Goal: Task Accomplishment & Management: Manage account settings

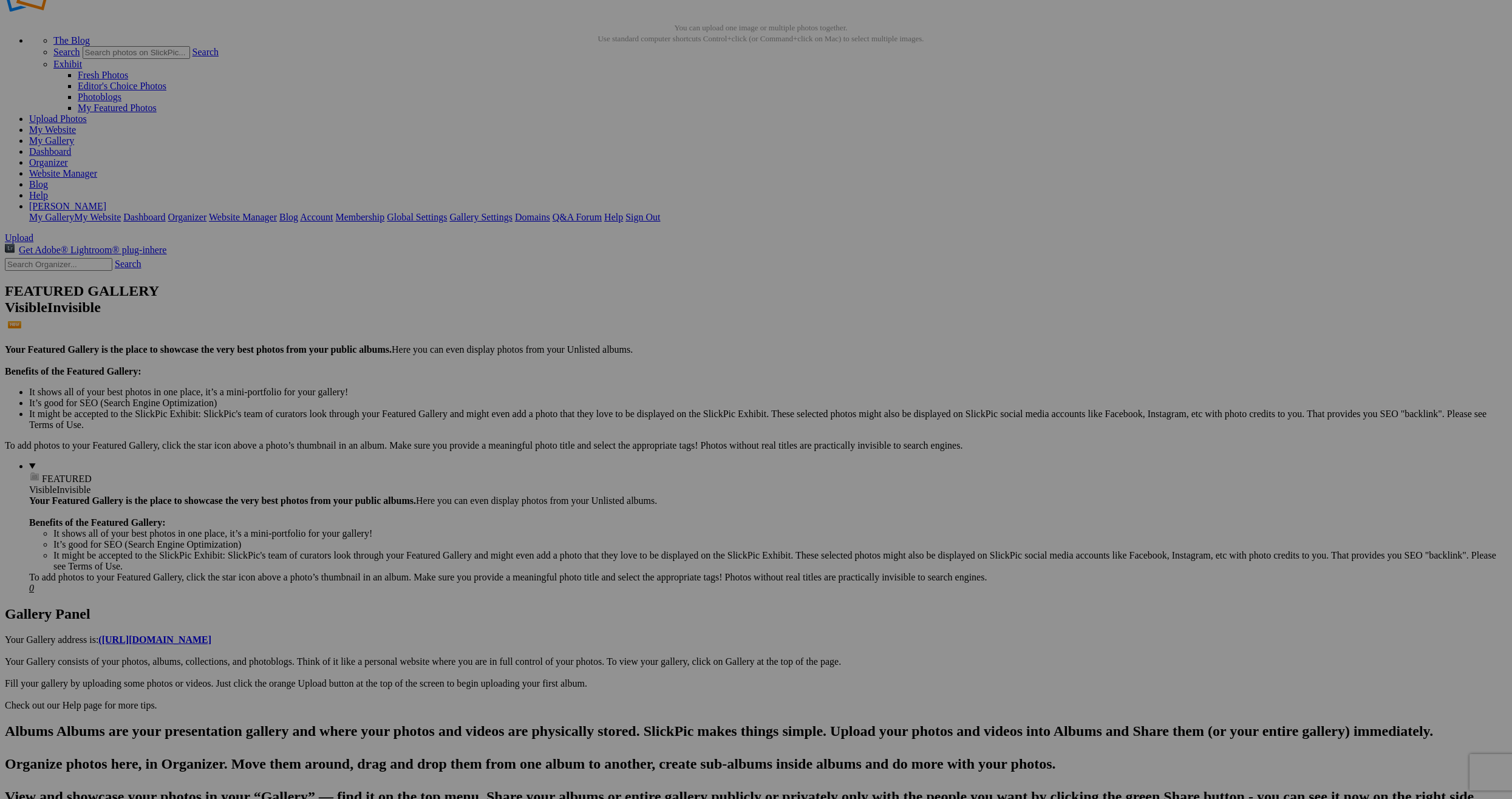
scroll to position [61, 0]
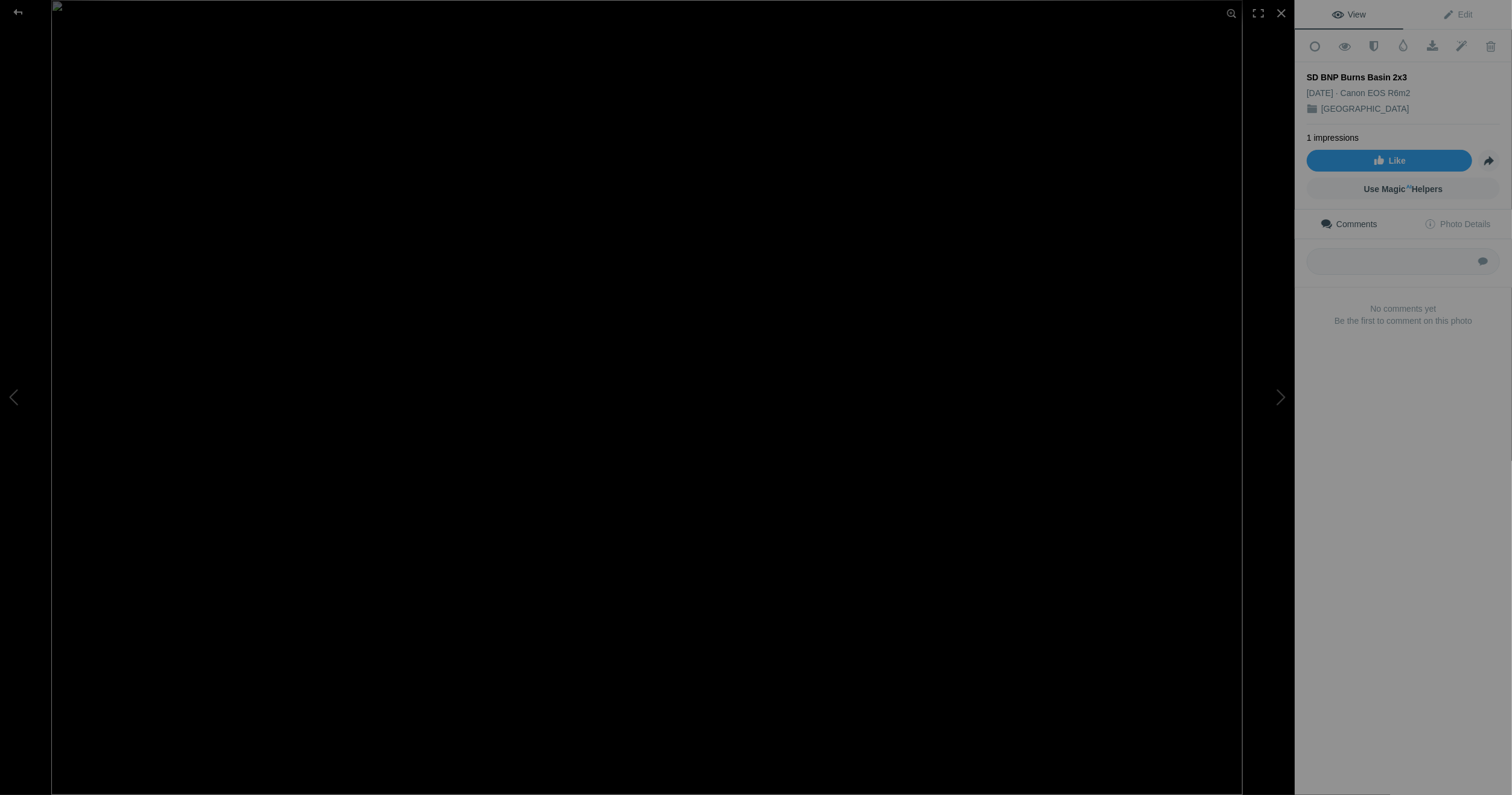
click at [319, 134] on img at bounding box center [646, 398] width 1191 height 795
click at [319, 134] on img at bounding box center [872, 577] width 2008 height 1338
click at [319, 134] on img at bounding box center [646, 398] width 1191 height 795
click at [319, 134] on img at bounding box center [872, 577] width 2008 height 1338
click at [20, 9] on div at bounding box center [18, 12] width 43 height 24
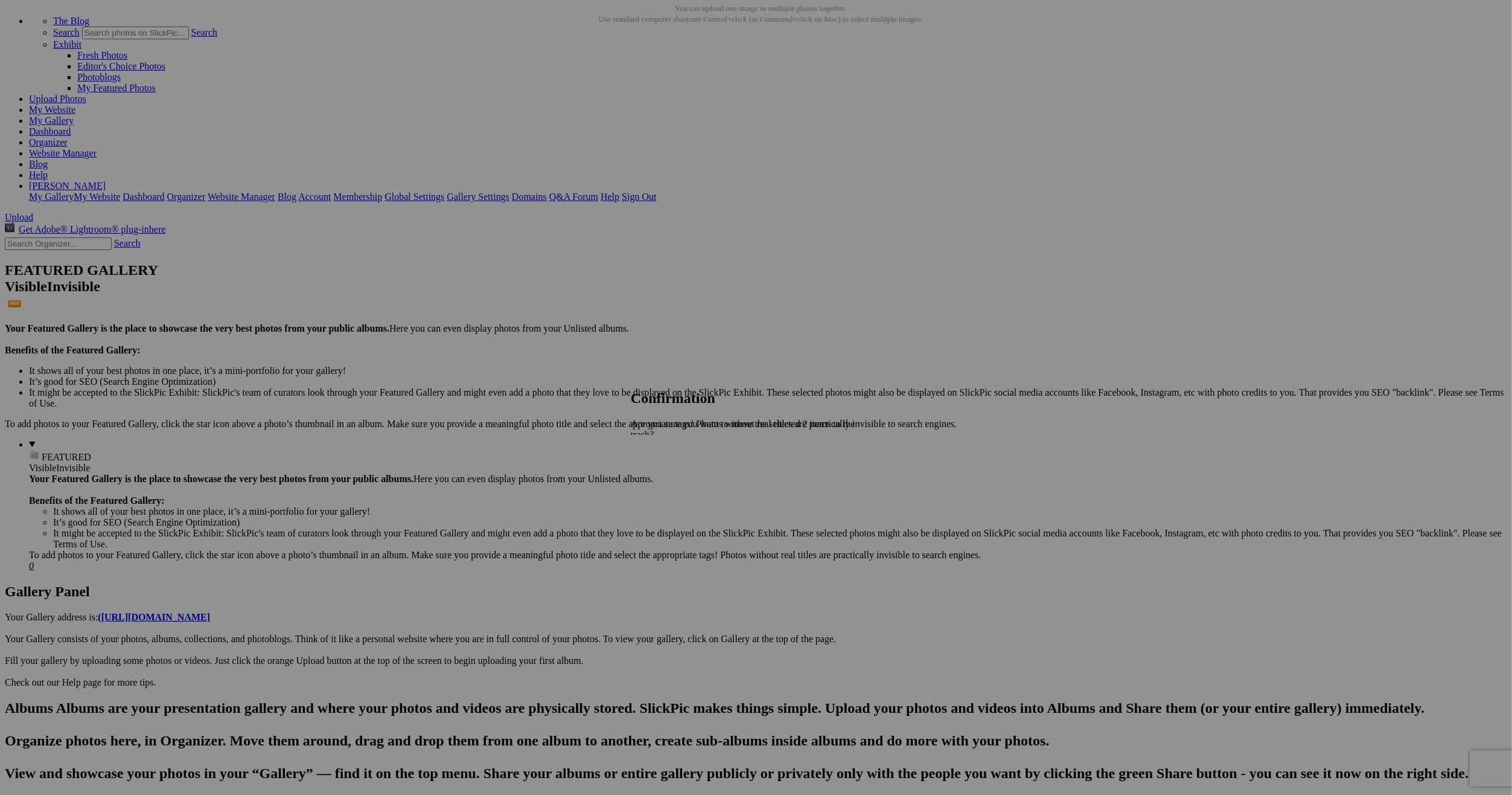
click at [658, 483] on span "Cancel" at bounding box center [644, 488] width 26 height 10
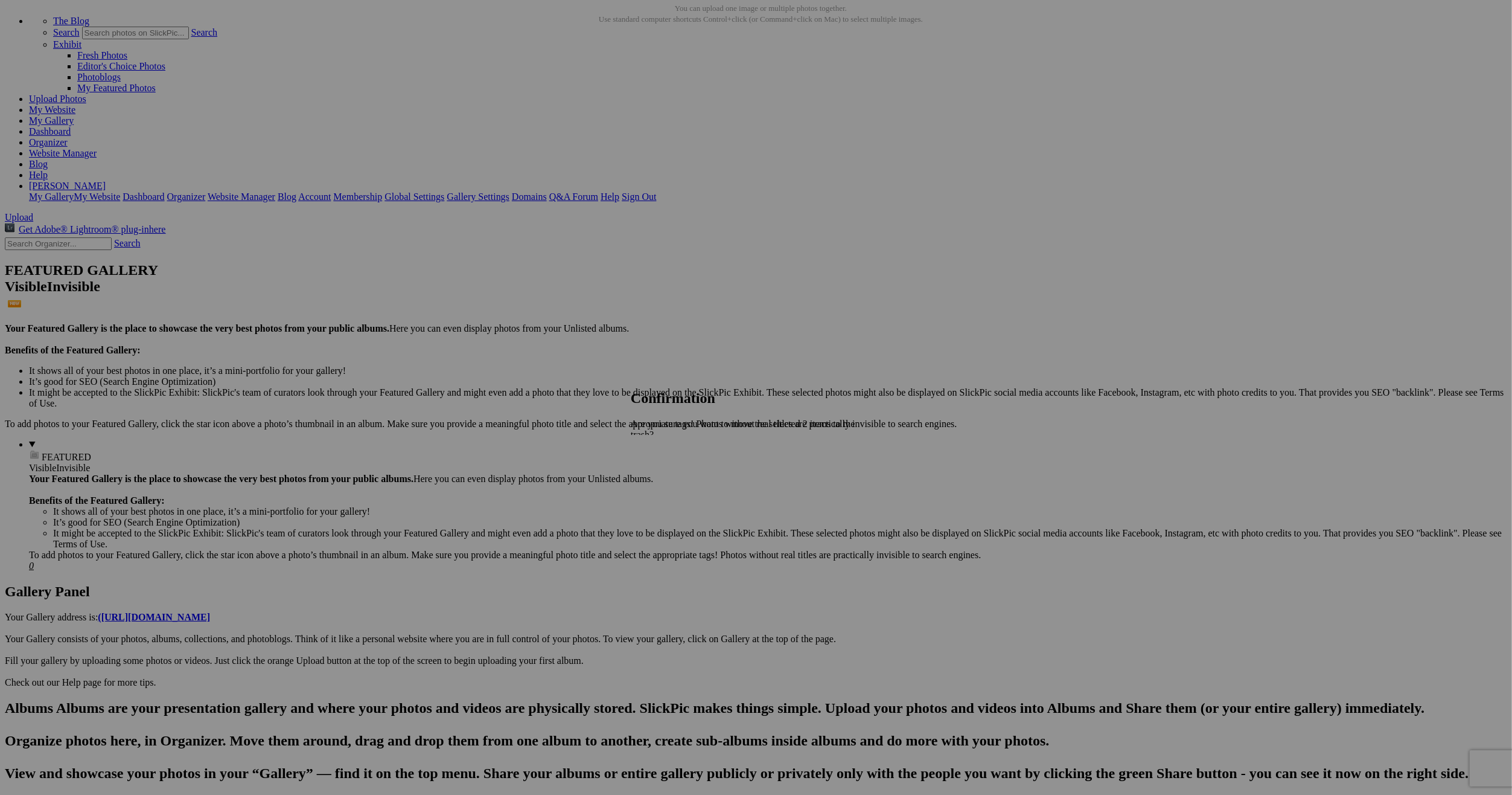
click at [671, 483] on span "Yes" at bounding box center [664, 488] width 14 height 10
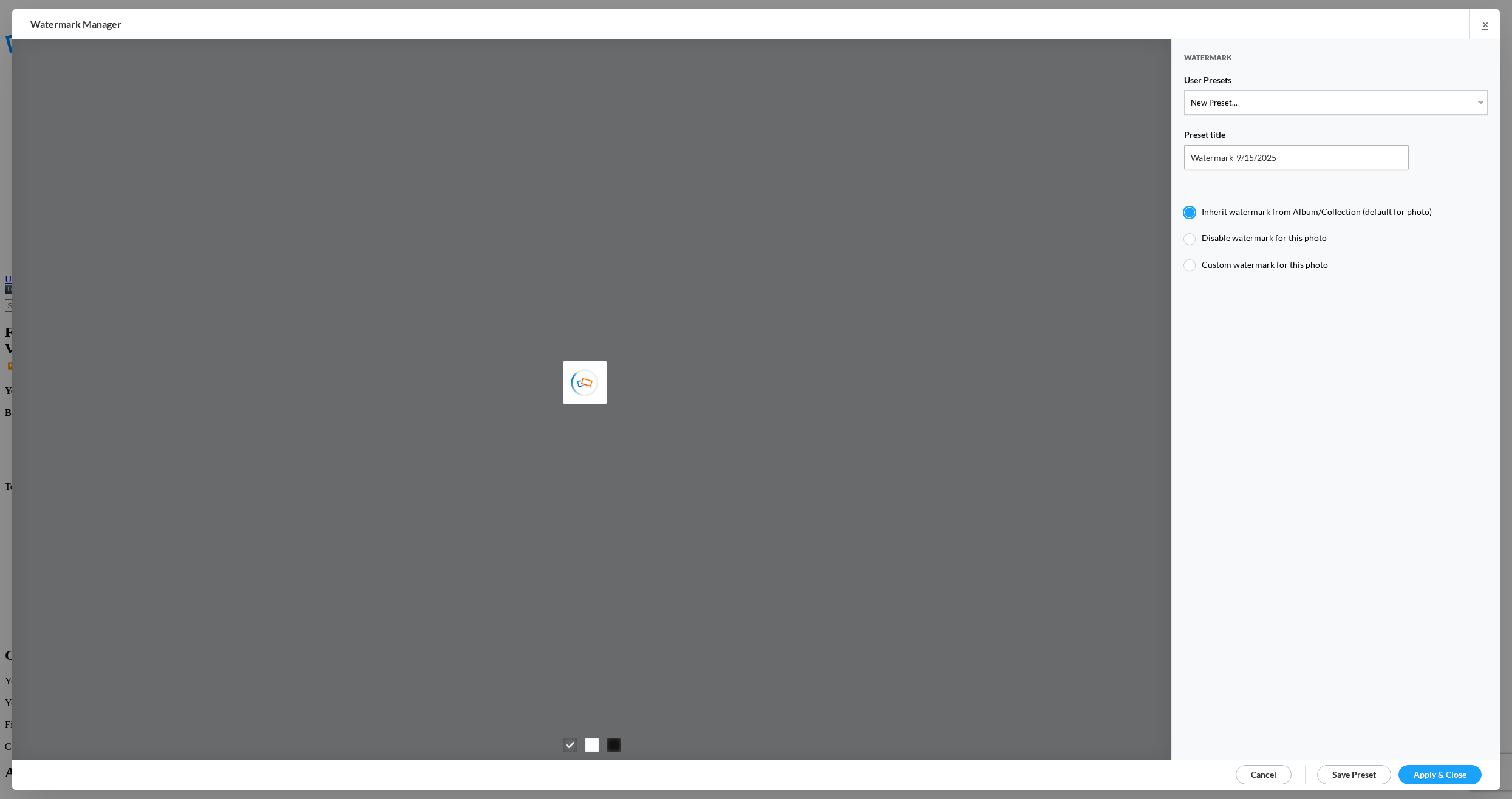
type input "[PERSON_NAME]"
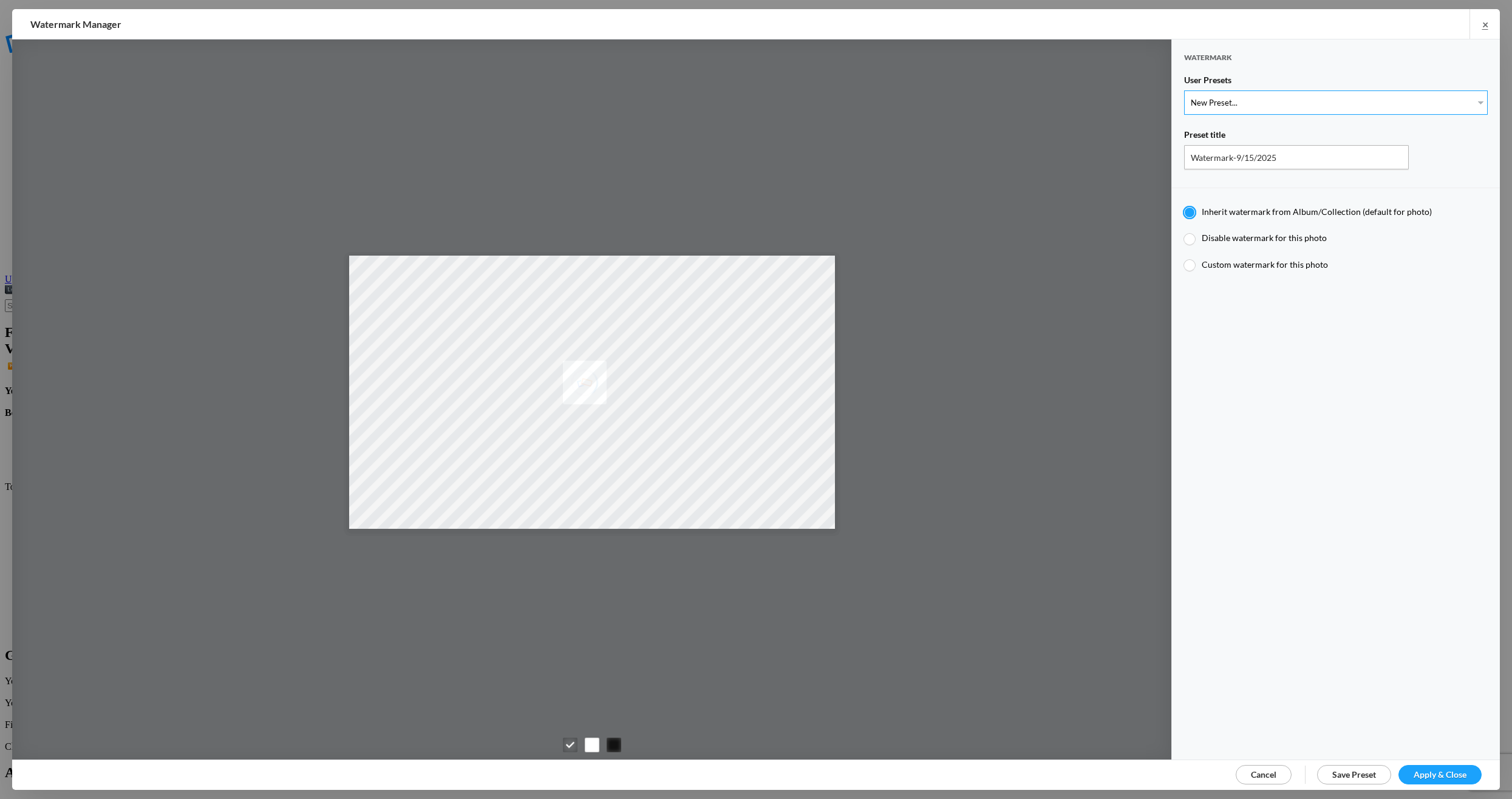
click at [1473, 99] on select "New Preset... [PERSON_NAME]" at bounding box center [1335, 102] width 304 height 24
select select "1: Object"
click at [1184, 90] on select "New Preset... [PERSON_NAME]" at bounding box center [1335, 102] width 304 height 24
type input "[PERSON_NAME]"
radio input "false"
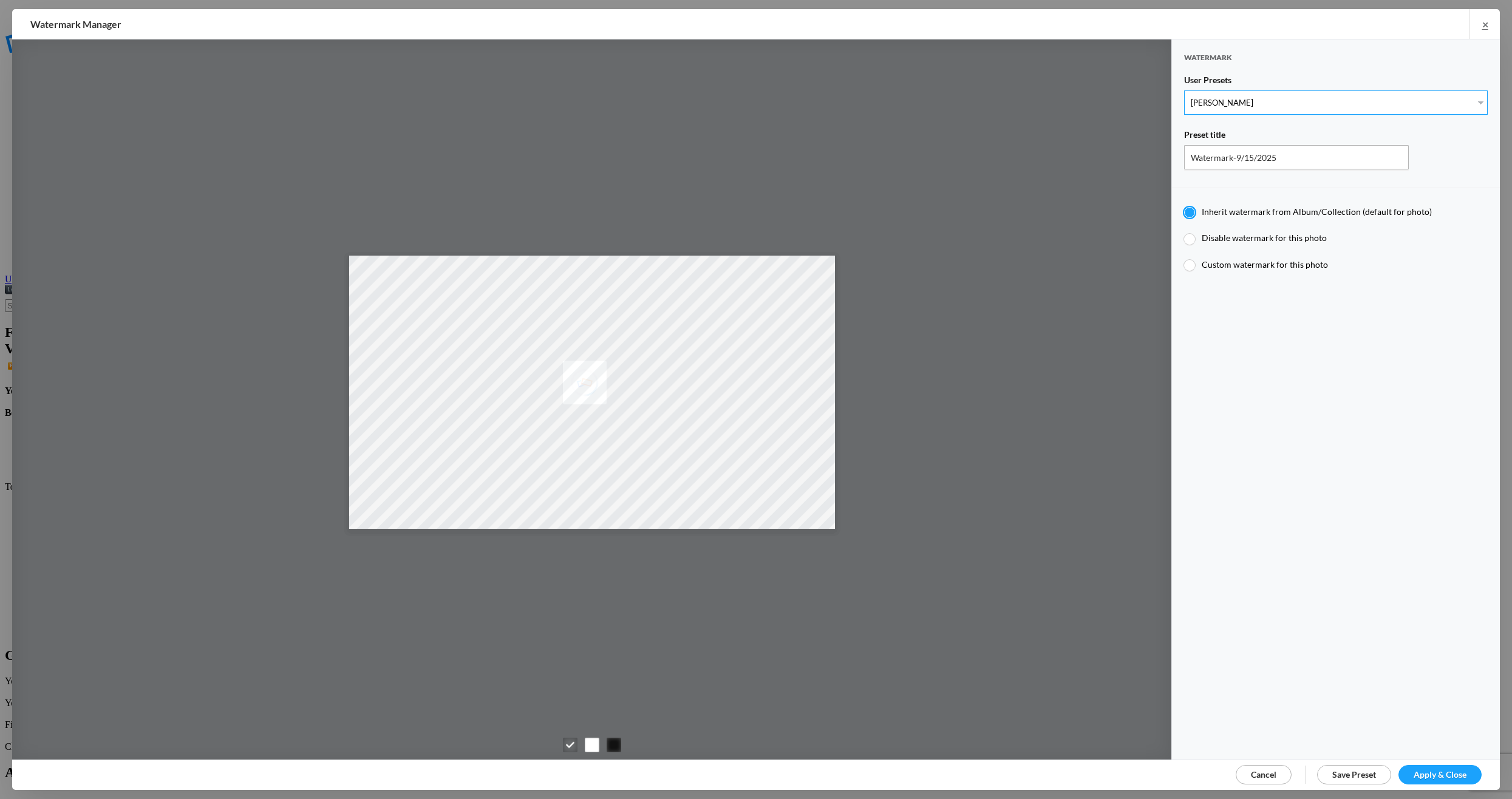
radio input "true"
type input "[PERSON_NAME]"
radio input "false"
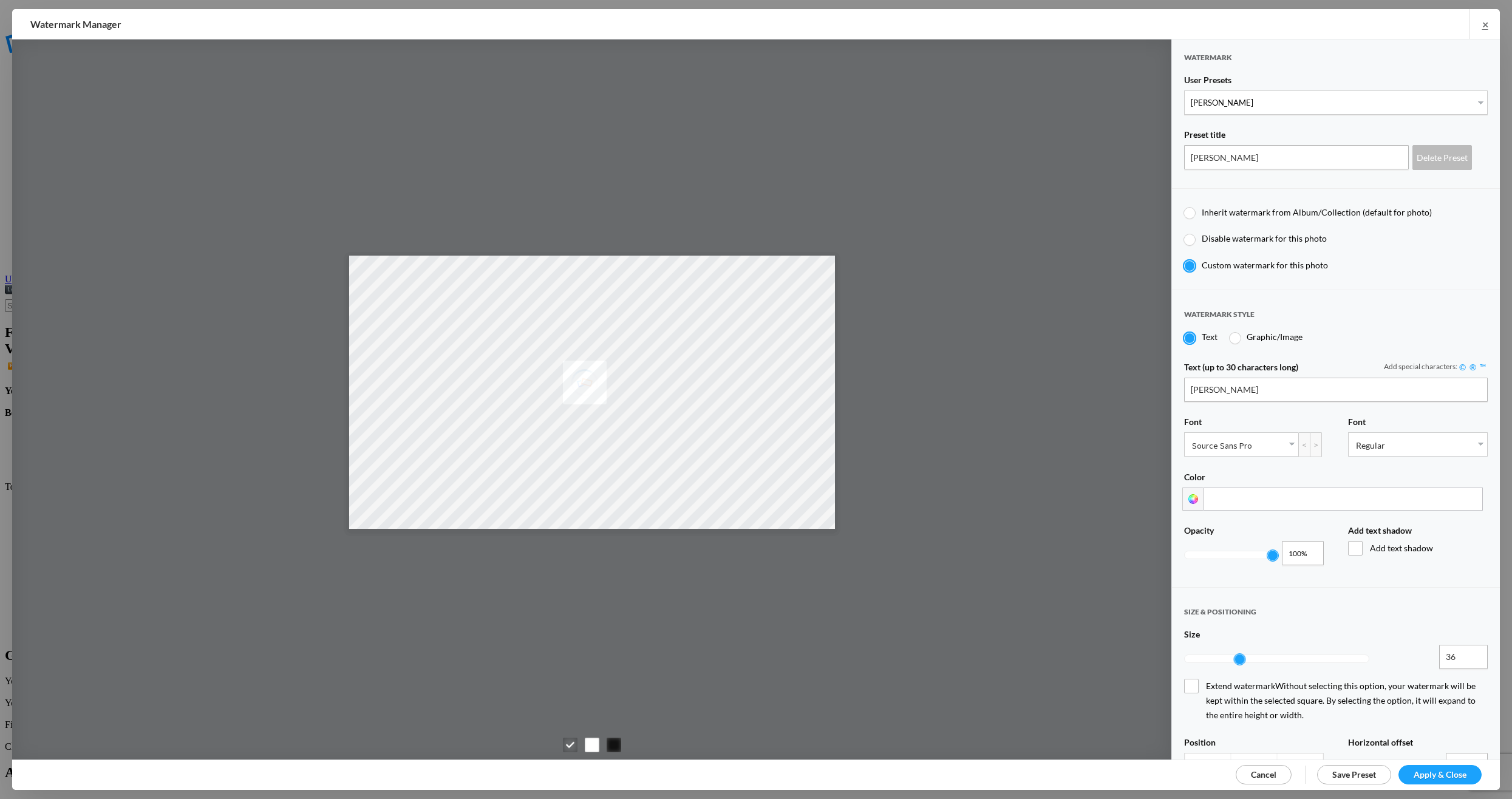
click at [1426, 772] on span "Apply & Close" at bounding box center [1440, 774] width 53 height 10
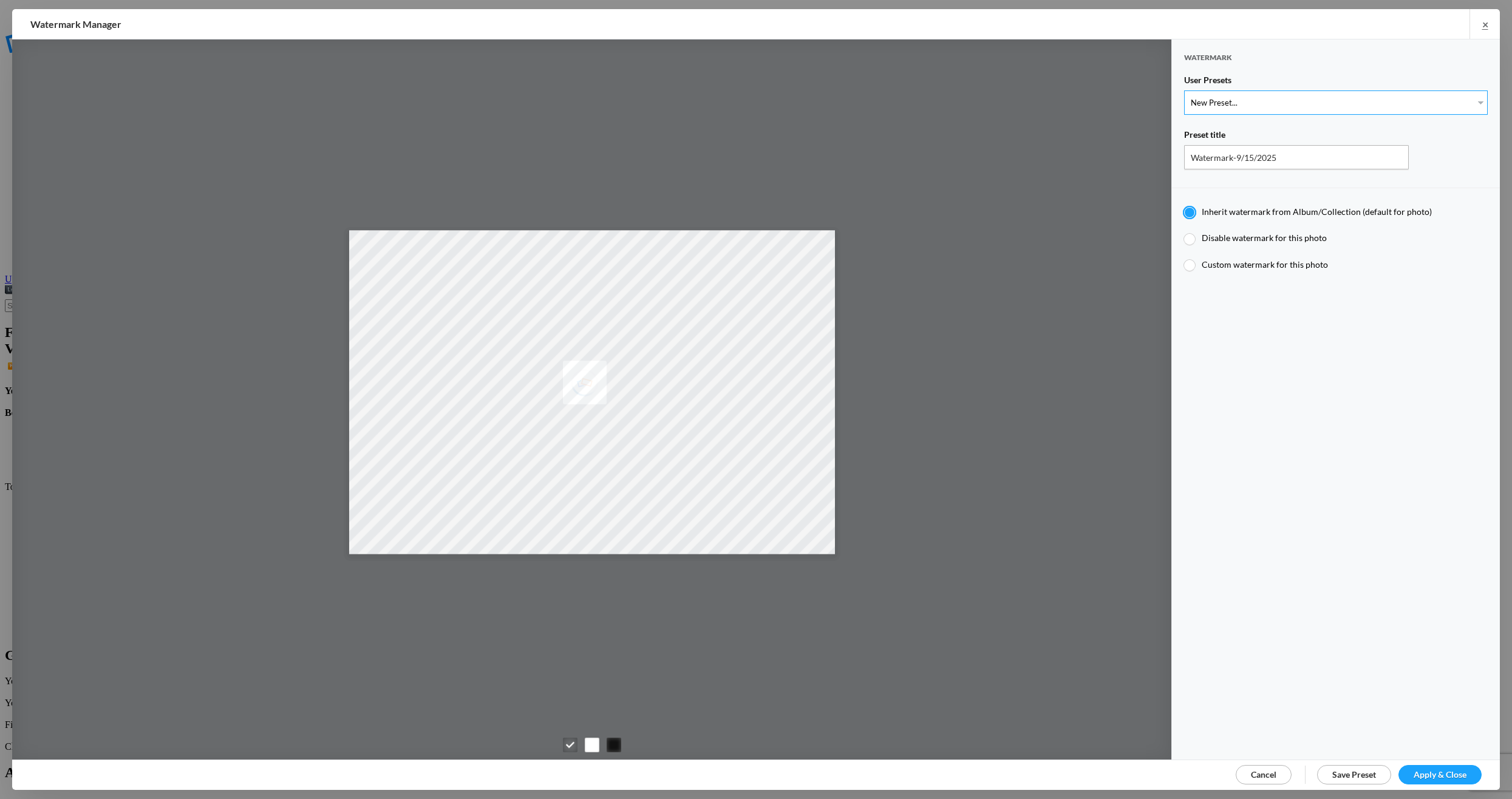
click at [1473, 95] on select "New Preset... [PERSON_NAME]" at bounding box center [1335, 102] width 304 height 24
select select "1: Object"
click at [1184, 90] on select "New Preset... [PERSON_NAME]" at bounding box center [1335, 102] width 304 height 24
type input "[PERSON_NAME]"
radio input "false"
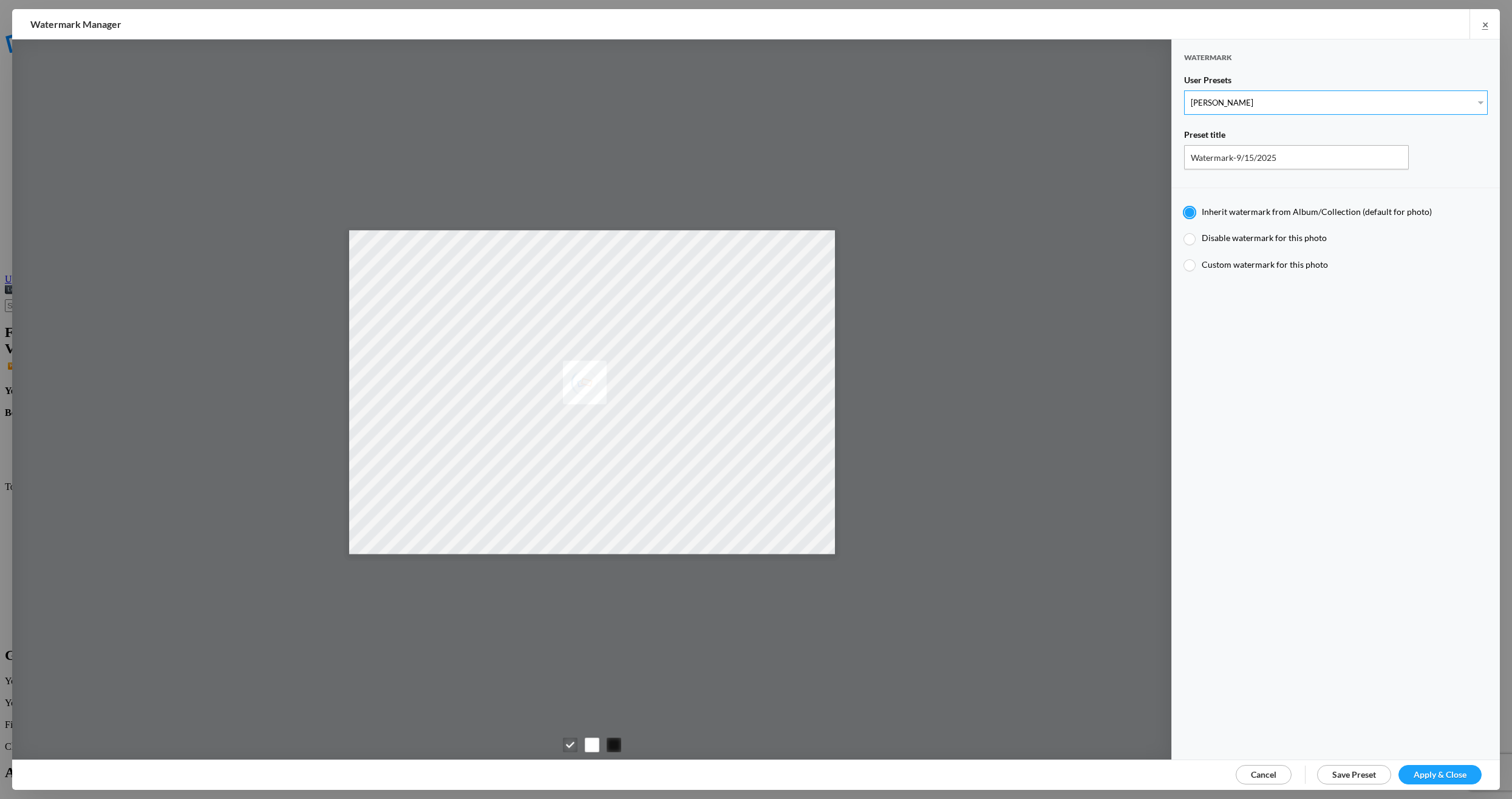
radio input "true"
type input "[PERSON_NAME]"
radio input "false"
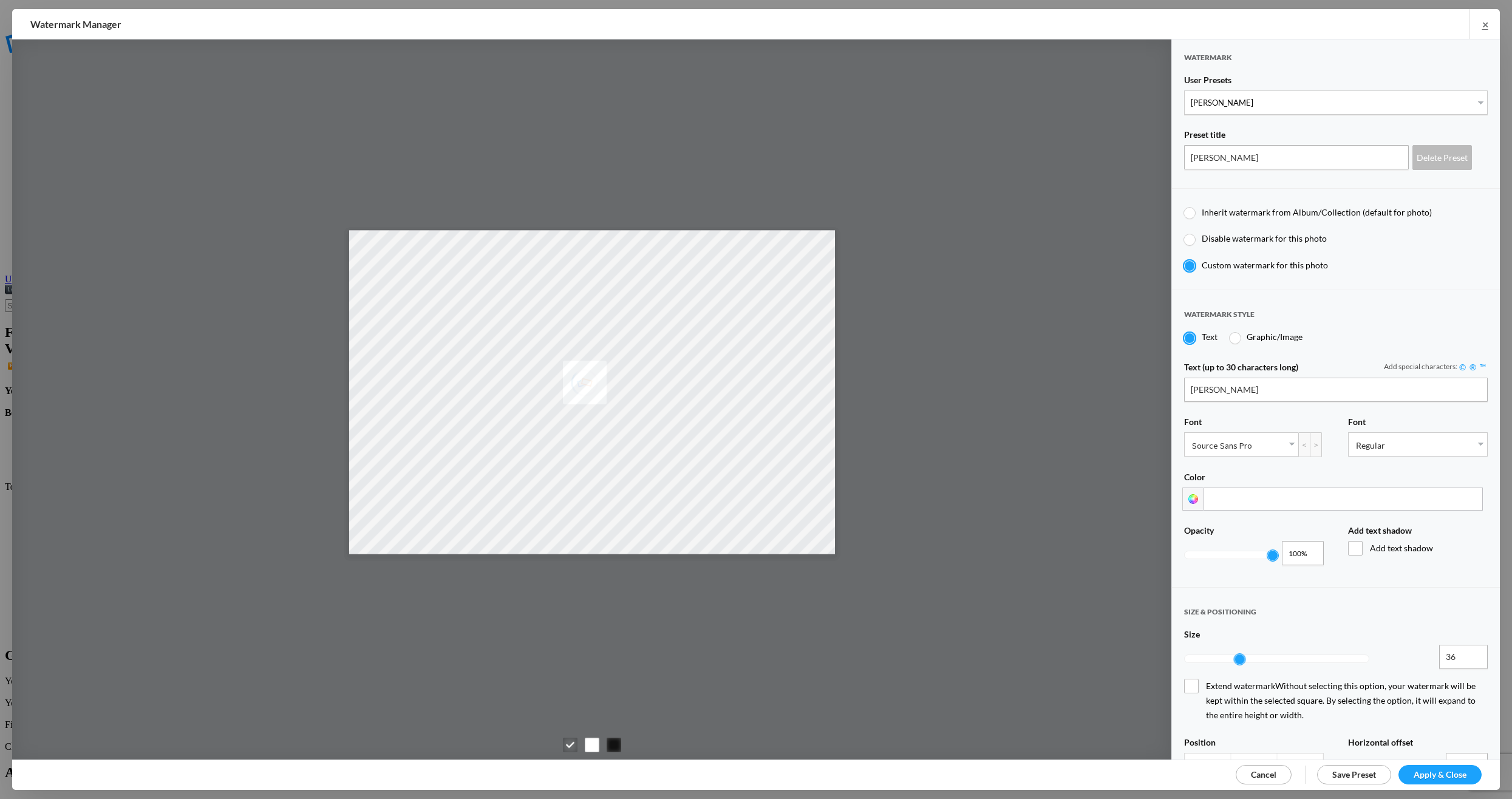
click at [1420, 770] on span "Apply & Close" at bounding box center [1440, 774] width 53 height 10
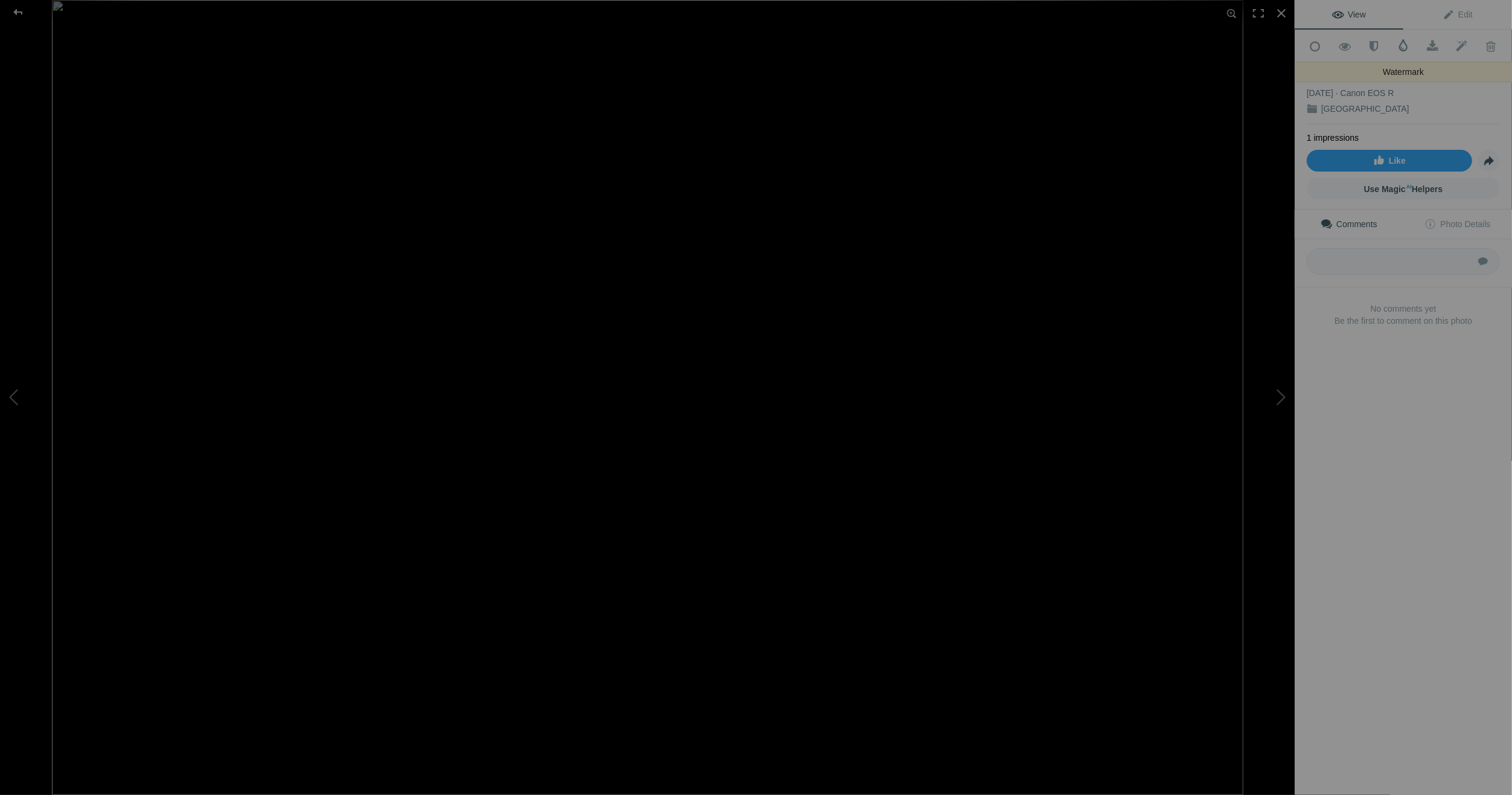
click at [1398, 43] on span at bounding box center [1404, 45] width 12 height 12
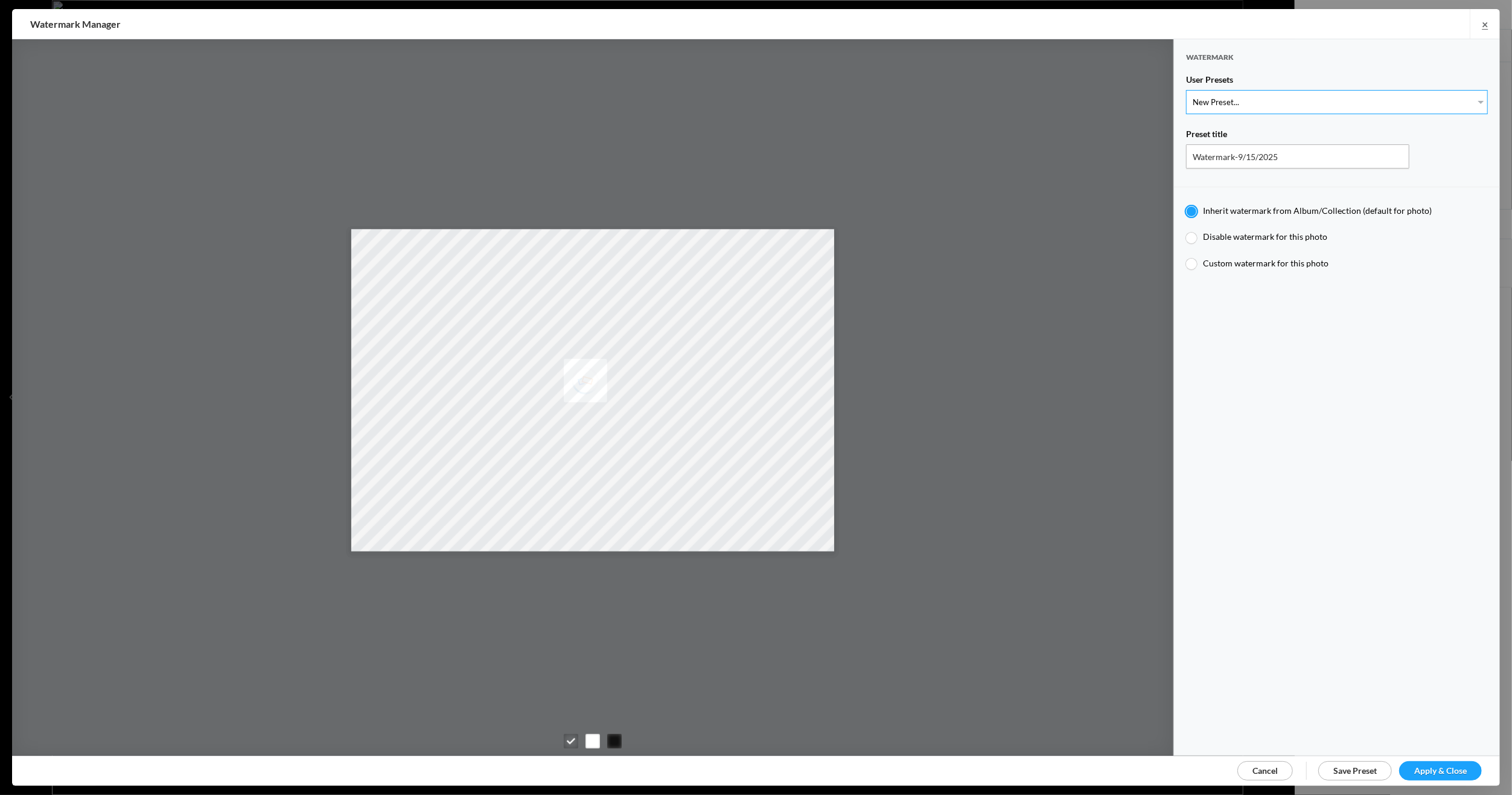
click at [1472, 97] on select "New Preset... Michael R Mock" at bounding box center [1337, 102] width 302 height 24
select select "1: Object"
click at [1186, 90] on select "New Preset... Michael R Mock" at bounding box center [1337, 102] width 302 height 24
type input "Michael R Mock"
radio input "false"
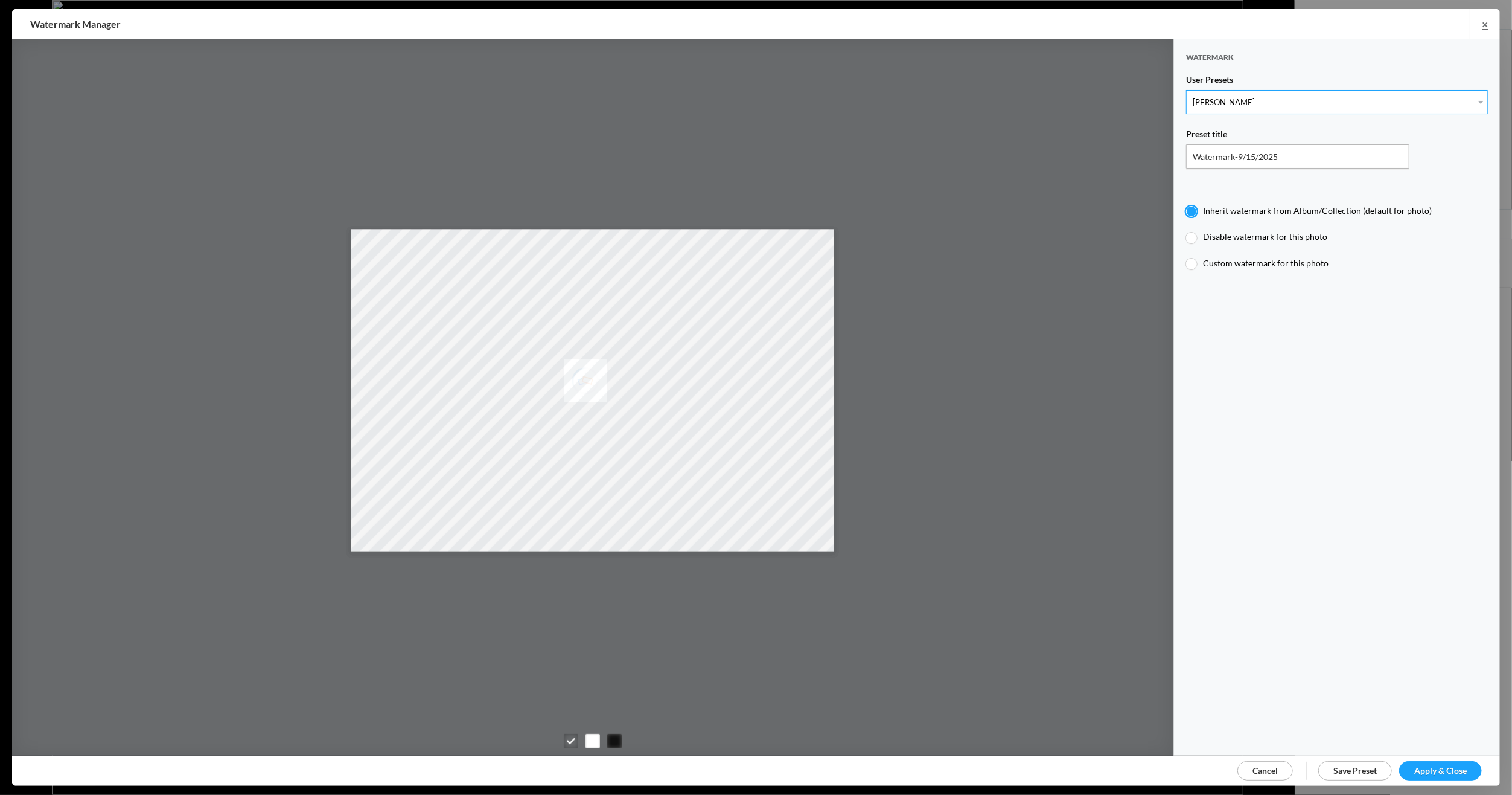
radio input "true"
type input "Michael R Mock"
radio input "false"
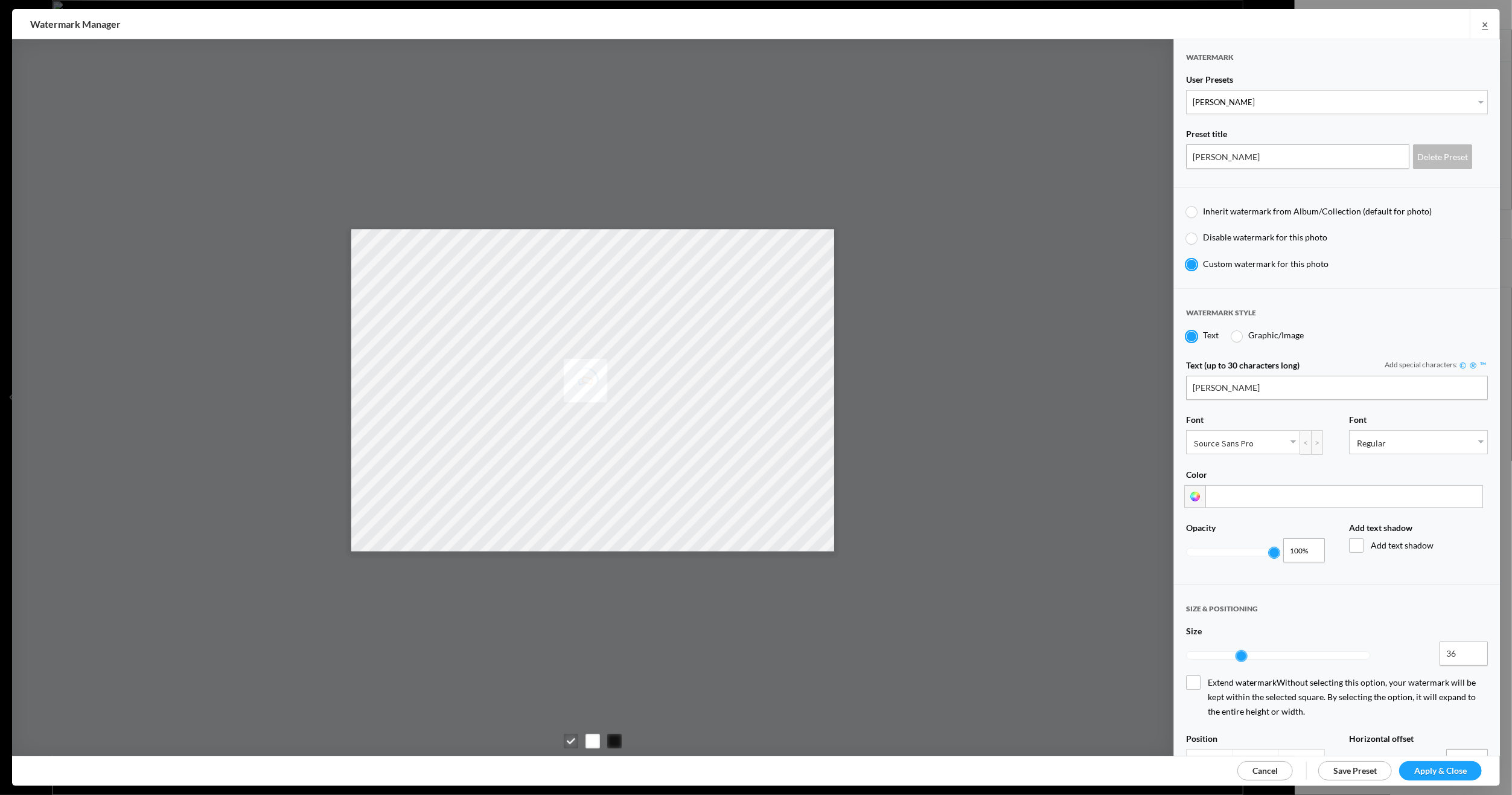
click at [1429, 766] on span "Apply & Close" at bounding box center [1441, 770] width 53 height 10
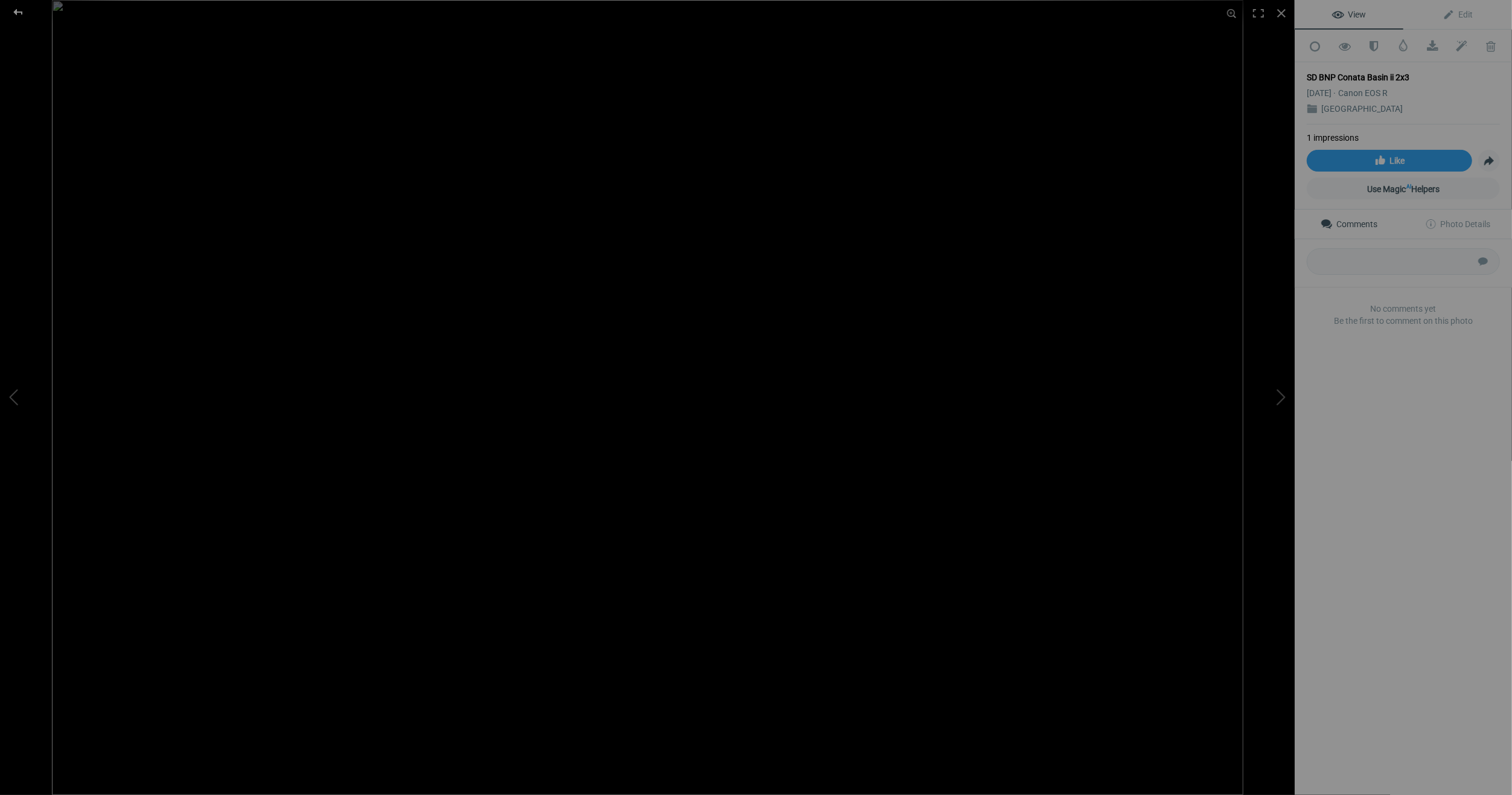
click at [21, 9] on div at bounding box center [18, 12] width 43 height 24
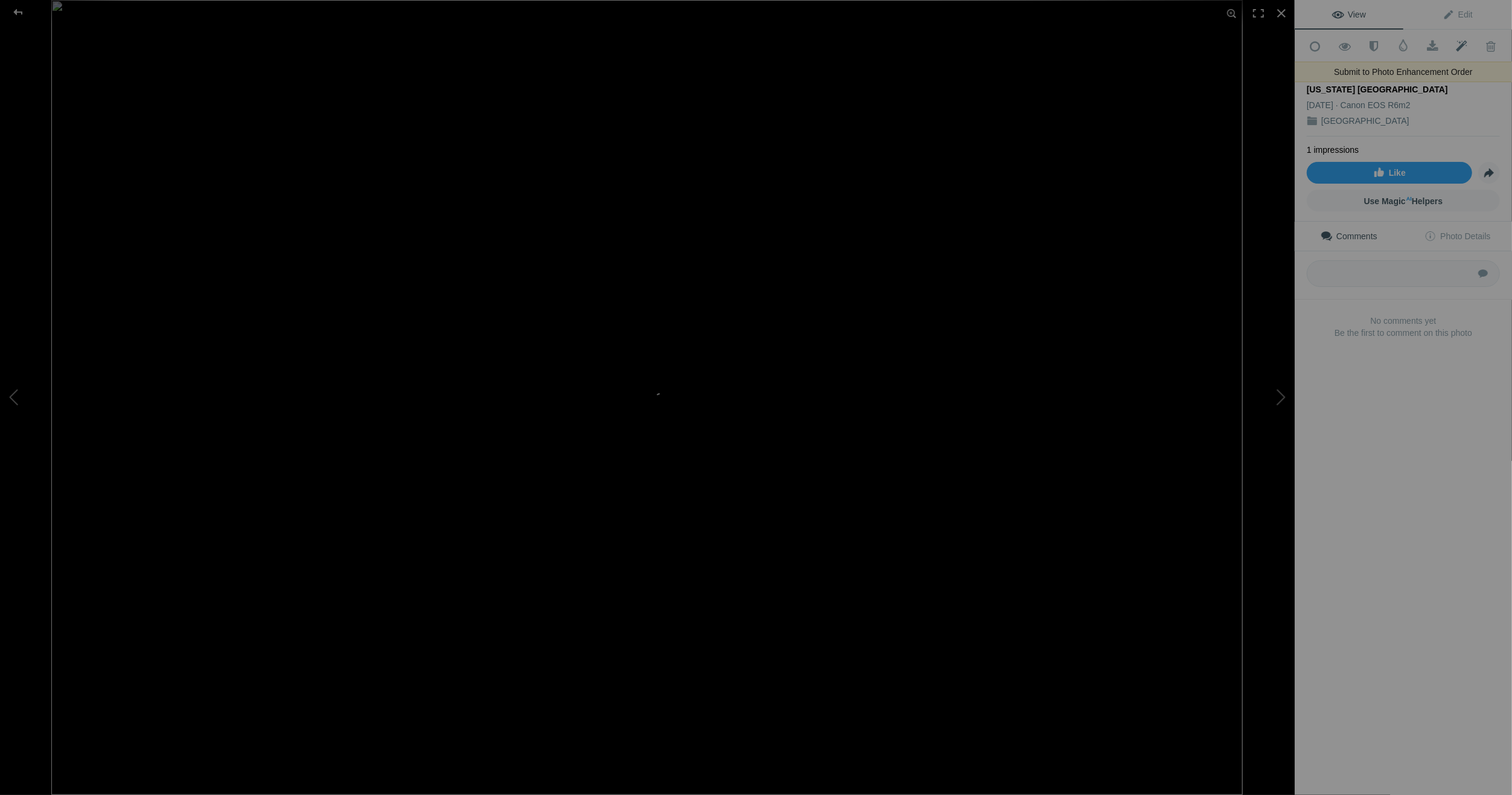
click at [1453, 43] on span at bounding box center [1462, 46] width 30 height 12
drag, startPoint x: 1360, startPoint y: 84, endPoint x: 1306, endPoint y: 75, distance: 54.7
click at [1306, 75] on div "Add to Quick Collection Remove from Quick Collection Hide from Public View Unhi…" at bounding box center [1403, 204] width 217 height 349
copy div "Burns Basin - Badlands National Park / South Dakota USA"
click at [14, 9] on div at bounding box center [18, 12] width 43 height 24
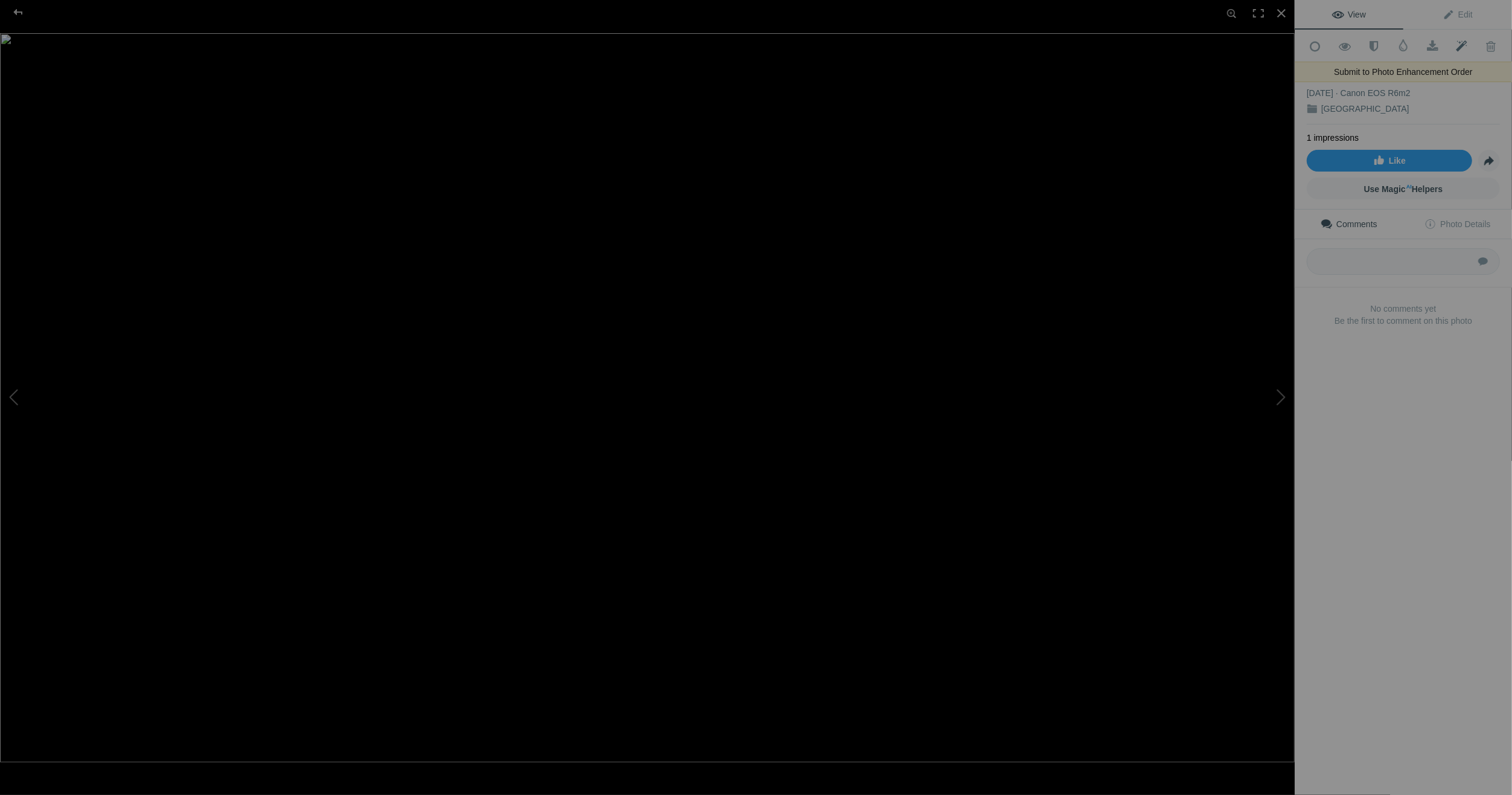
click at [1453, 43] on span at bounding box center [1462, 46] width 30 height 12
drag, startPoint x: 1453, startPoint y: 72, endPoint x: 1422, endPoint y: 73, distance: 31.0
click at [1422, 73] on div "SD BNP Castle Trail B&amp;W 16x9.2_" at bounding box center [1404, 78] width 194 height 12
drag, startPoint x: 1306, startPoint y: 70, endPoint x: 1480, endPoint y: 72, distance: 174.0
click at [1480, 72] on div "Add to Quick Collection Remove from Quick Collection Hide from Public View Unhi…" at bounding box center [1403, 198] width 217 height 337
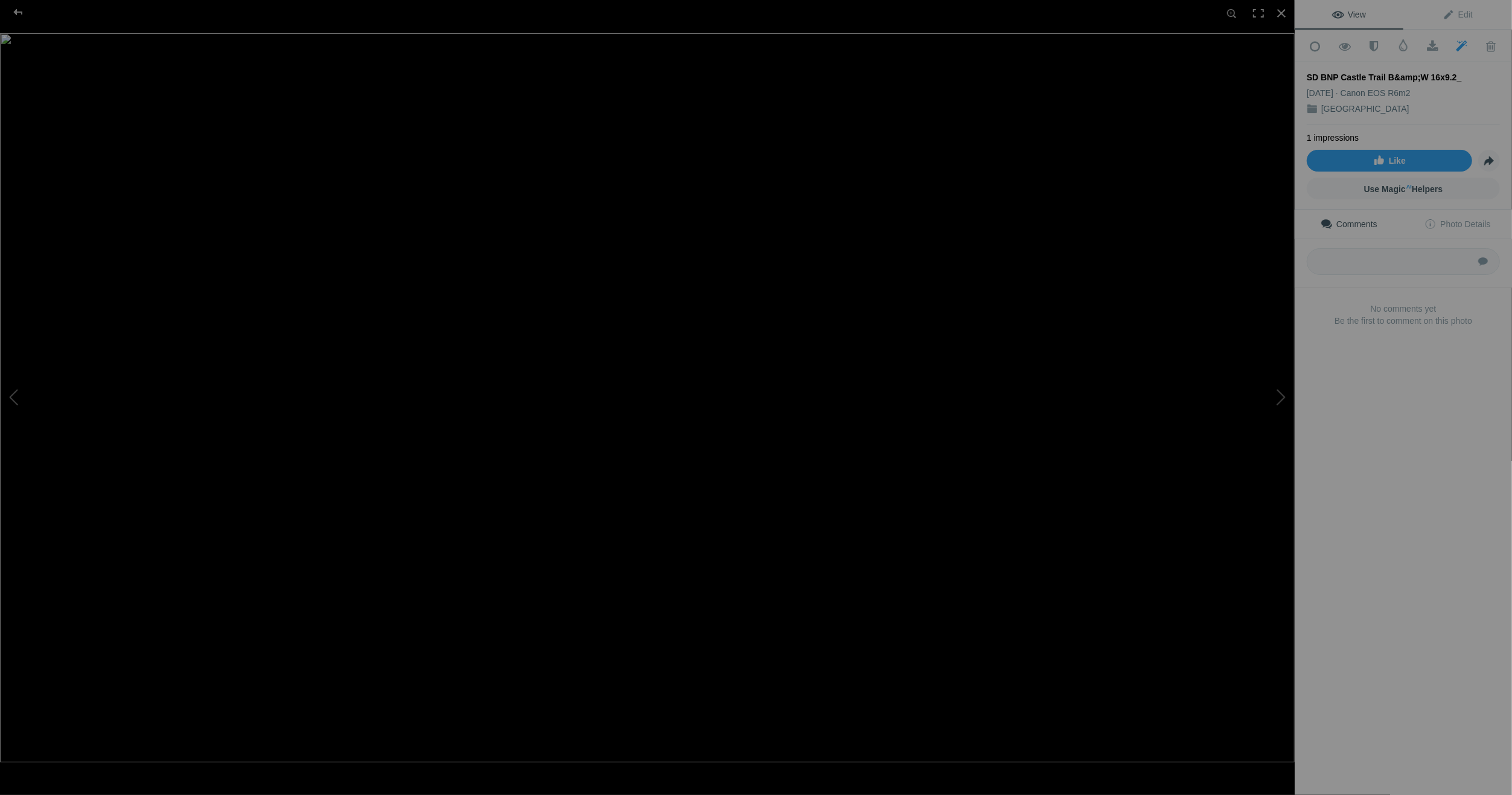
drag, startPoint x: 1480, startPoint y: 72, endPoint x: 1411, endPoint y: 72, distance: 69.0
drag, startPoint x: 1411, startPoint y: 72, endPoint x: 1383, endPoint y: 429, distance: 358.1
click at [1383, 429] on div "View Edit Add to Quick Collection Remove from Quick Collection Hide from Public…" at bounding box center [1403, 398] width 217 height 795
click at [1454, 41] on span at bounding box center [1462, 46] width 30 height 12
drag, startPoint x: 1306, startPoint y: 72, endPoint x: 1470, endPoint y: 73, distance: 164.0
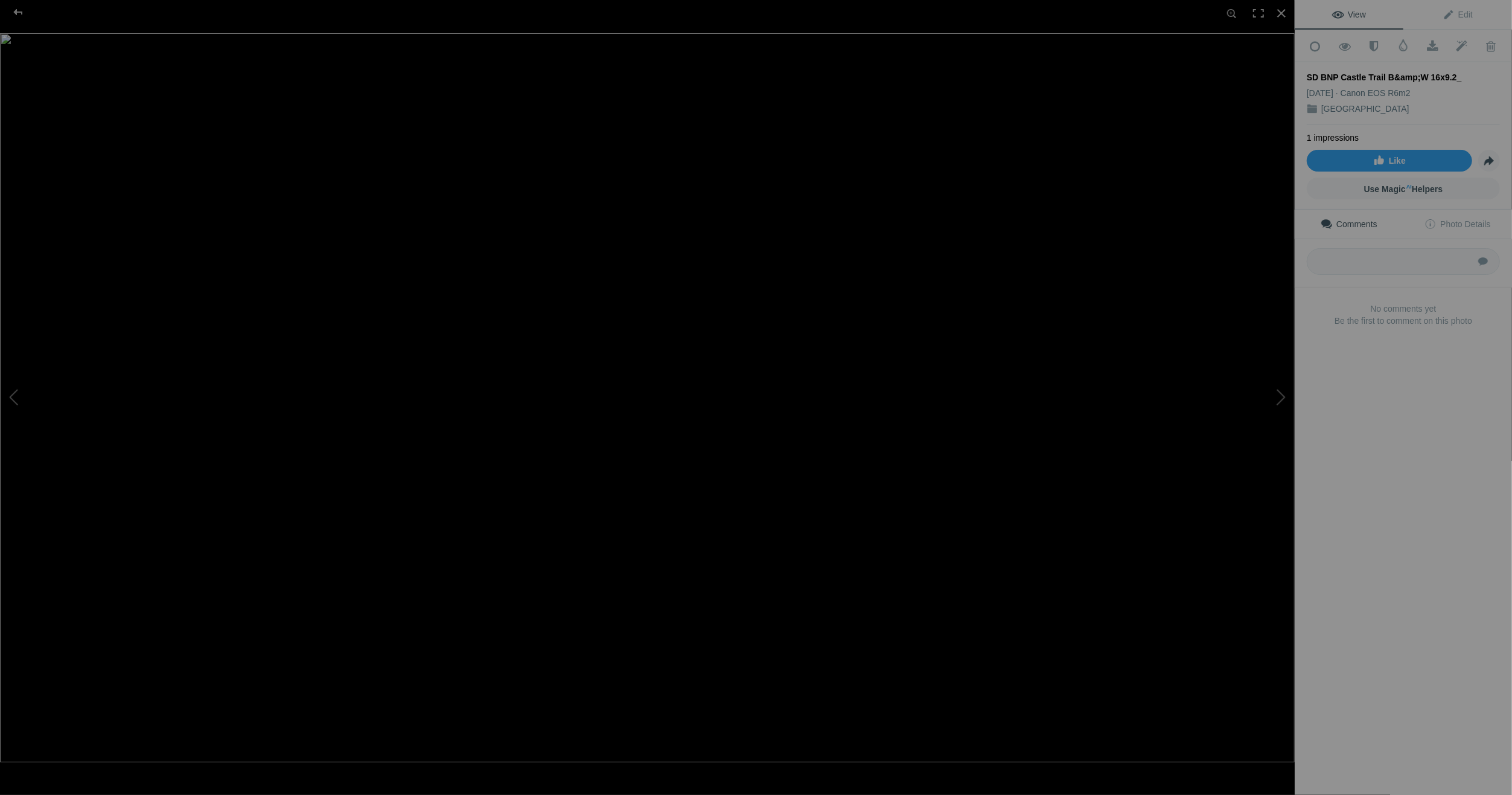
click at [1470, 73] on div "Add to Quick Collection Remove from Quick Collection Hide from Public View Unhi…" at bounding box center [1403, 198] width 217 height 337
drag, startPoint x: 1343, startPoint y: 69, endPoint x: 1376, endPoint y: 411, distance: 343.6
click at [1376, 411] on div "View Edit Add to Quick Collection Remove from Quick Collection Hide from Public…" at bounding box center [1403, 398] width 217 height 795
click at [15, 9] on div at bounding box center [18, 12] width 43 height 24
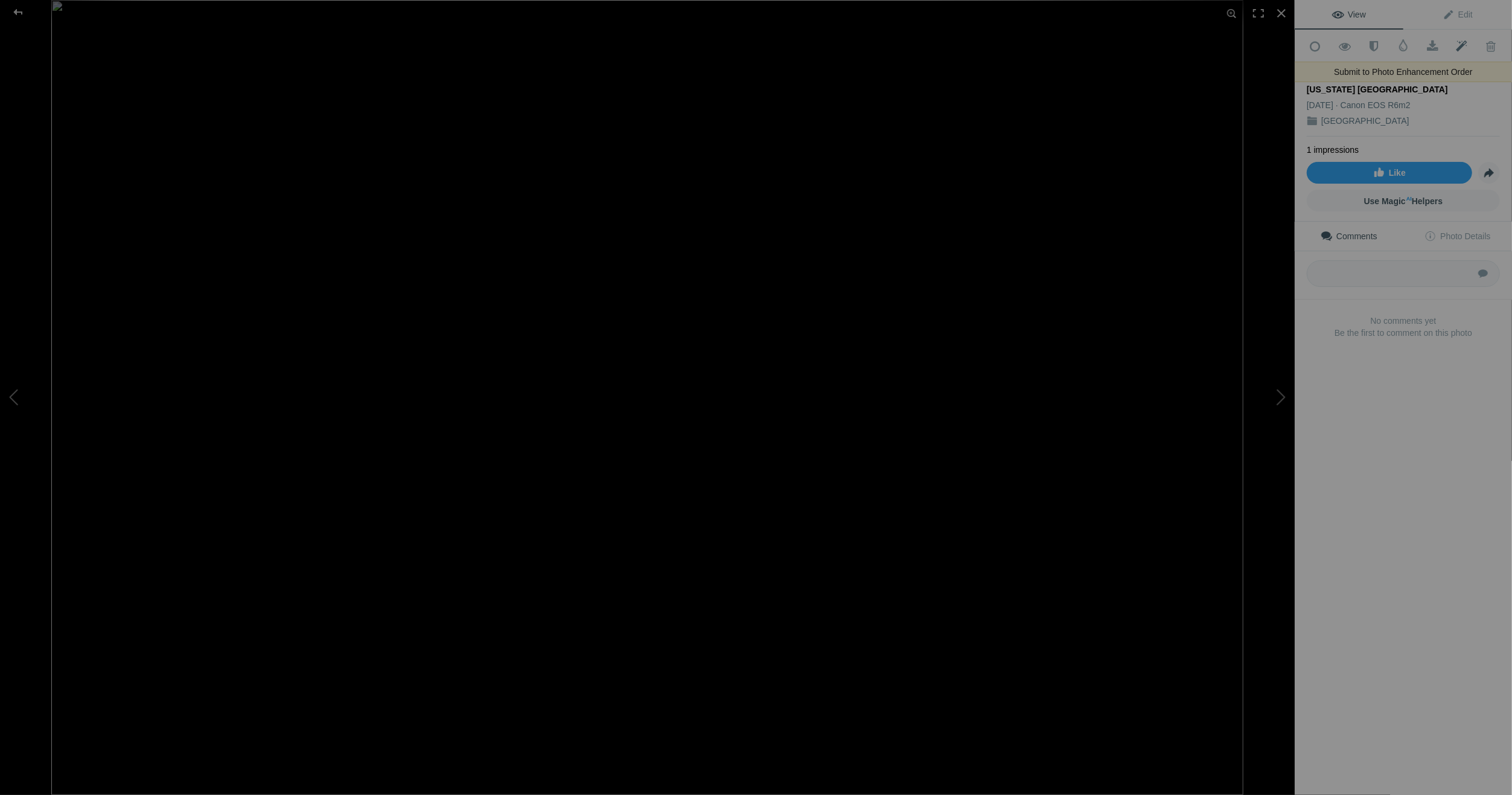
click at [1455, 43] on span at bounding box center [1462, 46] width 30 height 12
drag, startPoint x: 1363, startPoint y: 87, endPoint x: 1304, endPoint y: 73, distance: 60.6
click at [1304, 73] on div "Add to Quick Collection Remove from Quick Collection Hide from Public View Unhi…" at bounding box center [1403, 204] width 217 height 349
drag, startPoint x: 1304, startPoint y: 73, endPoint x: 1429, endPoint y: 73, distance: 125.0
copy div "[GEOGRAPHIC_DATA] - [GEOGRAPHIC_DATA] / [US_STATE] [GEOGRAPHIC_DATA]"
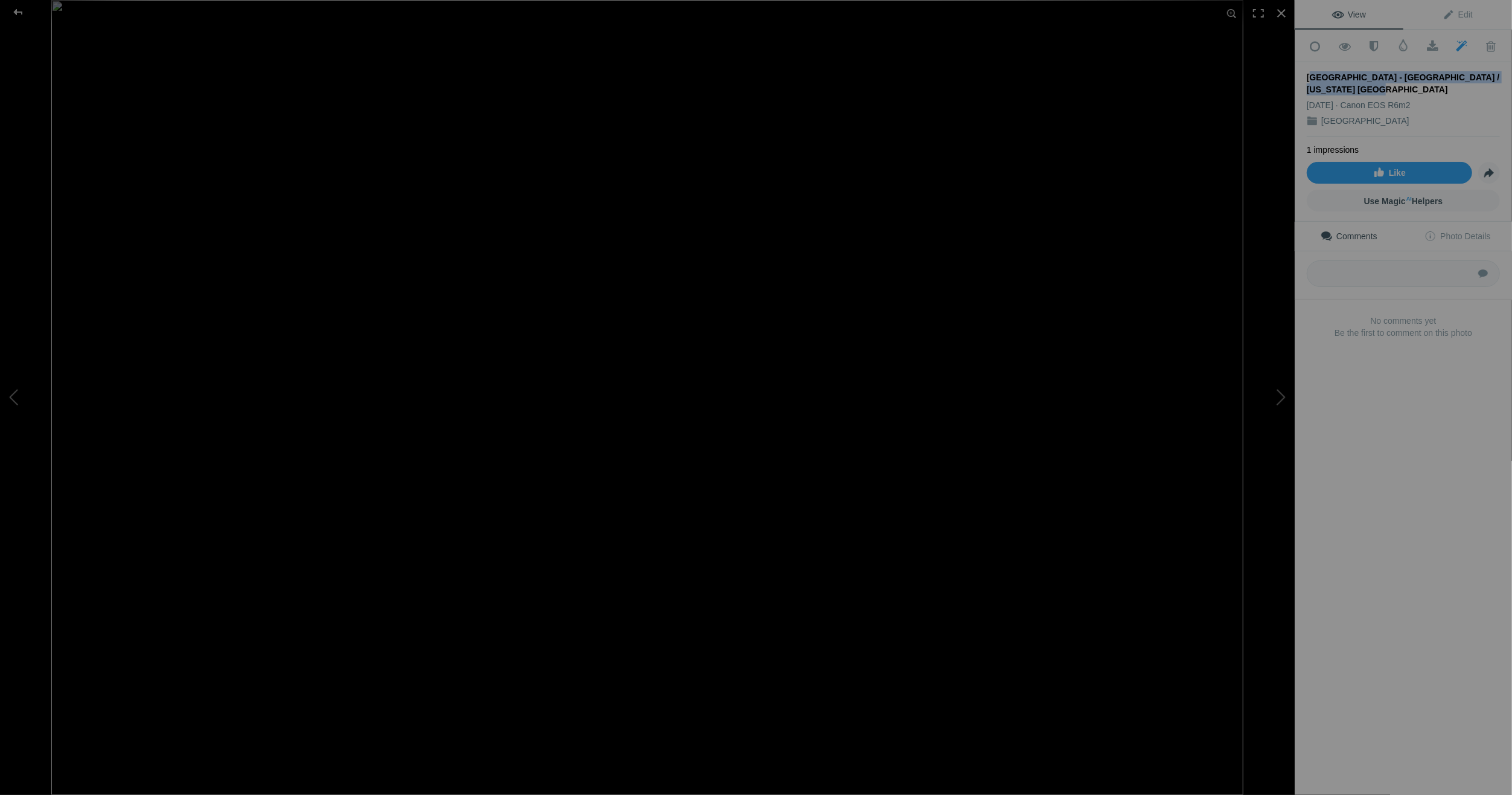
click at [1369, 84] on div "[GEOGRAPHIC_DATA] - [GEOGRAPHIC_DATA] / [US_STATE] [GEOGRAPHIC_DATA]" at bounding box center [1404, 84] width 194 height 24
click at [1359, 84] on div "[GEOGRAPHIC_DATA] - [GEOGRAPHIC_DATA] / [US_STATE] [GEOGRAPHIC_DATA]" at bounding box center [1404, 84] width 194 height 24
click at [15, 7] on div at bounding box center [18, 12] width 43 height 24
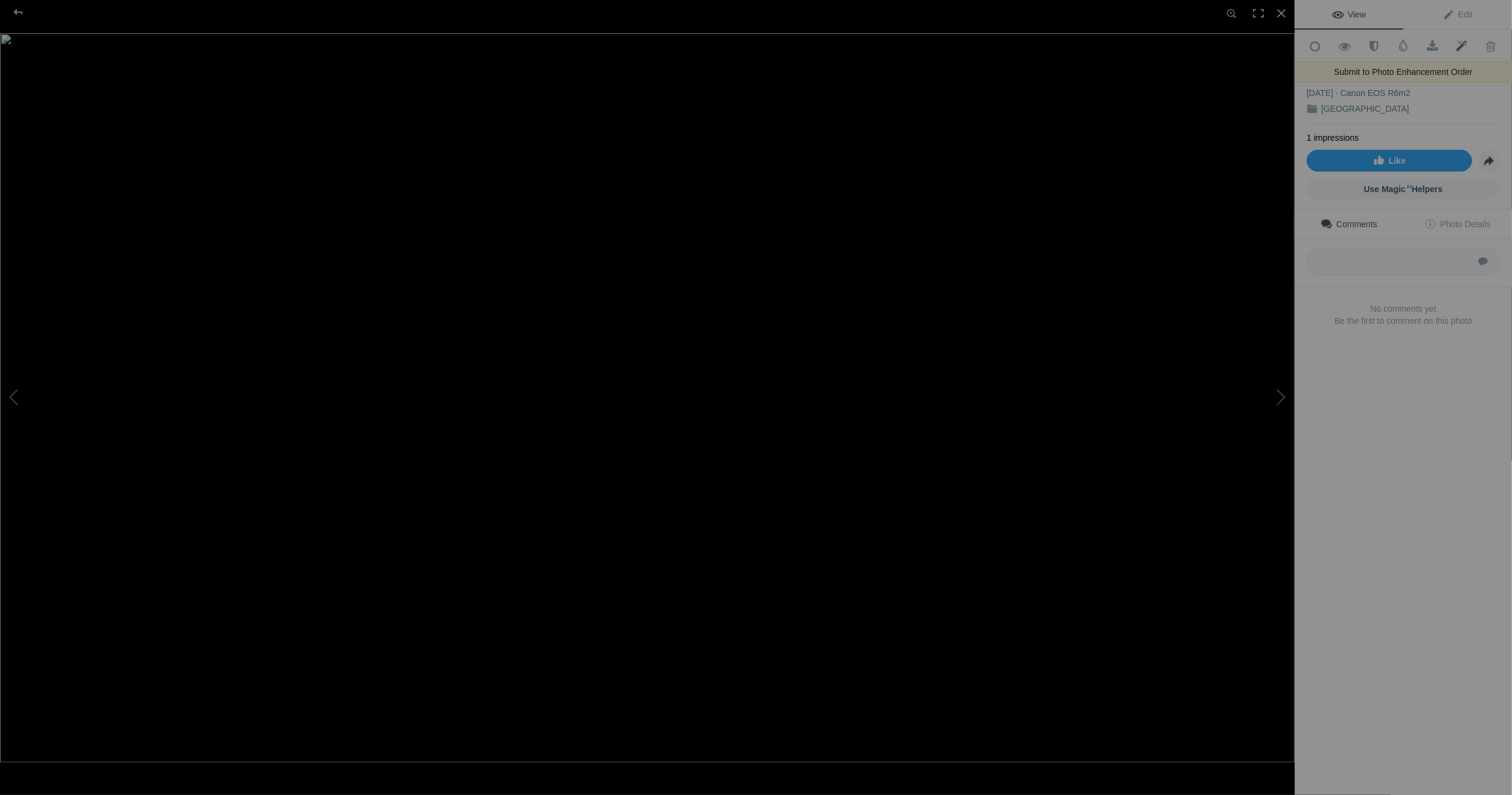
click at [1453, 43] on span at bounding box center [1462, 46] width 30 height 12
drag, startPoint x: 1308, startPoint y: 73, endPoint x: 1467, endPoint y: 73, distance: 159.0
click at [1467, 73] on div "SD BNP Castle Trail B&amp;W 16x9.2_" at bounding box center [1404, 78] width 194 height 12
click at [1319, 72] on div "SD BNP Castle Trail B&amp;W 16x9.2_" at bounding box center [1404, 78] width 194 height 12
drag, startPoint x: 1319, startPoint y: 70, endPoint x: 1386, endPoint y: 365, distance: 302.5
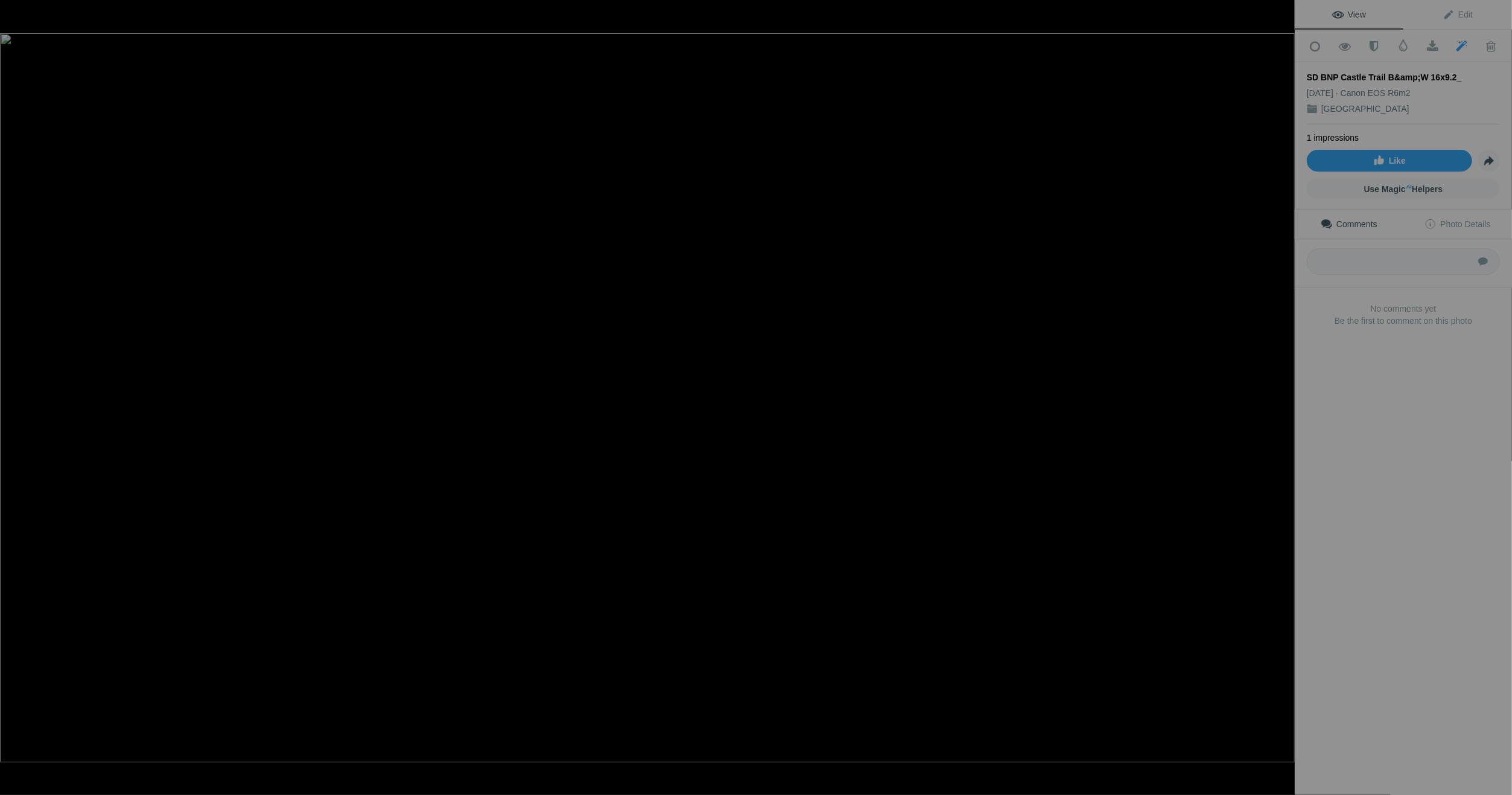
click at [1378, 366] on div "View Edit Add to Quick Collection Remove from Quick Collection Hide from Public…" at bounding box center [1403, 398] width 217 height 795
drag, startPoint x: 1309, startPoint y: 76, endPoint x: 1458, endPoint y: 67, distance: 149.3
click at [1458, 72] on div "SD BNP Castle Trail B&amp;W 16x9.2_" at bounding box center [1404, 78] width 194 height 12
drag, startPoint x: 1350, startPoint y: 69, endPoint x: 1352, endPoint y: 360, distance: 291.0
click at [1351, 360] on div "Comments Photo Details Submit No comments yet Be the first to comment on this p…" at bounding box center [1403, 288] width 217 height 157
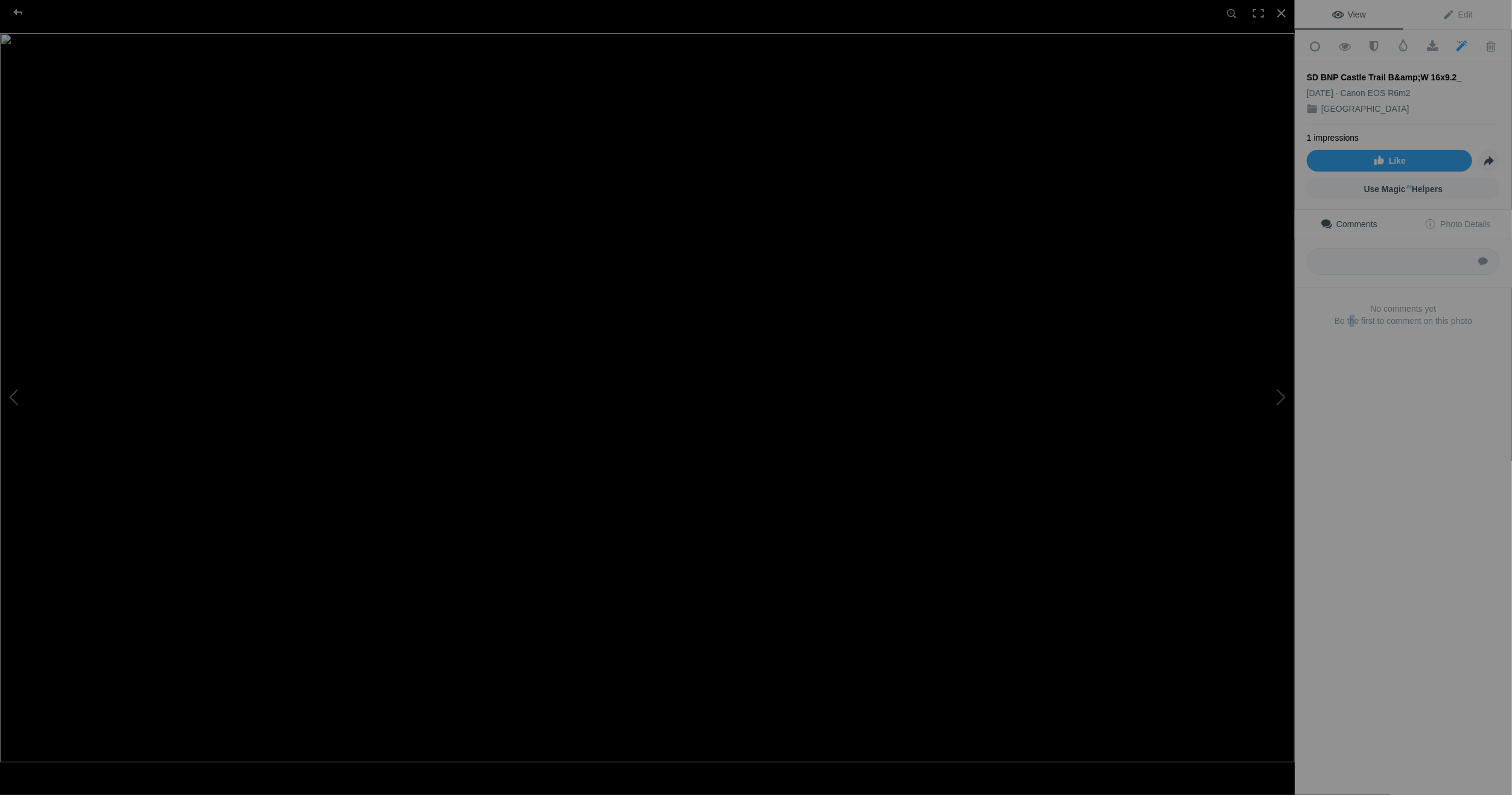
drag, startPoint x: 1307, startPoint y: 72, endPoint x: 1457, endPoint y: 67, distance: 150.1
click at [1457, 66] on div "SD BNP Castle Trail B&amp;W 16x9.2_ Jun 03, 2025 Canon EOS R6m2 Badlands Nation…" at bounding box center [1404, 93] width 194 height 62
drag, startPoint x: 1457, startPoint y: 67, endPoint x: 1382, endPoint y: 71, distance: 75.1
drag, startPoint x: 1382, startPoint y: 71, endPoint x: 1332, endPoint y: 391, distance: 323.9
click at [1332, 391] on div "View Edit Add to Quick Collection Remove from Quick Collection Hide from Public…" at bounding box center [1403, 398] width 217 height 795
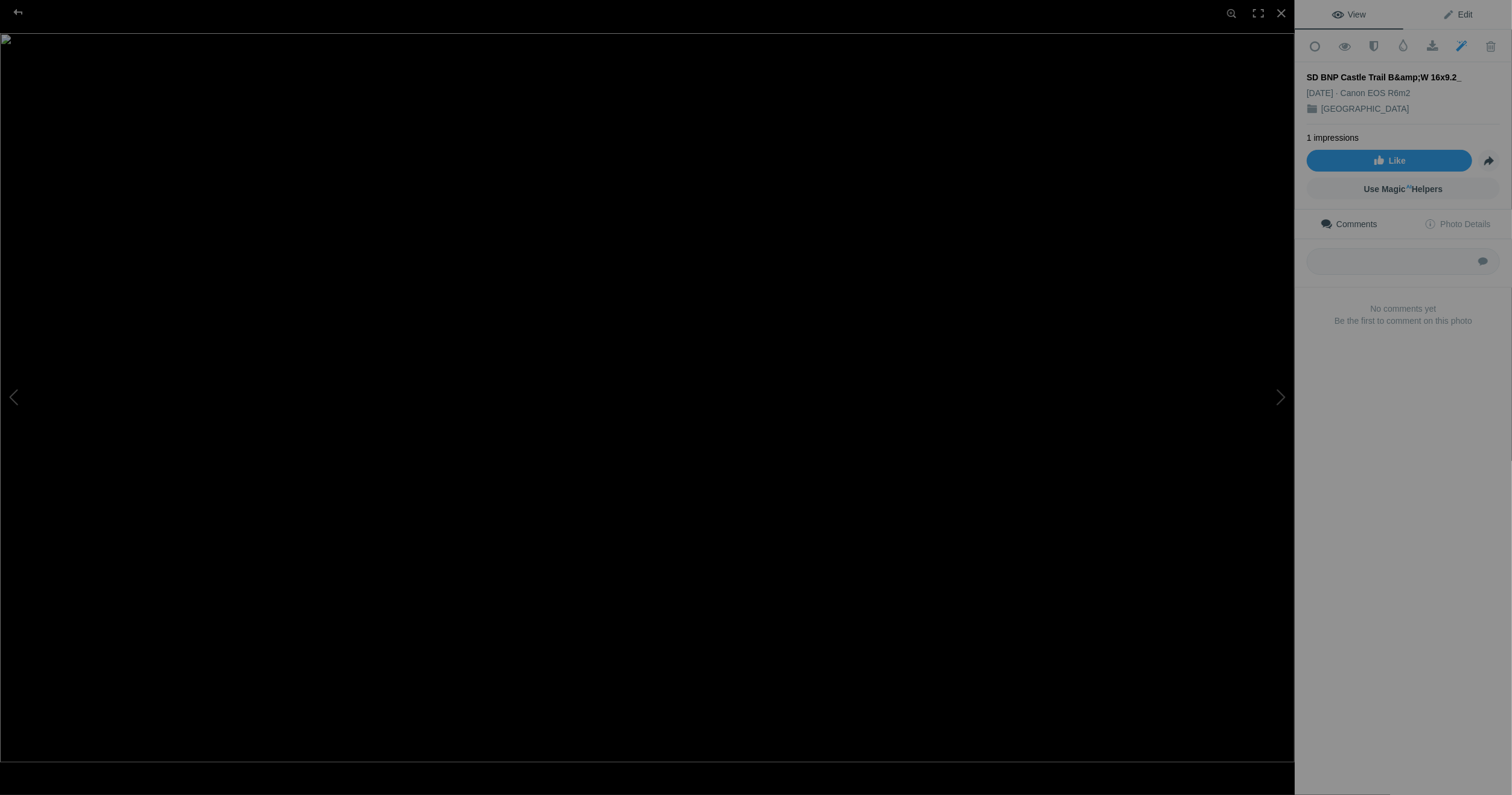
click at [1447, 11] on span "Edit" at bounding box center [1457, 14] width 30 height 9
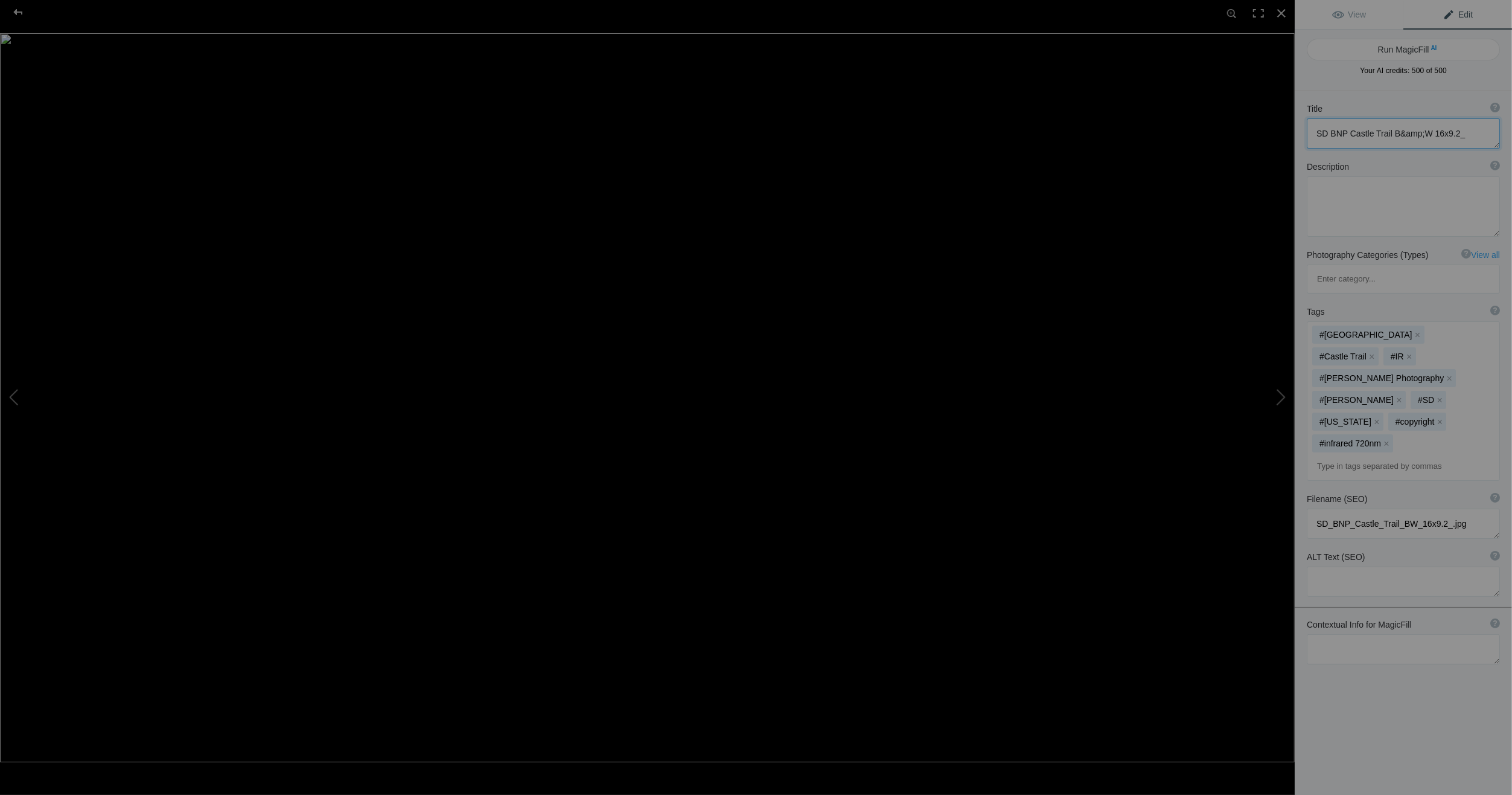
drag, startPoint x: 1317, startPoint y: 134, endPoint x: 1471, endPoint y: 136, distance: 154.0
click at [1471, 136] on textarea at bounding box center [1404, 133] width 194 height 30
paste textarea "[GEOGRAPHIC_DATA] - [GEOGRAPHIC_DATA] / [US_STATE] [GEOGRAPHIC_DATA]"
drag, startPoint x: 1318, startPoint y: 131, endPoint x: 1358, endPoint y: 131, distance: 40.0
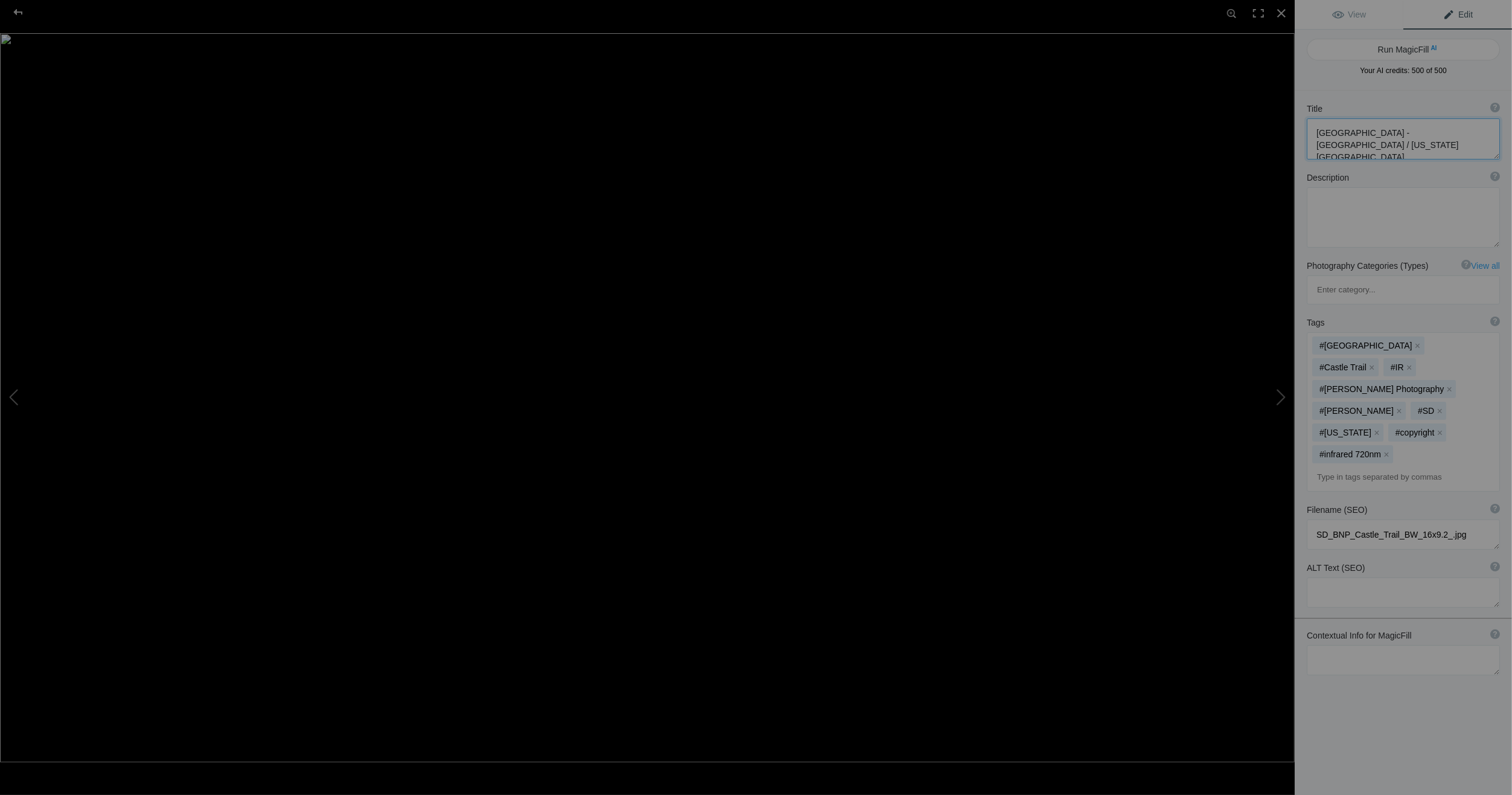
click at [1358, 131] on textarea at bounding box center [1404, 139] width 194 height 41
click at [1393, 144] on textarea at bounding box center [1404, 139] width 194 height 41
click at [1396, 142] on textarea at bounding box center [1404, 139] width 194 height 41
drag, startPoint x: 1395, startPoint y: 146, endPoint x: 1387, endPoint y: 150, distance: 8.9
click at [1395, 146] on textarea at bounding box center [1404, 139] width 194 height 41
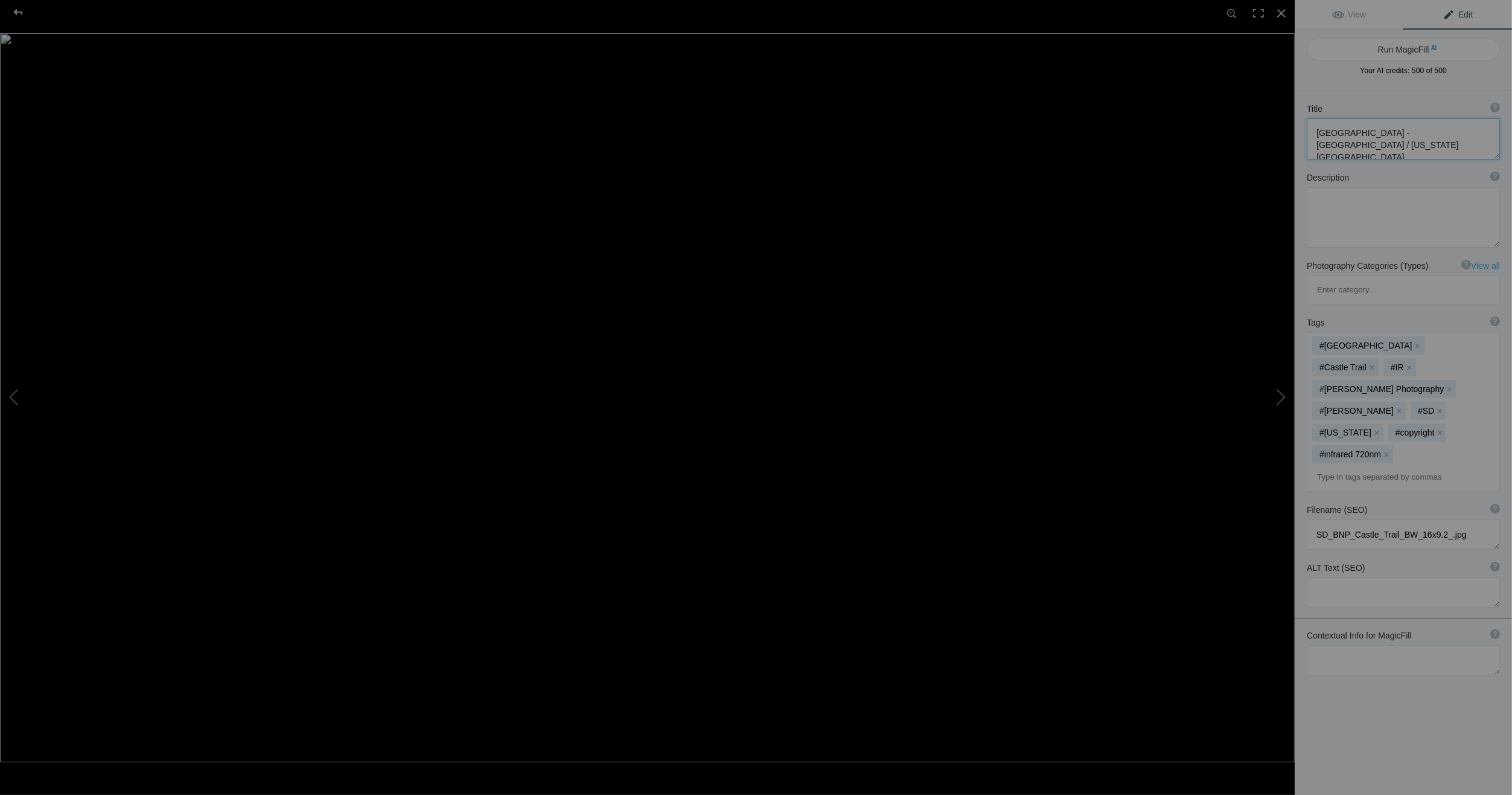
click at [1389, 148] on textarea at bounding box center [1404, 139] width 194 height 41
type textarea "[GEOGRAPHIC_DATA] - [GEOGRAPHIC_DATA] / [US_STATE] [GEOGRAPHIC_DATA]"
click at [21, 9] on div at bounding box center [18, 12] width 43 height 24
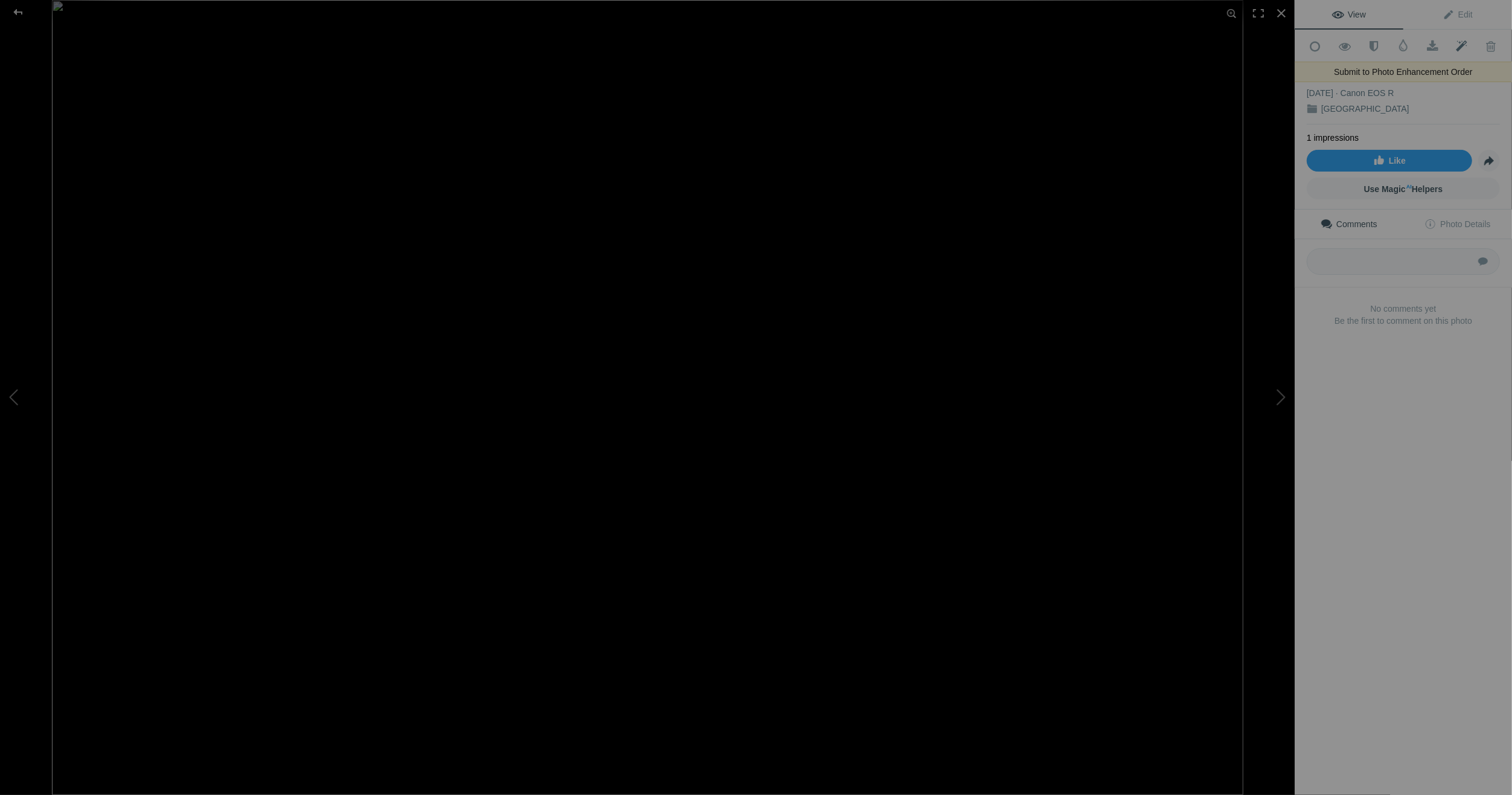
click at [1456, 41] on span at bounding box center [1462, 46] width 30 height 12
click at [1456, 43] on span at bounding box center [1462, 46] width 30 height 12
drag, startPoint x: 1308, startPoint y: 73, endPoint x: 1452, endPoint y: 73, distance: 144.0
click at [1452, 73] on div "SD BNP Castle Trail bird IR ii 2x3" at bounding box center [1404, 78] width 194 height 12
drag, startPoint x: 1341, startPoint y: 73, endPoint x: 1367, endPoint y: 392, distance: 320.1
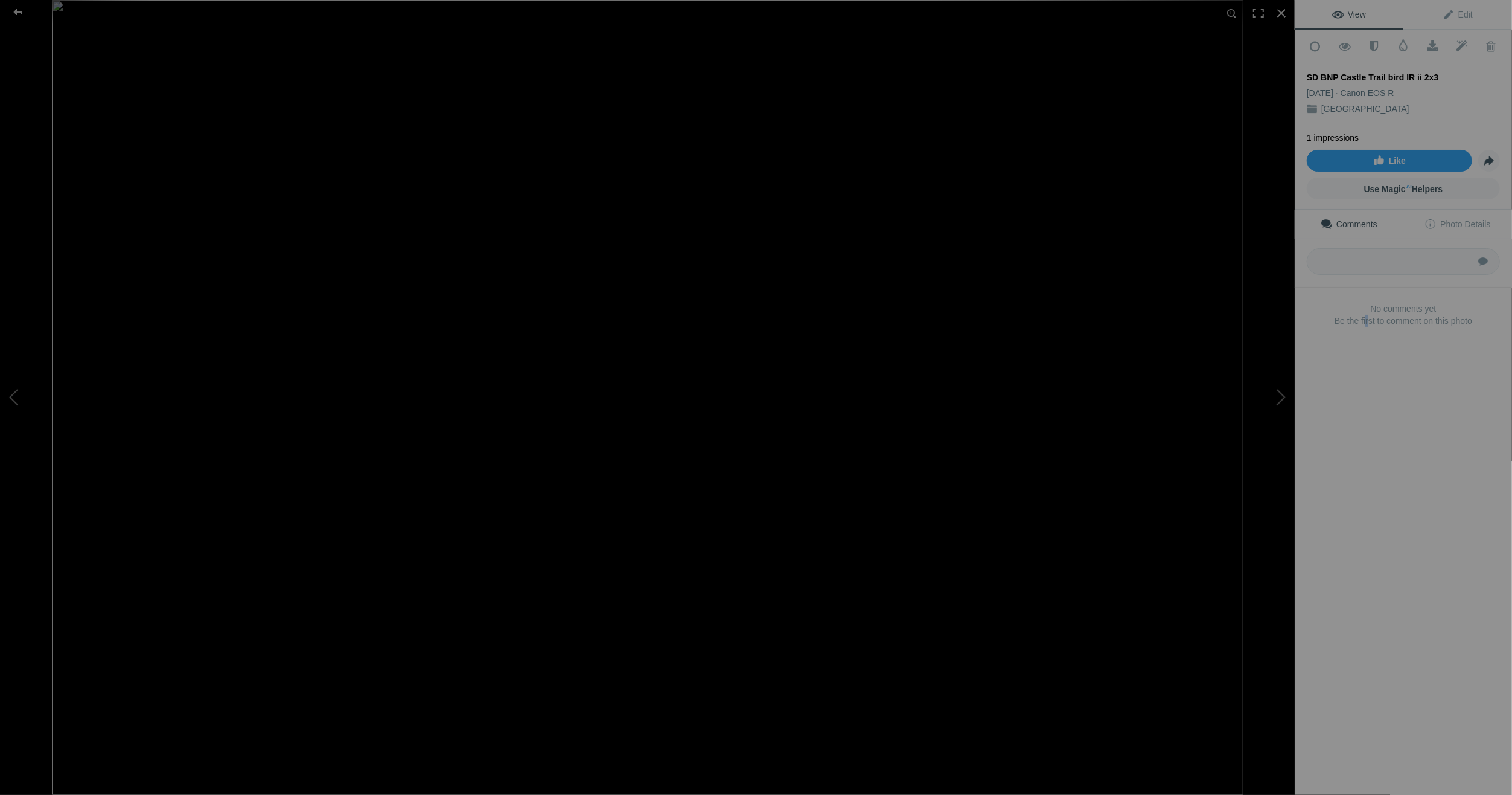
click at [1365, 395] on div "View Edit Add to Quick Collection Remove from Quick Collection Hide from Public…" at bounding box center [1403, 398] width 217 height 795
click at [1454, 44] on span at bounding box center [1462, 46] width 30 height 12
drag, startPoint x: 1379, startPoint y: 444, endPoint x: 1384, endPoint y: 437, distance: 8.6
click at [1379, 444] on div "View Edit Add to Quick Collection Remove from Quick Collection Hide from Public…" at bounding box center [1403, 398] width 217 height 795
click at [1454, 9] on span "Edit" at bounding box center [1457, 14] width 30 height 9
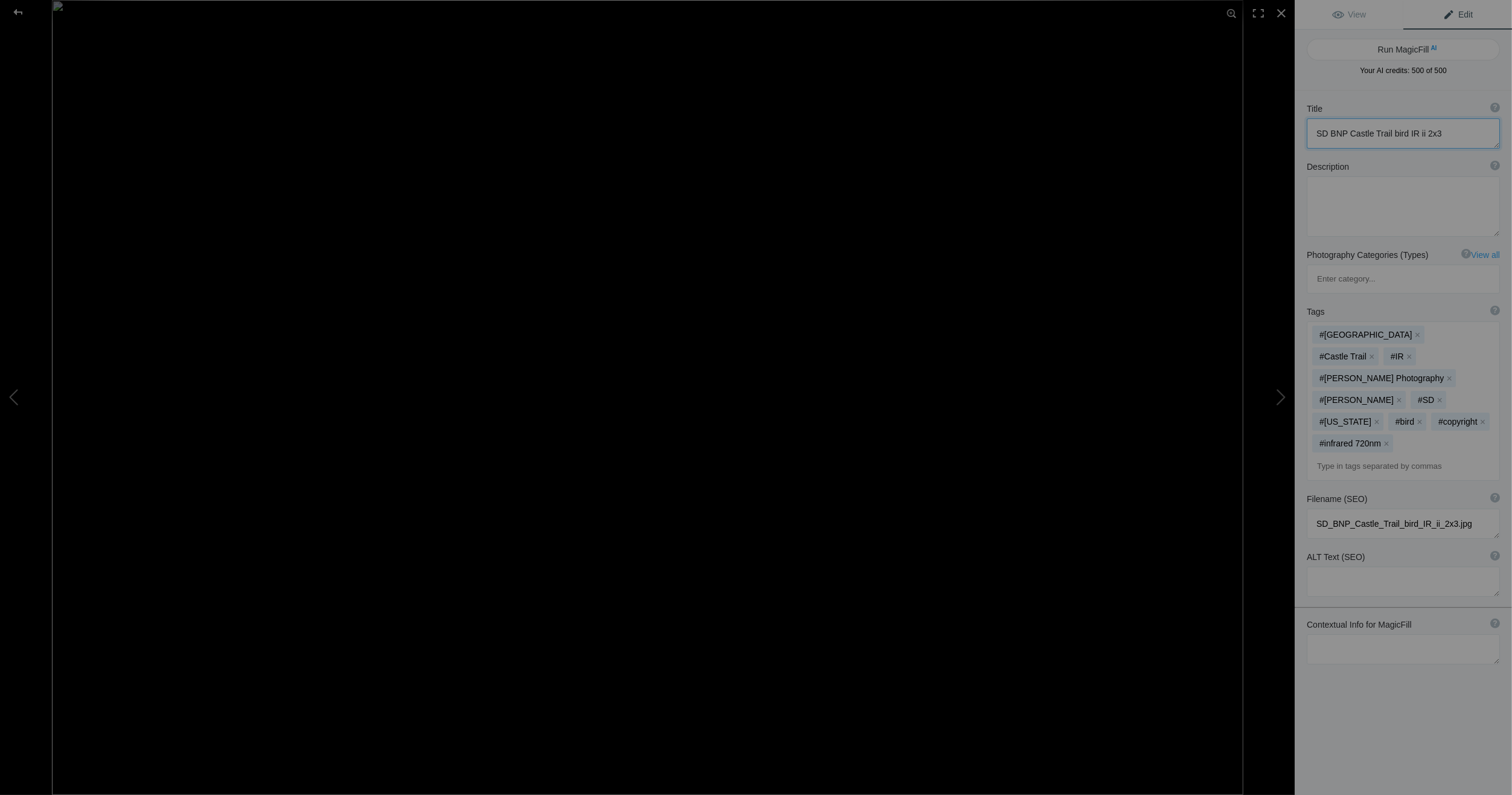
drag, startPoint x: 1316, startPoint y: 131, endPoint x: 1447, endPoint y: 131, distance: 131.0
click at [1447, 131] on textarea at bounding box center [1404, 133] width 194 height 30
paste textarea "[GEOGRAPHIC_DATA] - [GEOGRAPHIC_DATA] / [US_STATE] [GEOGRAPHIC_DATA]"
drag, startPoint x: 1317, startPoint y: 131, endPoint x: 1353, endPoint y: 135, distance: 36.2
click at [1360, 131] on textarea at bounding box center [1404, 139] width 194 height 41
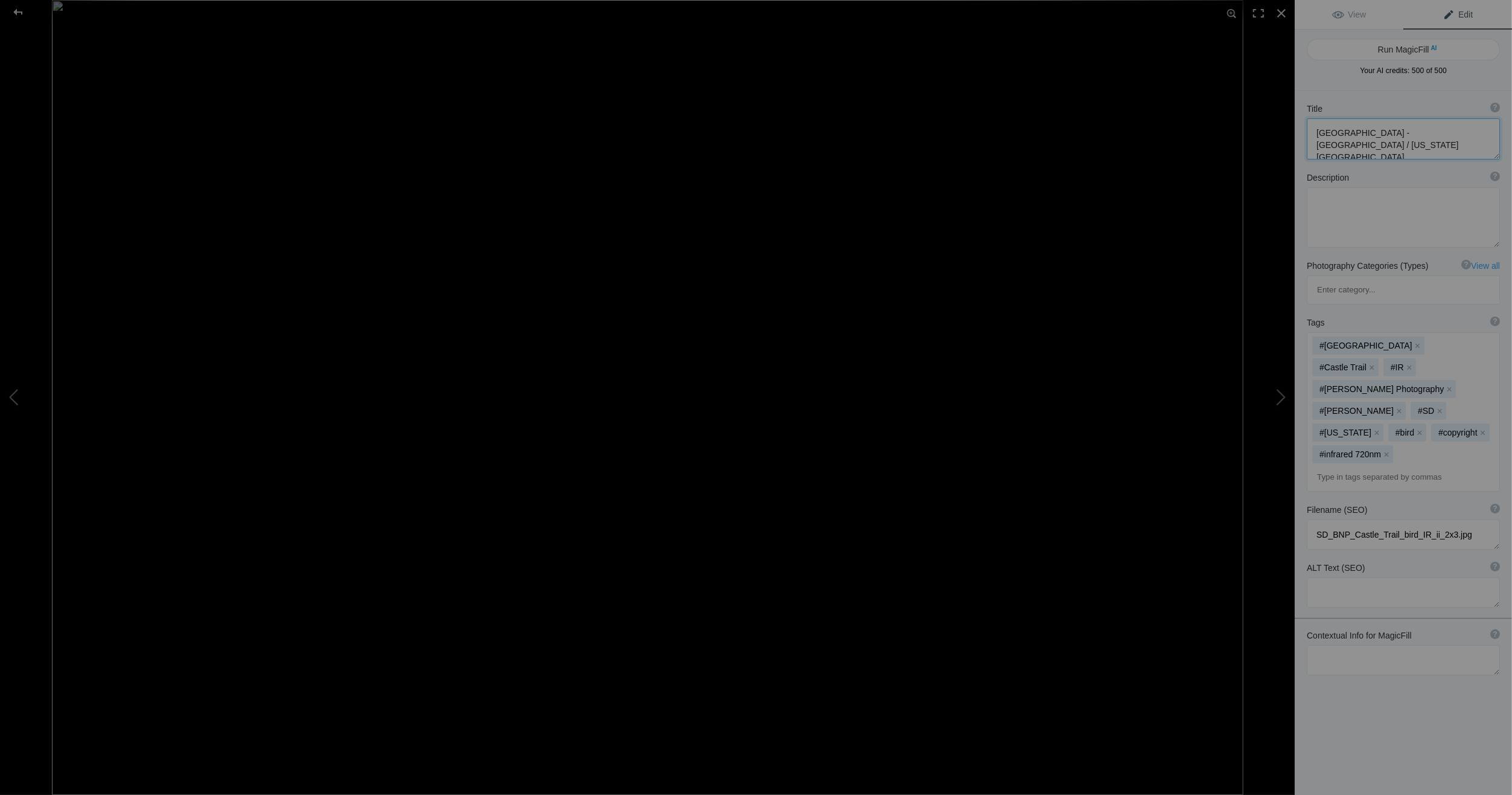
click at [1318, 131] on textarea at bounding box center [1404, 139] width 194 height 41
click at [1319, 188] on textarea at bounding box center [1404, 217] width 194 height 61
click at [1395, 144] on textarea at bounding box center [1404, 139] width 194 height 41
click at [15, 7] on div at bounding box center [18, 12] width 43 height 24
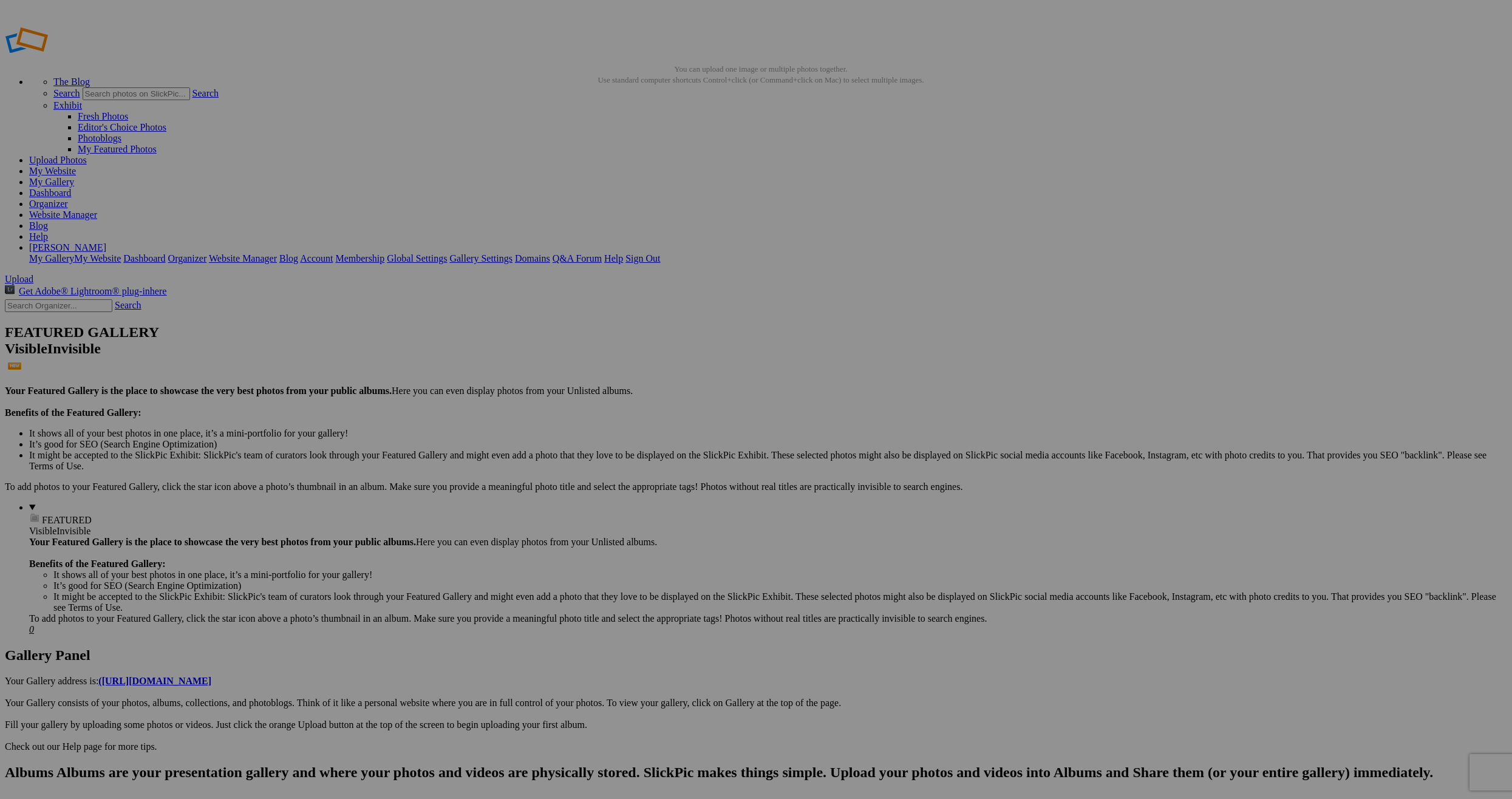
type textarea "[GEOGRAPHIC_DATA] - [GEOGRAPHIC_DATA] / [US_STATE] [GEOGRAPHIC_DATA]"
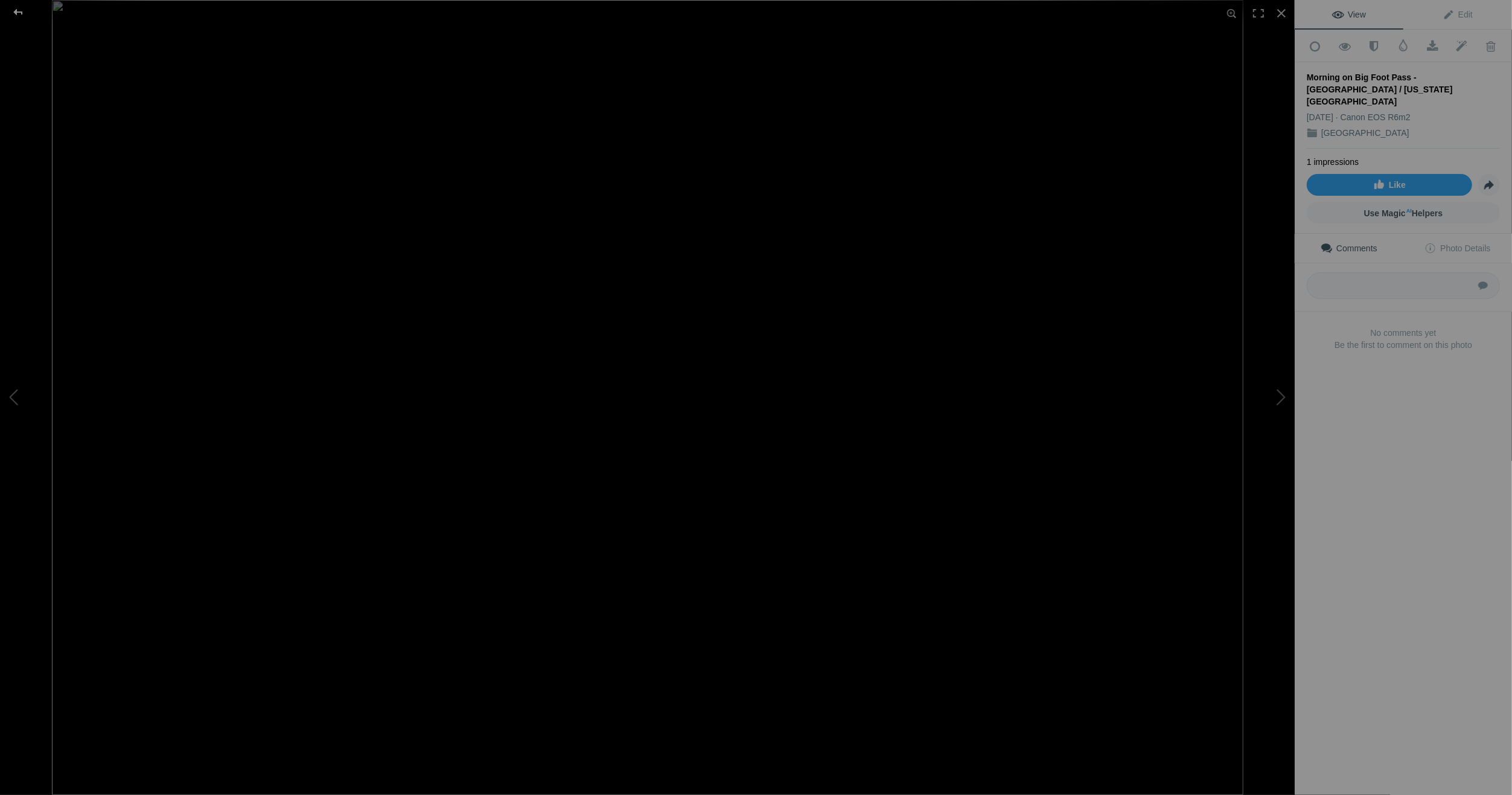
click at [18, 7] on div at bounding box center [18, 12] width 43 height 24
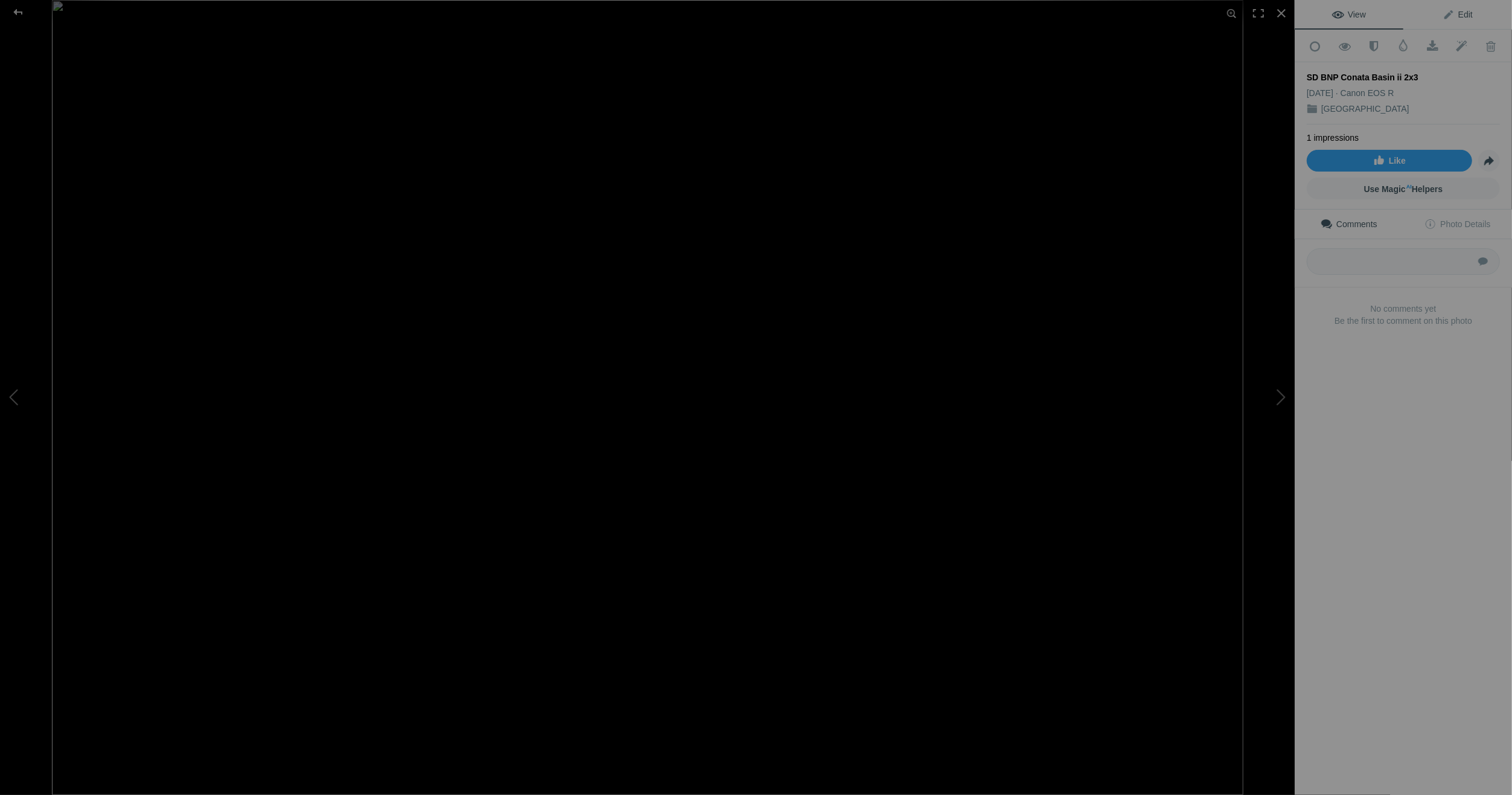
click at [1460, 11] on span "Edit" at bounding box center [1457, 14] width 30 height 9
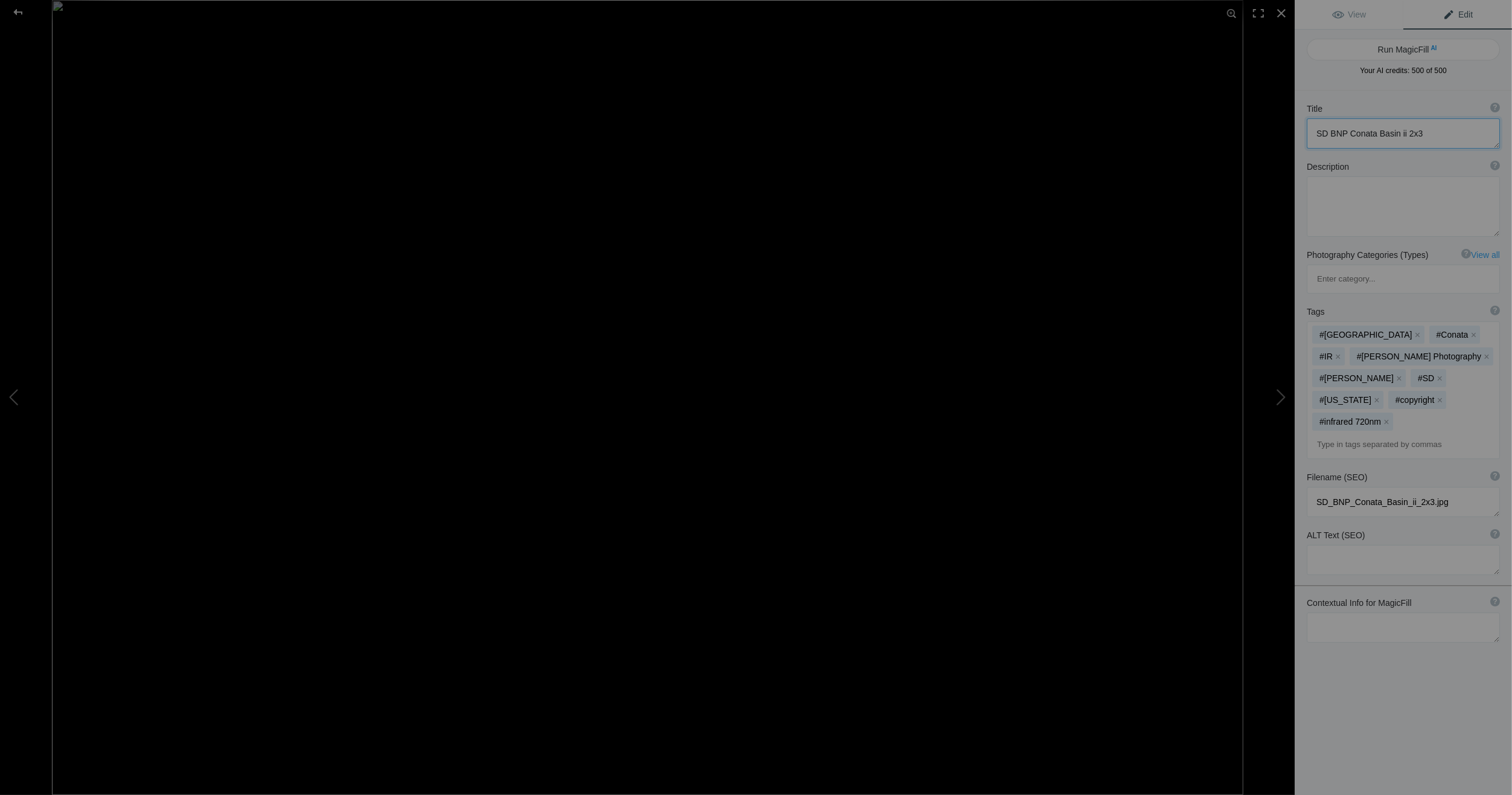
drag, startPoint x: 1316, startPoint y: 134, endPoint x: 1445, endPoint y: 127, distance: 129.2
click at [1445, 127] on textarea at bounding box center [1404, 133] width 194 height 30
paste textarea "[GEOGRAPHIC_DATA] - [GEOGRAPHIC_DATA] / [US_STATE] [GEOGRAPHIC_DATA]"
drag, startPoint x: 1317, startPoint y: 131, endPoint x: 1337, endPoint y: 134, distance: 20.2
click at [1337, 134] on textarea at bounding box center [1404, 139] width 194 height 41
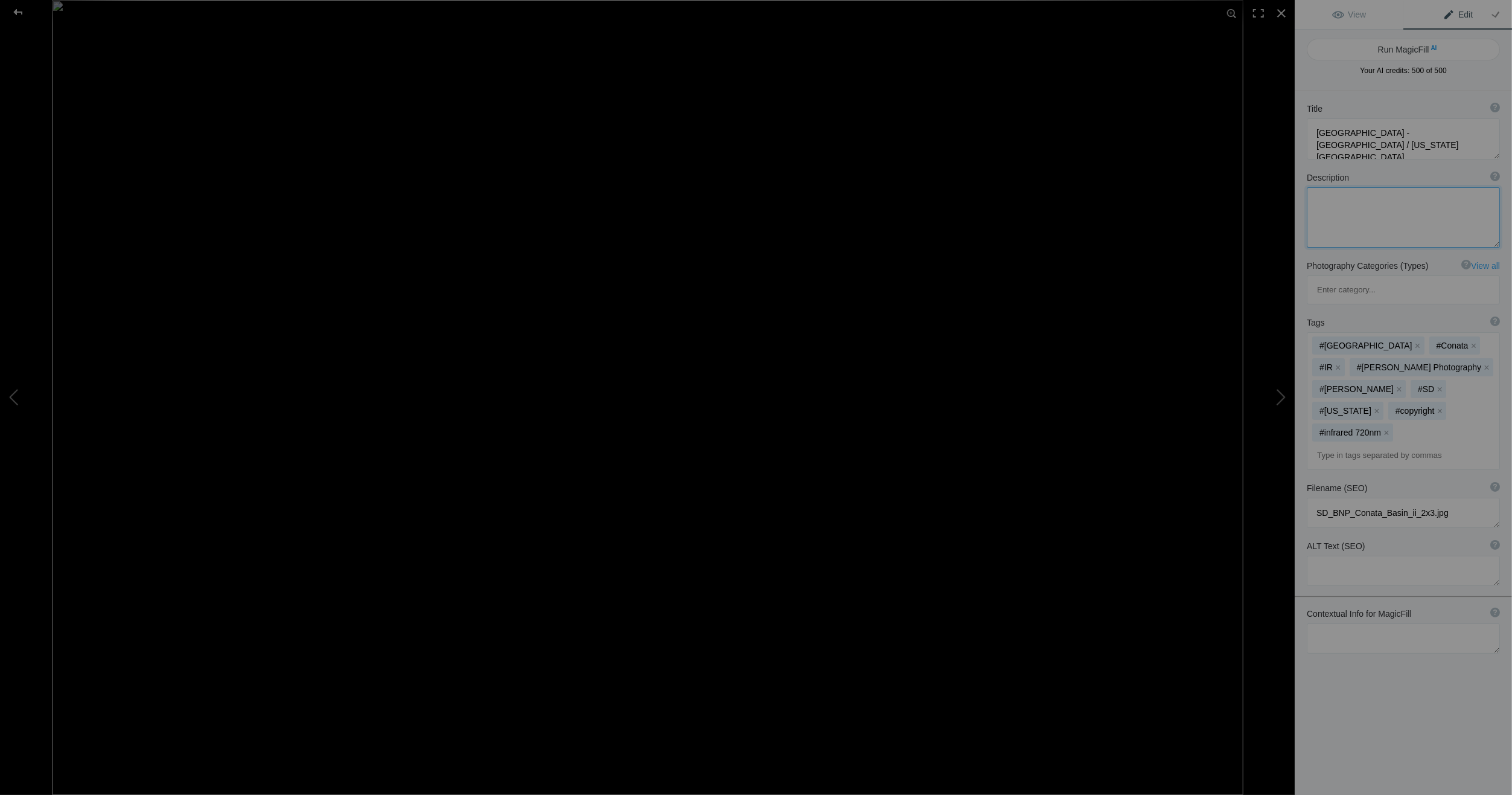
click at [1351, 200] on textarea at bounding box center [1404, 217] width 194 height 61
click at [1395, 148] on textarea at bounding box center [1404, 139] width 194 height 41
click at [1400, 146] on textarea at bounding box center [1404, 139] width 194 height 41
type textarea "[GEOGRAPHIC_DATA] - [GEOGRAPHIC_DATA] / [US_STATE] [GEOGRAPHIC_DATA]"
click at [1389, 143] on textarea at bounding box center [1404, 145] width 194 height 53
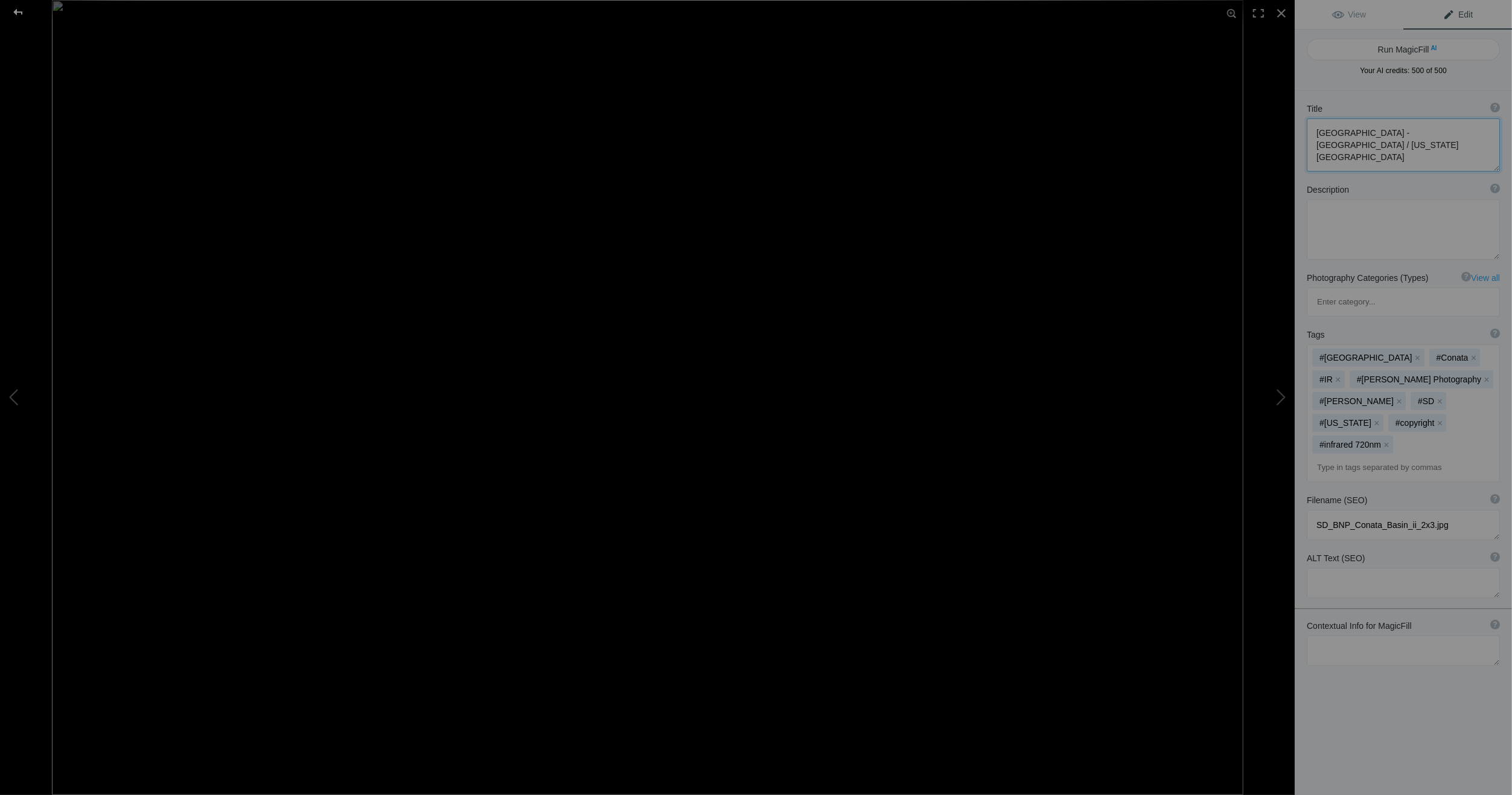
click at [19, 12] on div at bounding box center [18, 12] width 43 height 24
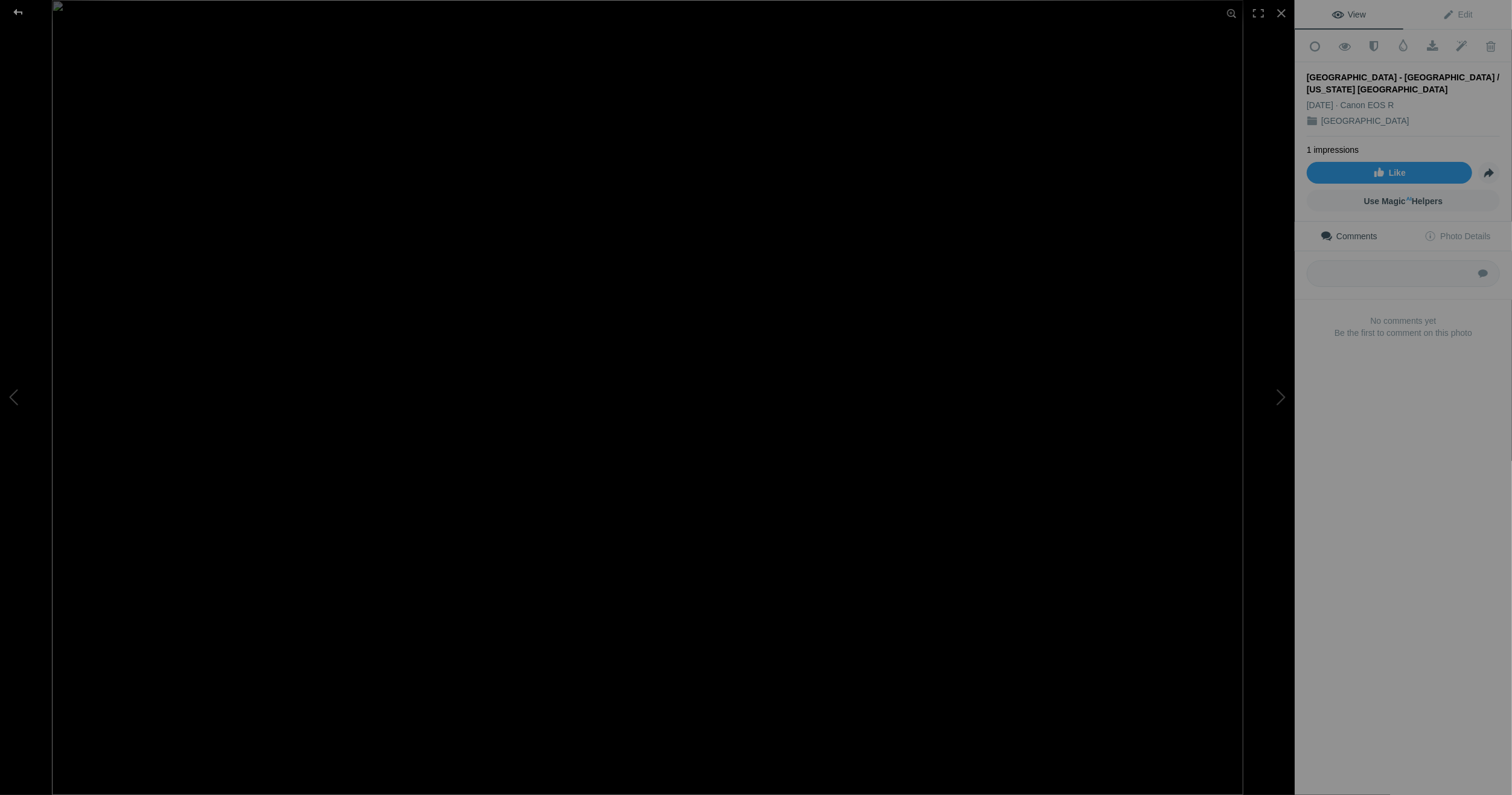
click at [16, 9] on div at bounding box center [18, 12] width 43 height 24
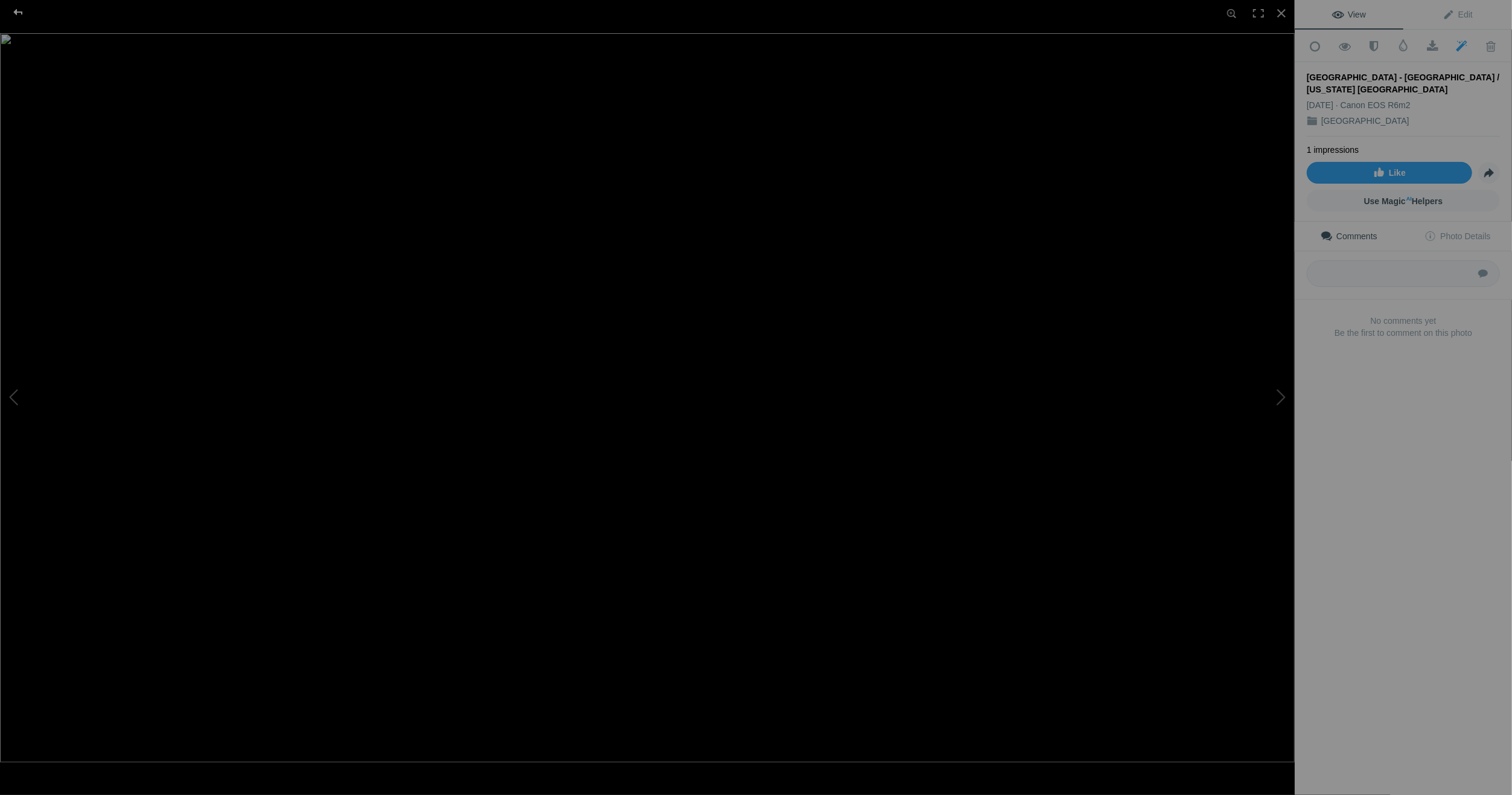
click at [14, 9] on div at bounding box center [18, 12] width 43 height 24
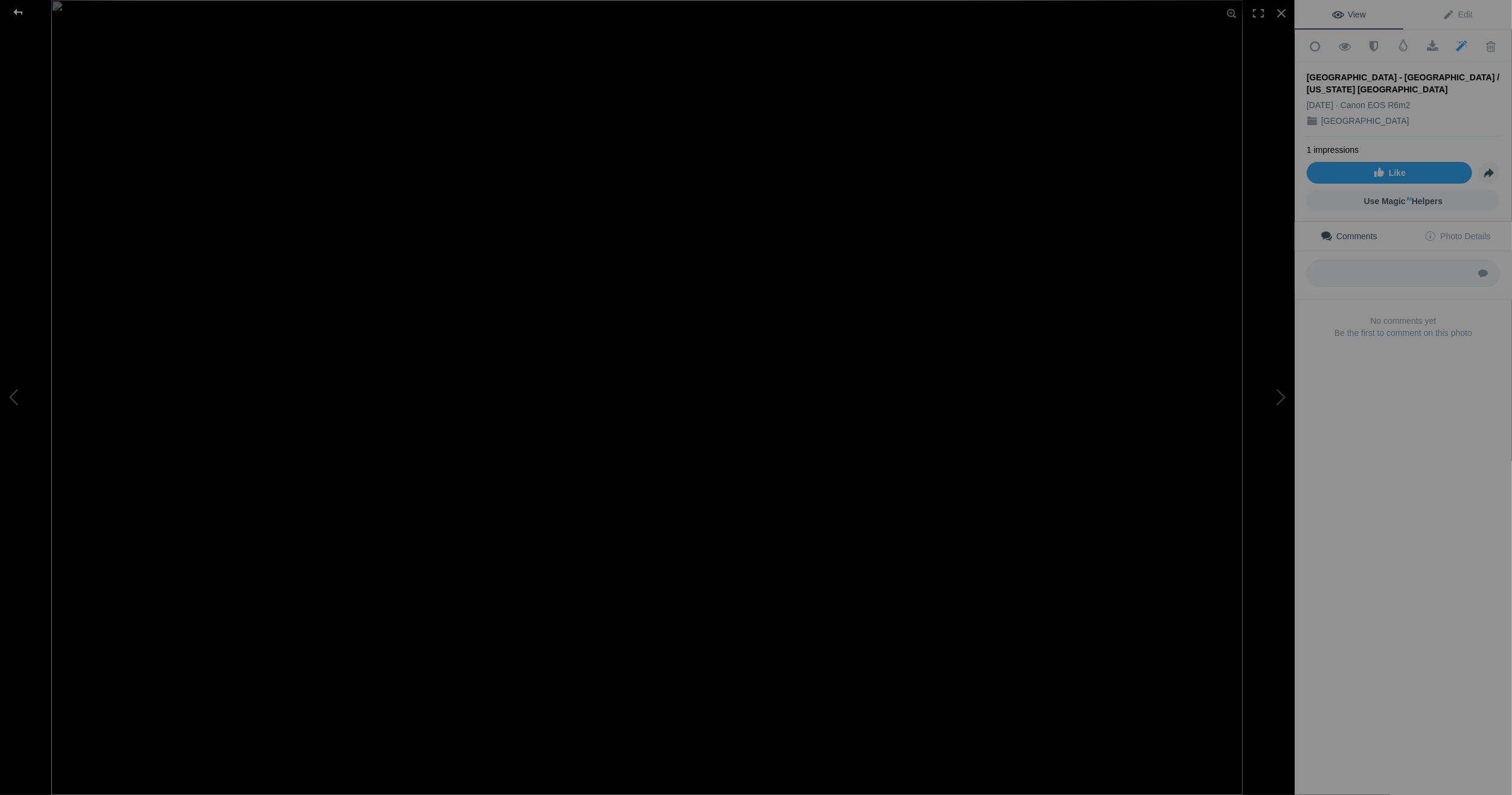
click at [18, 11] on div at bounding box center [18, 12] width 43 height 24
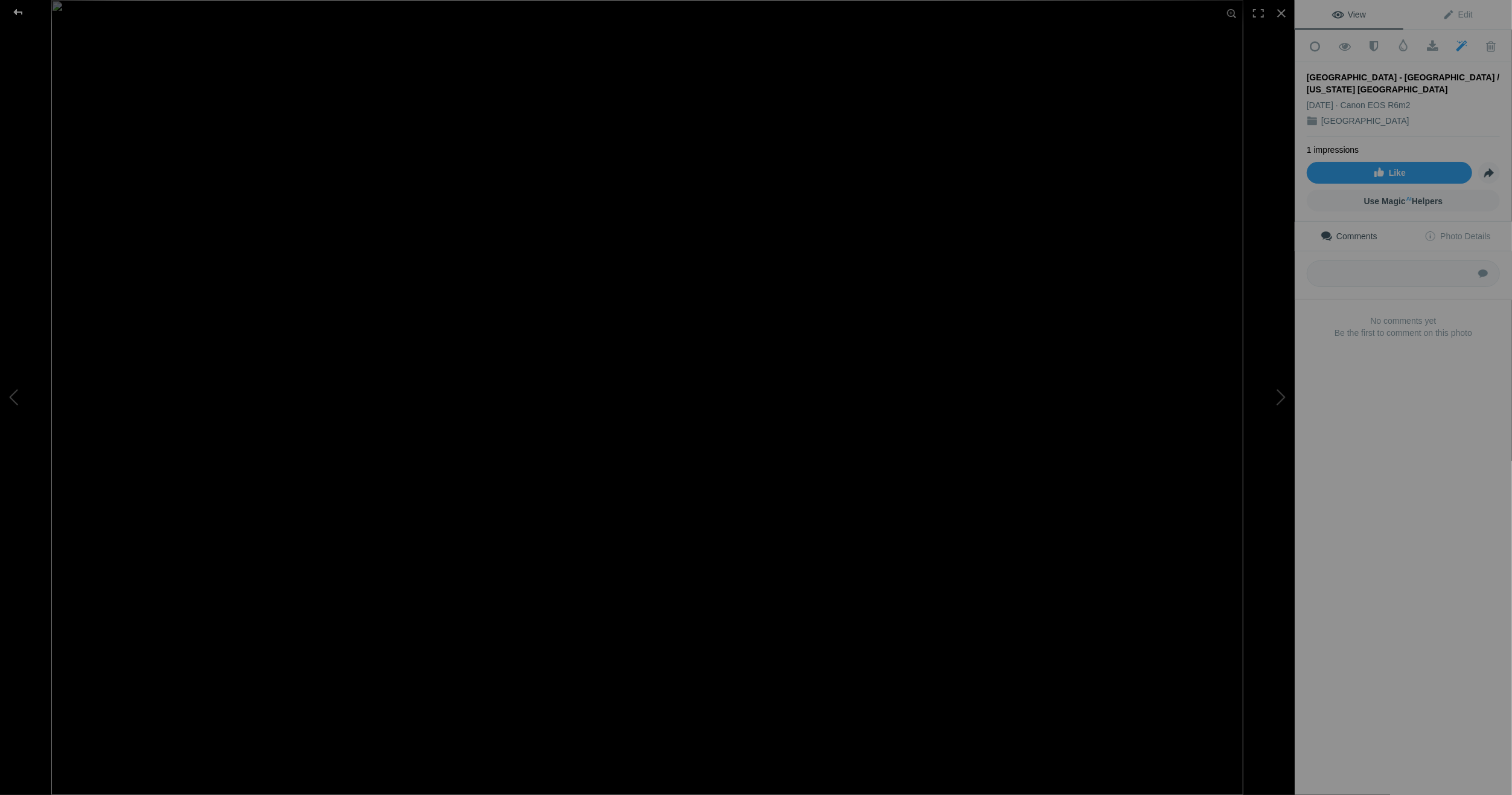
click at [18, 9] on div at bounding box center [18, 12] width 43 height 24
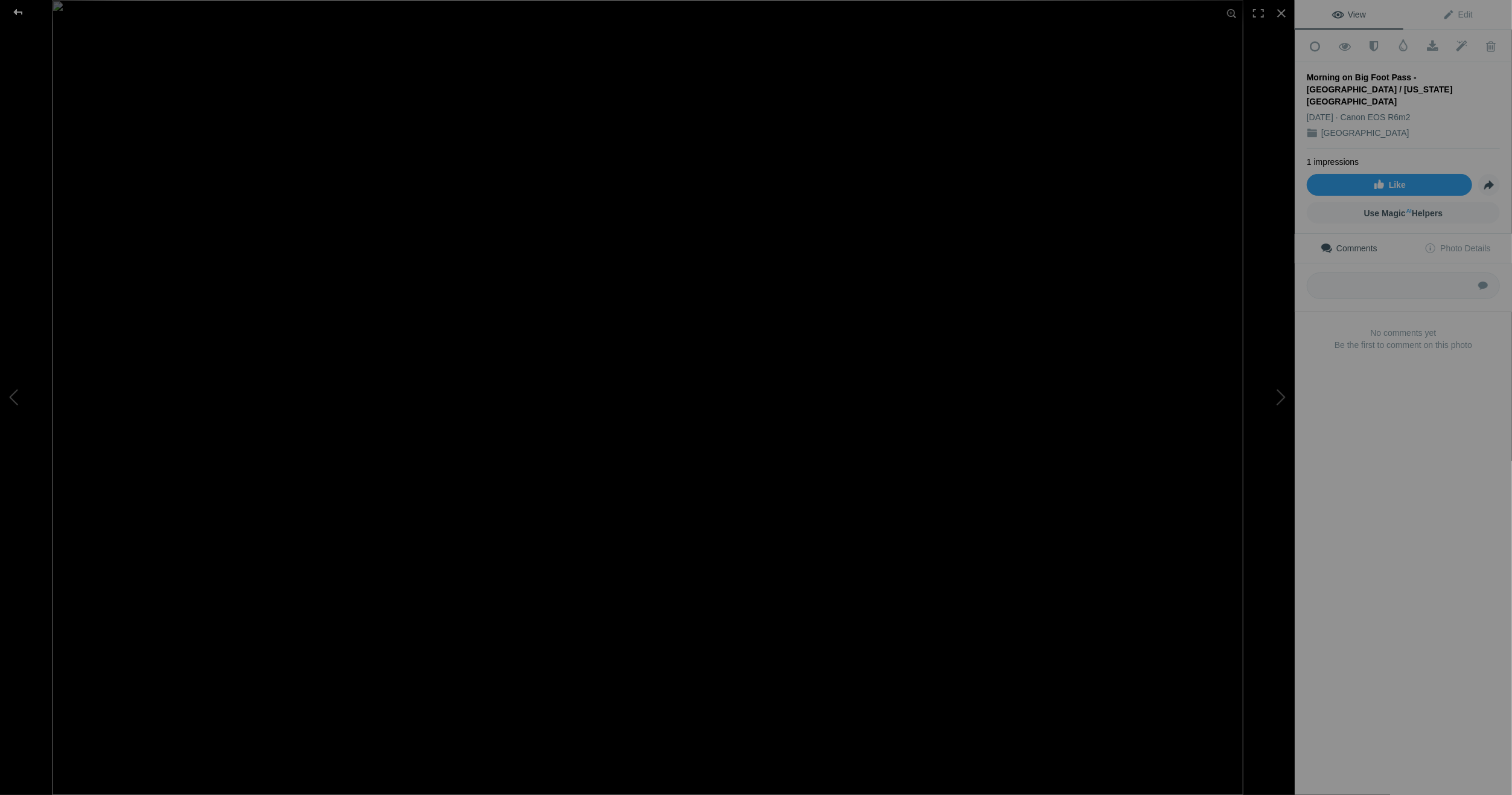
click at [17, 9] on div at bounding box center [18, 12] width 43 height 24
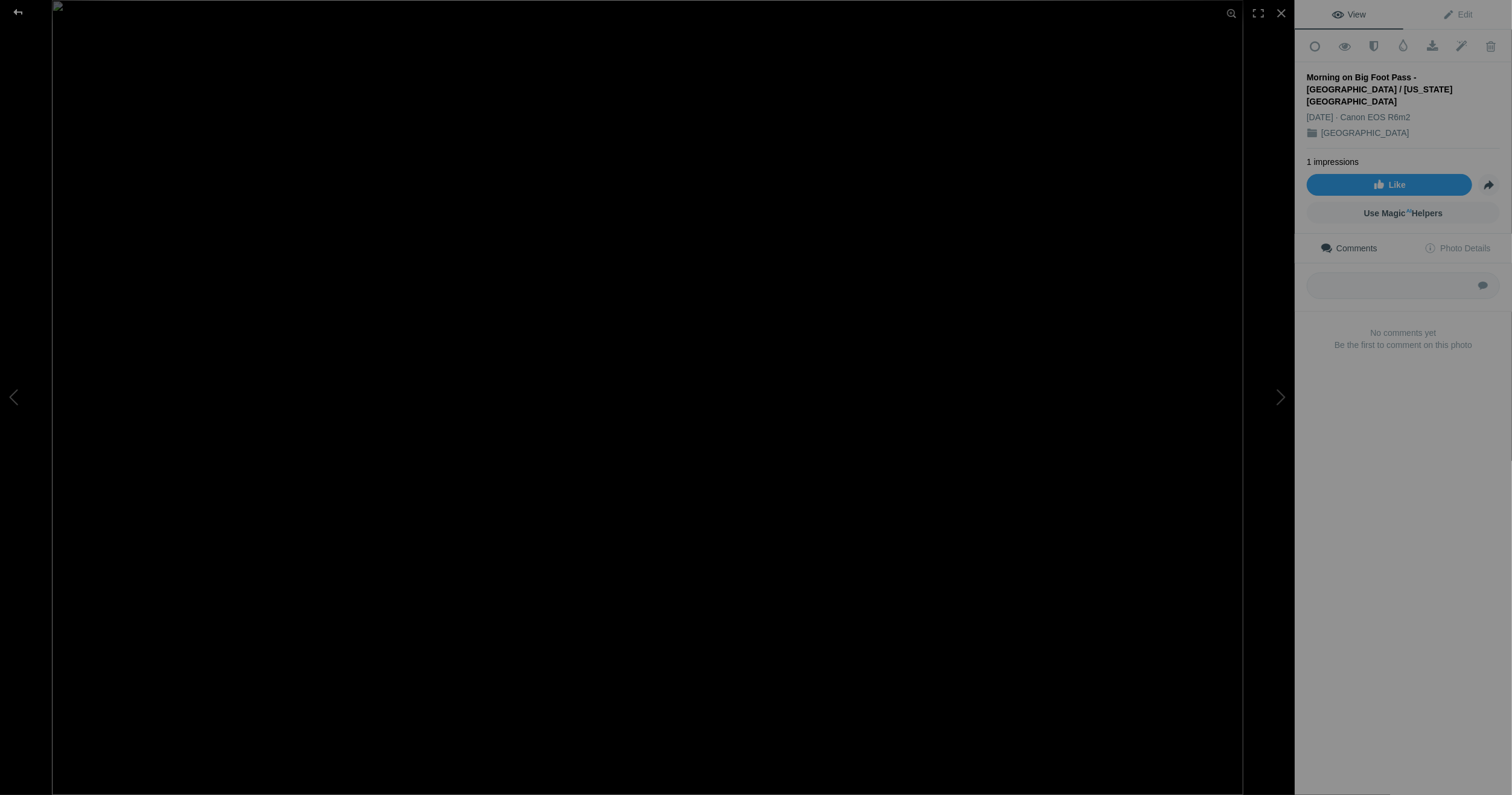
click at [20, 9] on div at bounding box center [18, 12] width 43 height 24
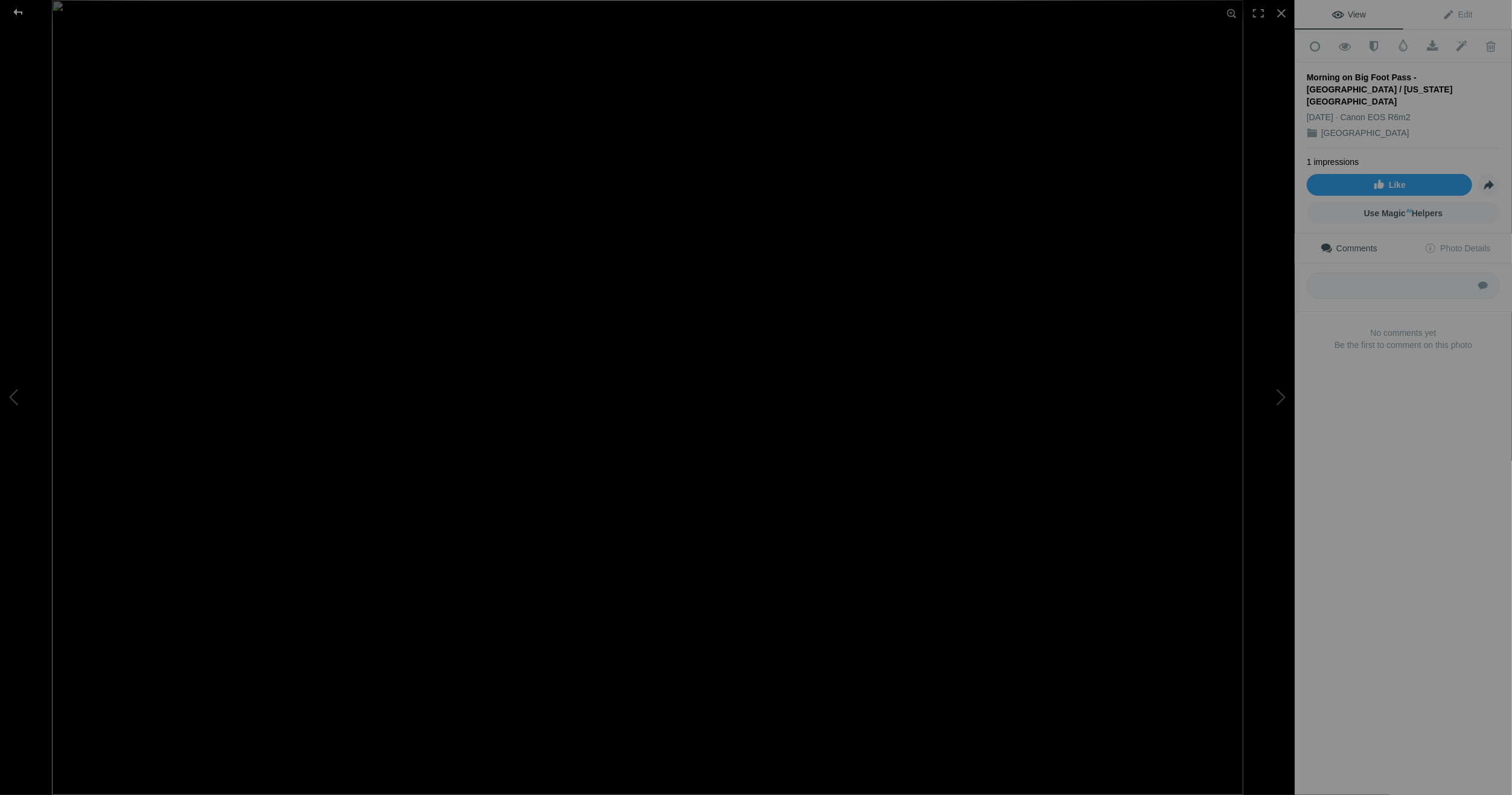
click at [21, 9] on div at bounding box center [18, 12] width 43 height 24
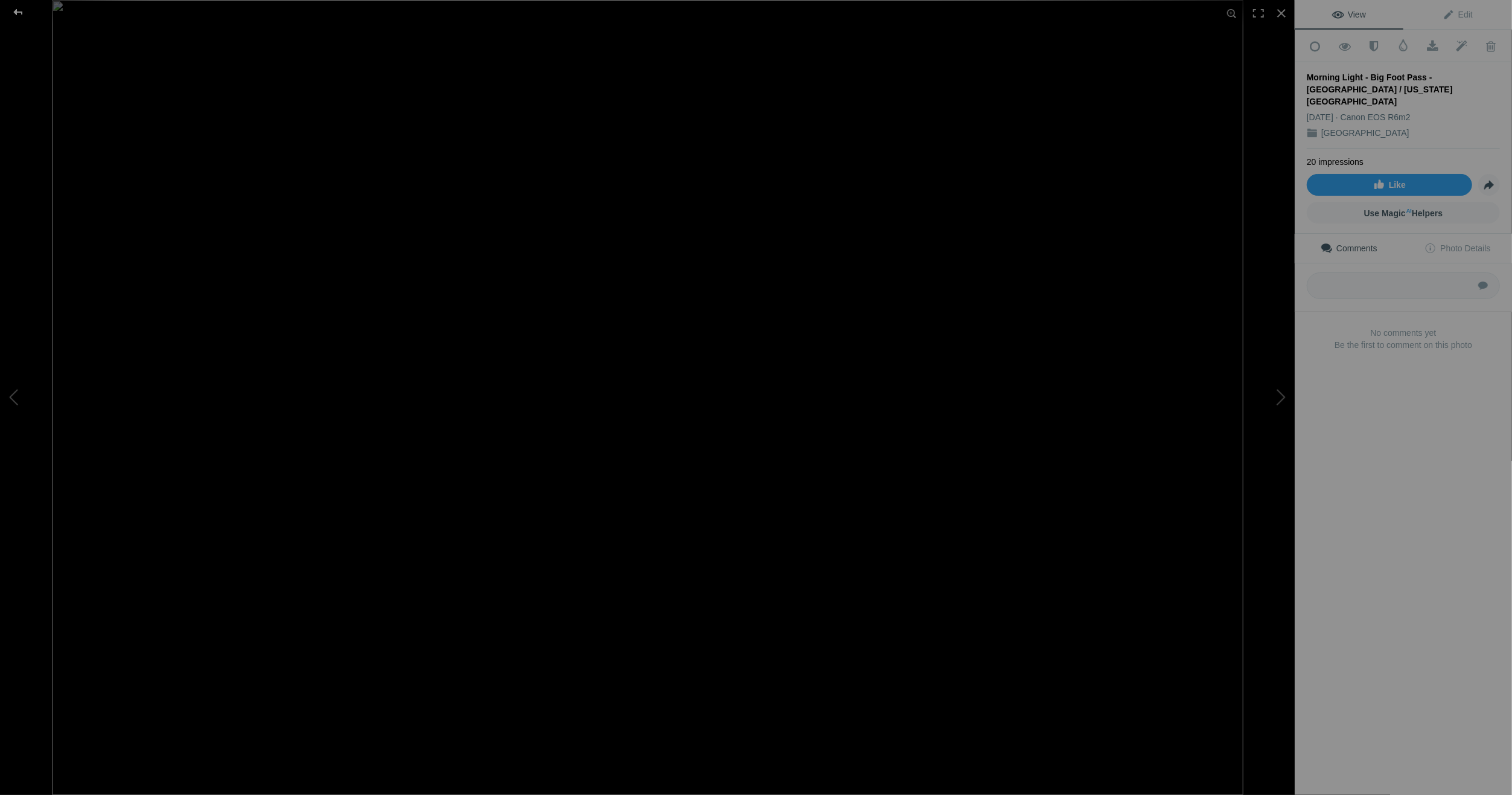
click at [19, 9] on div at bounding box center [18, 12] width 43 height 24
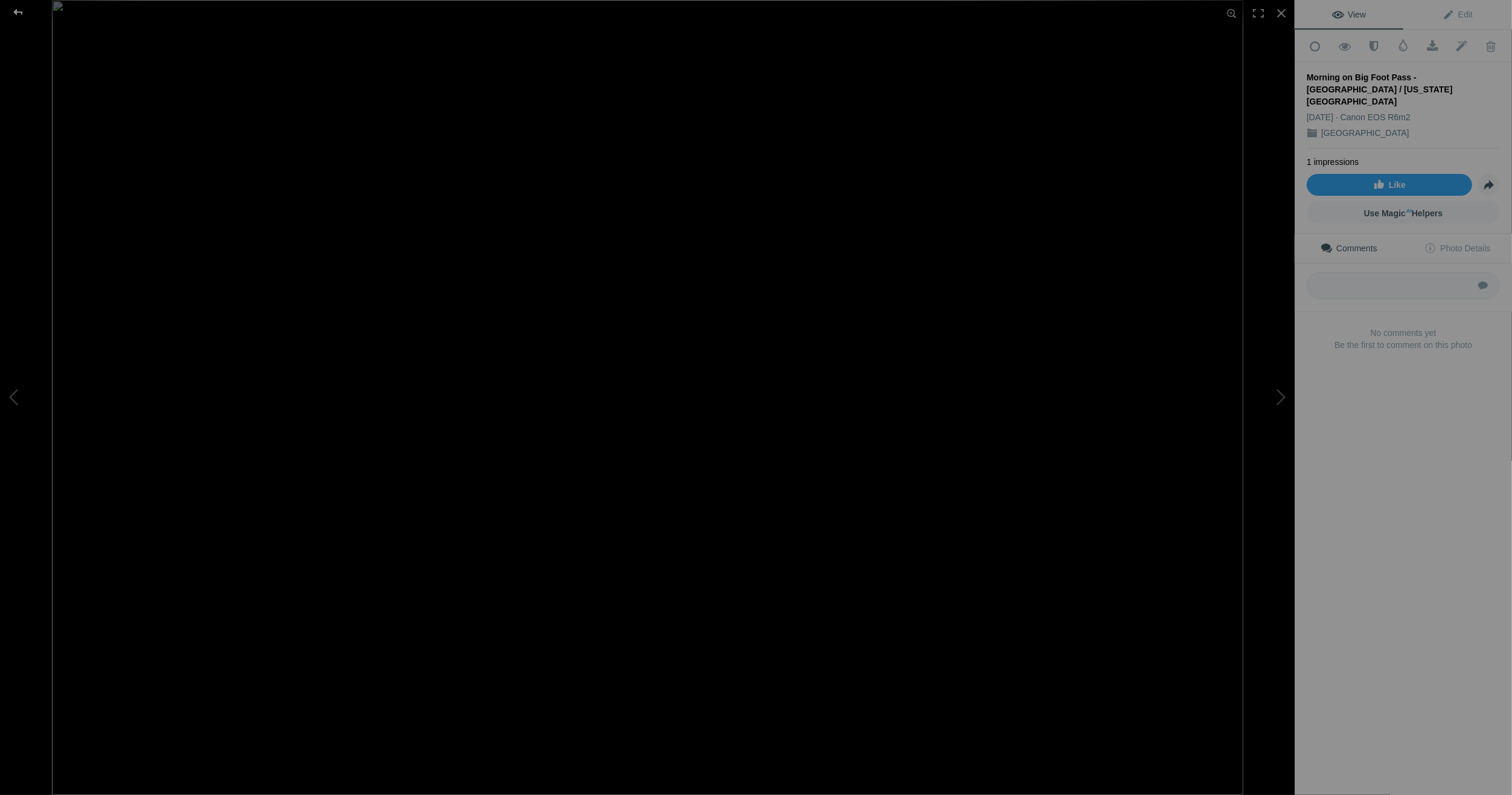
click at [19, 9] on div at bounding box center [18, 12] width 43 height 24
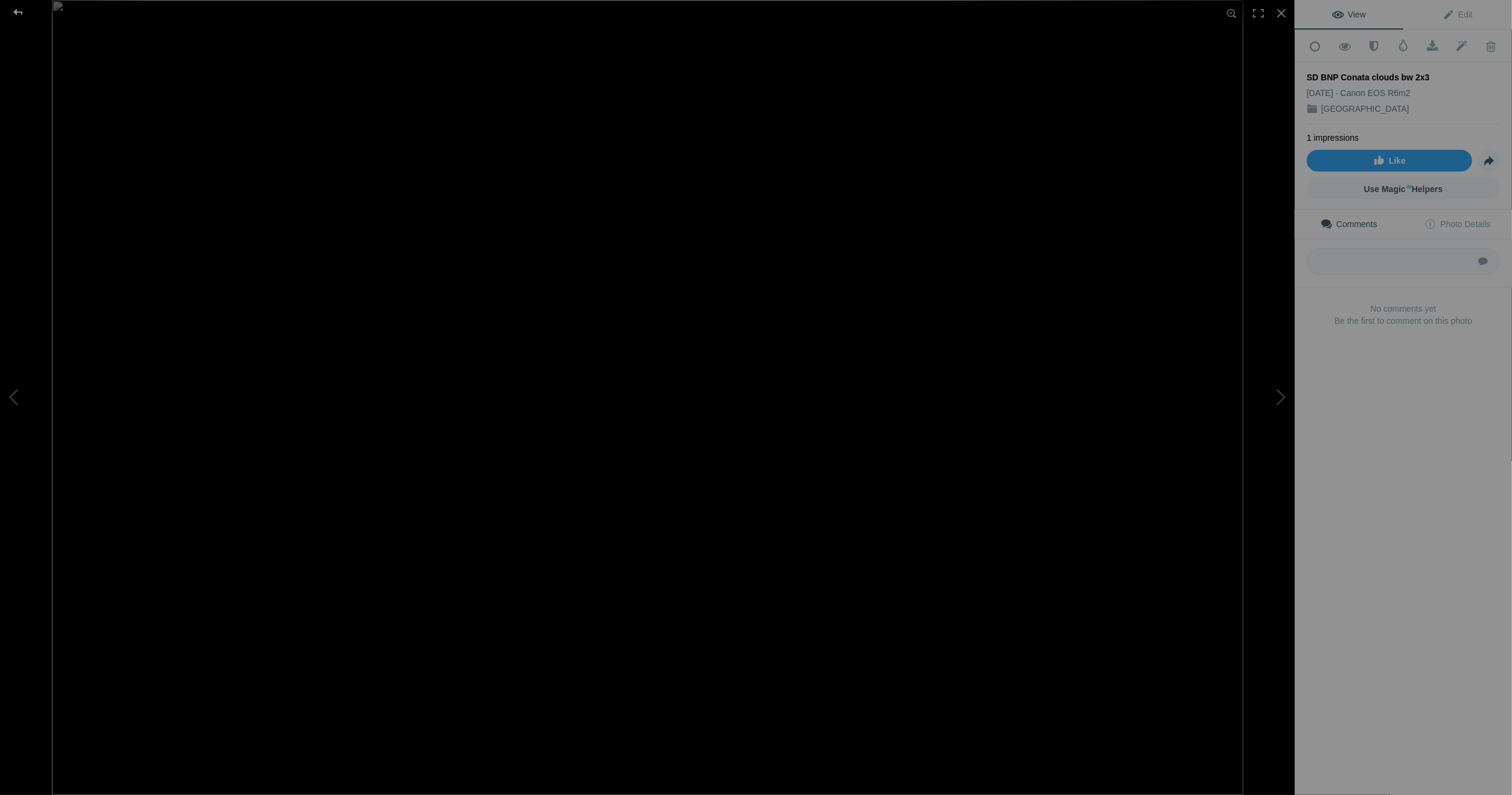
click at [18, 9] on div at bounding box center [18, 12] width 43 height 24
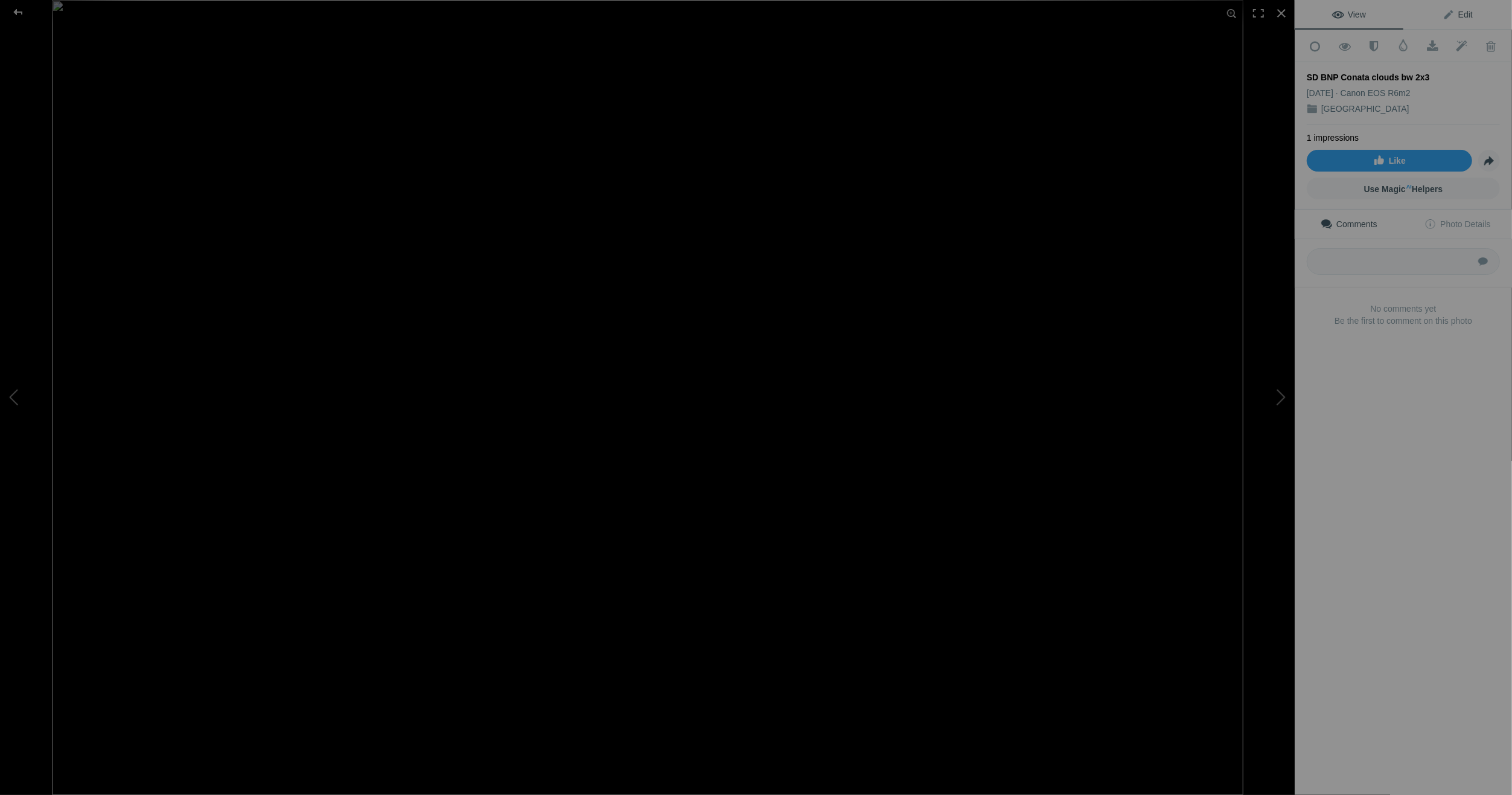
click at [1444, 12] on span "Edit" at bounding box center [1457, 14] width 30 height 9
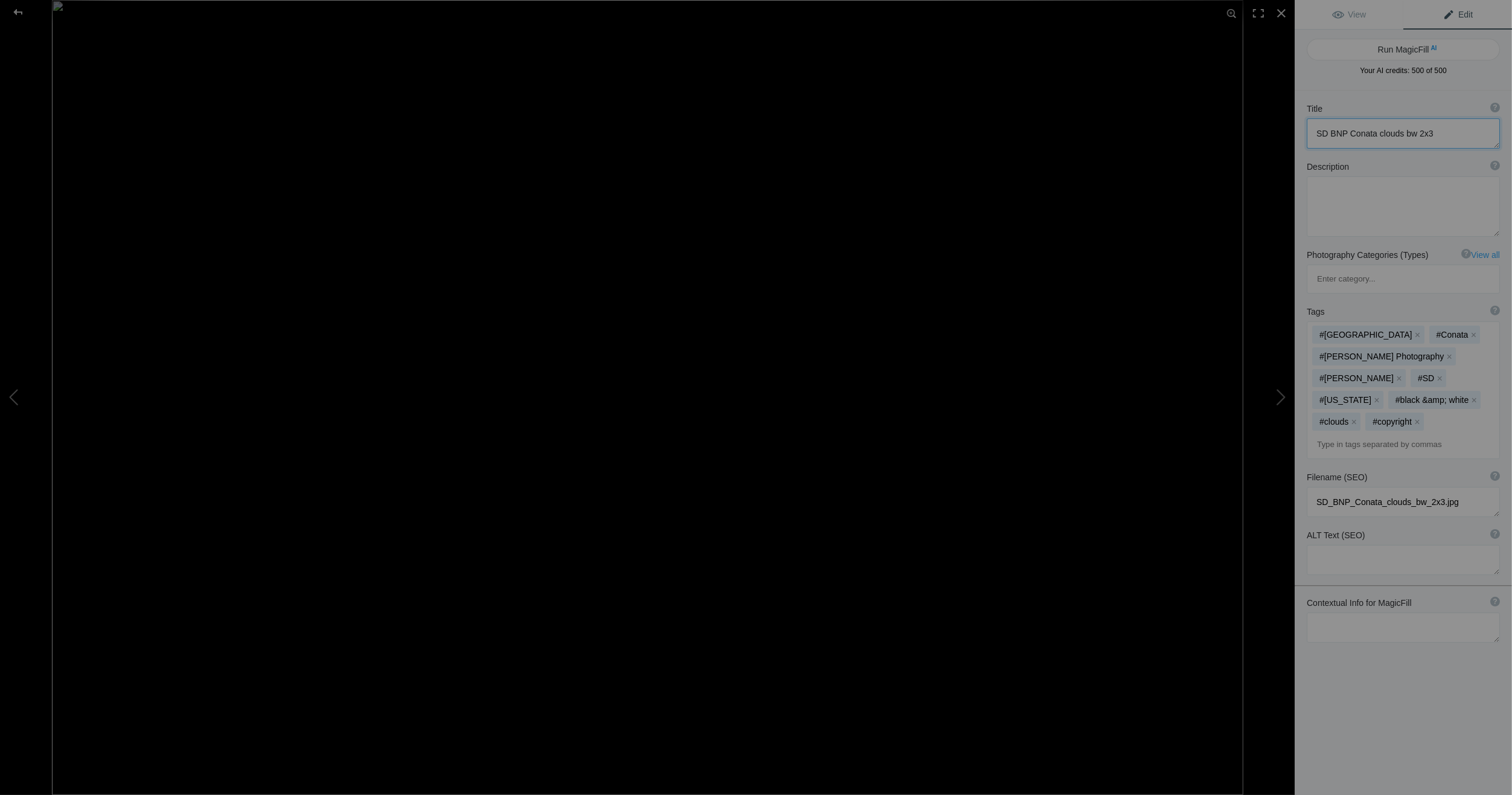
drag, startPoint x: 1317, startPoint y: 133, endPoint x: 1430, endPoint y: 131, distance: 113.0
click at [1430, 131] on textarea at bounding box center [1404, 133] width 194 height 30
paste textarea "[GEOGRAPHIC_DATA] - [GEOGRAPHIC_DATA] / [US_STATE] [GEOGRAPHIC_DATA]"
drag, startPoint x: 1336, startPoint y: 131, endPoint x: 1311, endPoint y: 131, distance: 25.0
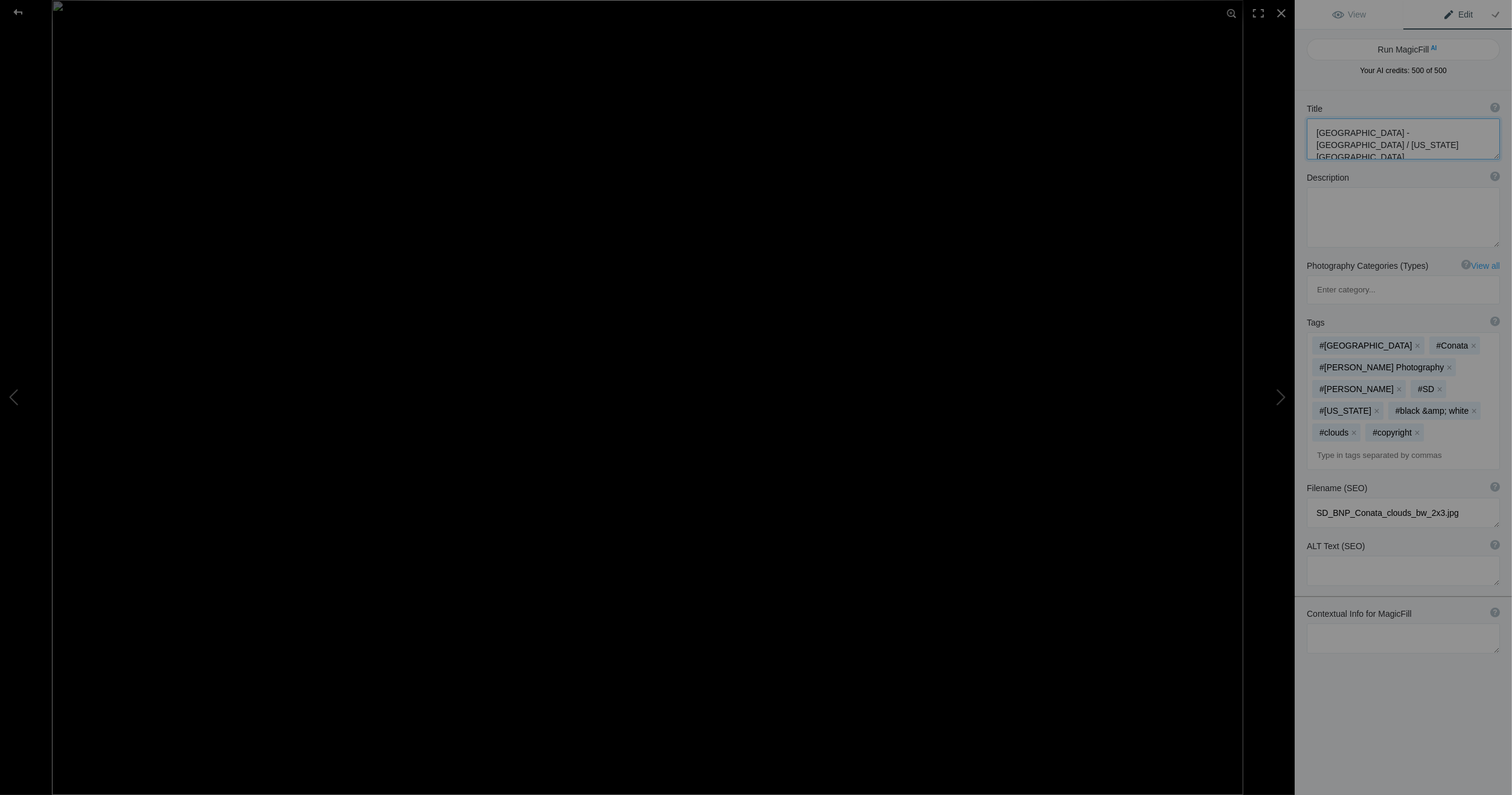
click at [1311, 131] on textarea at bounding box center [1404, 139] width 194 height 41
click at [1392, 140] on textarea at bounding box center [1404, 139] width 194 height 41
click at [1390, 148] on textarea at bounding box center [1404, 139] width 194 height 41
click at [1387, 146] on textarea at bounding box center [1404, 139] width 194 height 41
click at [16, 9] on div at bounding box center [18, 12] width 43 height 24
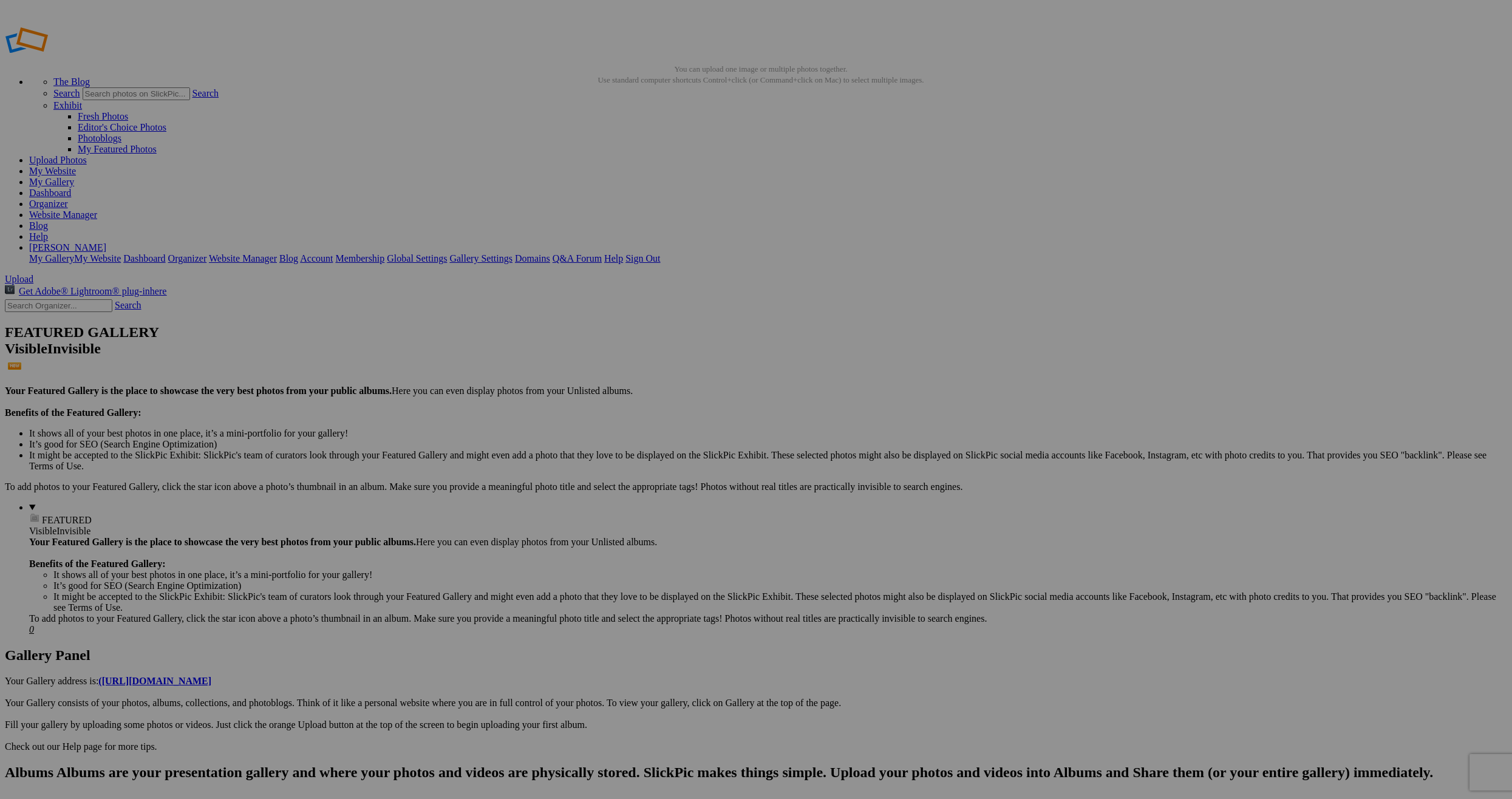
type textarea "[GEOGRAPHIC_DATA] - [GEOGRAPHIC_DATA] / [US_STATE] [GEOGRAPHIC_DATA]"
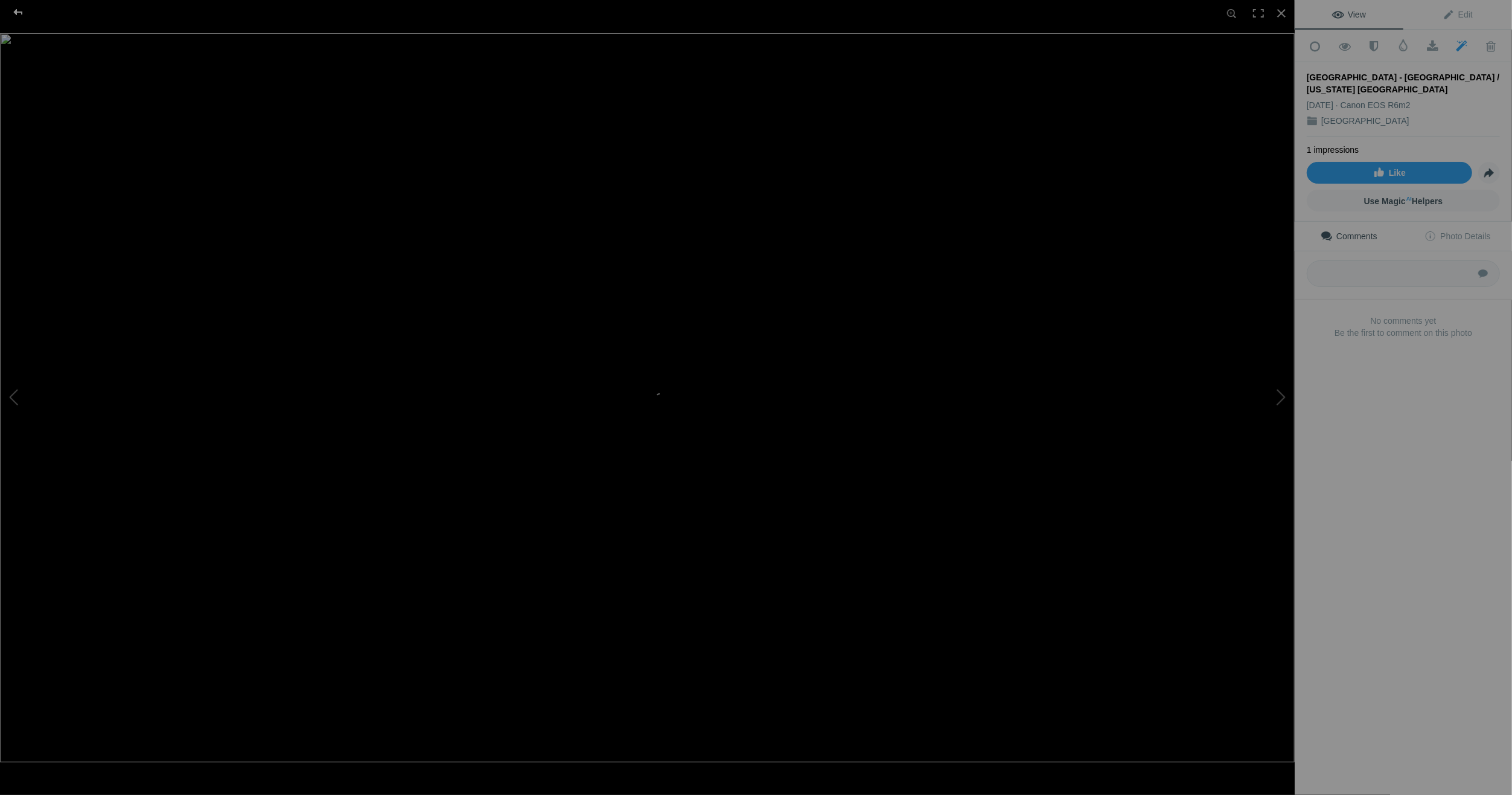
click at [15, 9] on div at bounding box center [18, 12] width 43 height 24
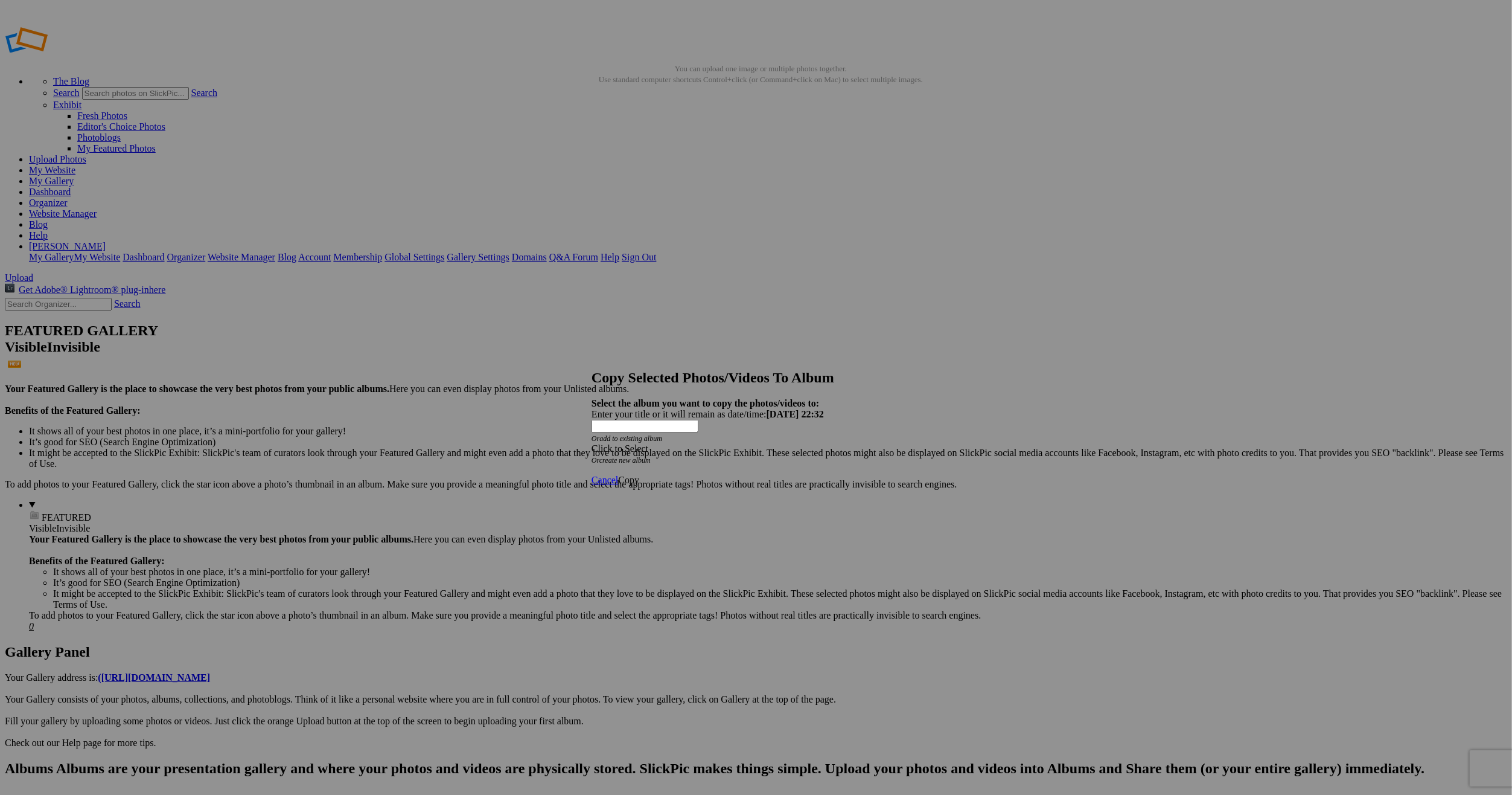
click at [592, 444] on span at bounding box center [592, 449] width 0 height 10
click at [677, 471] on link "Portfolio" at bounding box center [660, 466] width 34 height 10
click at [640, 474] on span "Copy" at bounding box center [629, 479] width 21 height 10
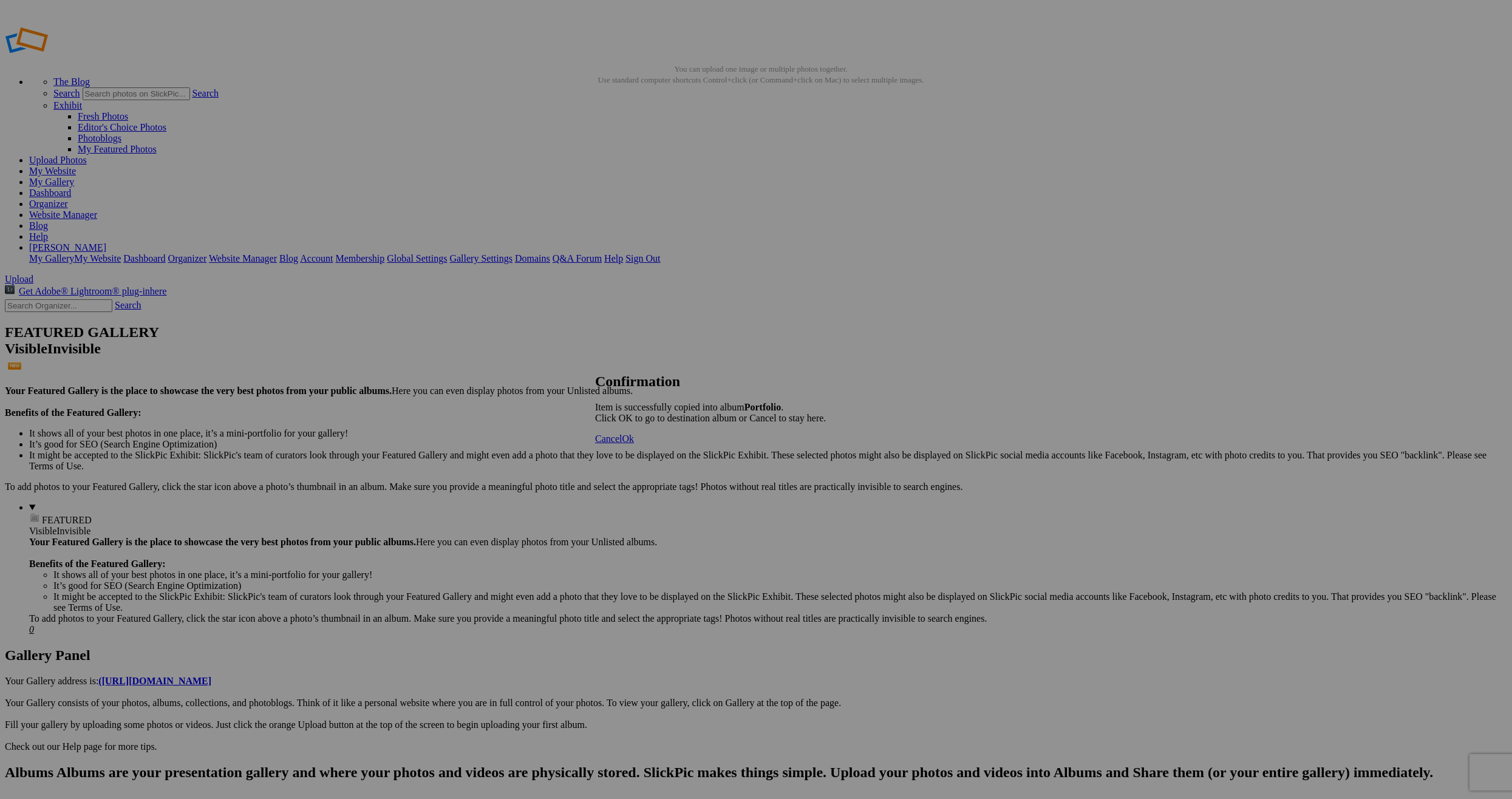
click at [634, 443] on span "Ok" at bounding box center [628, 438] width 12 height 10
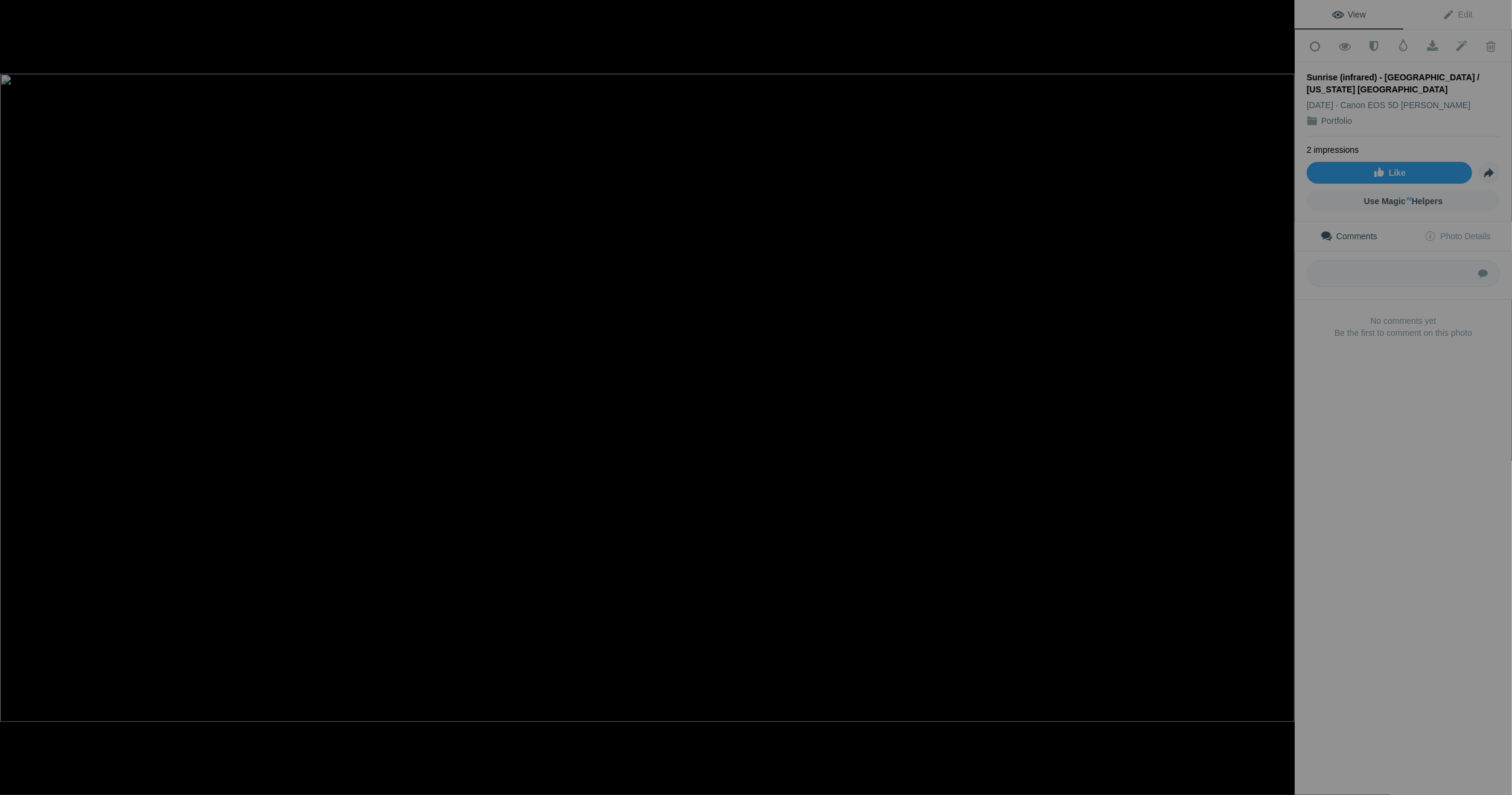
click at [16, 9] on div at bounding box center [18, 12] width 43 height 24
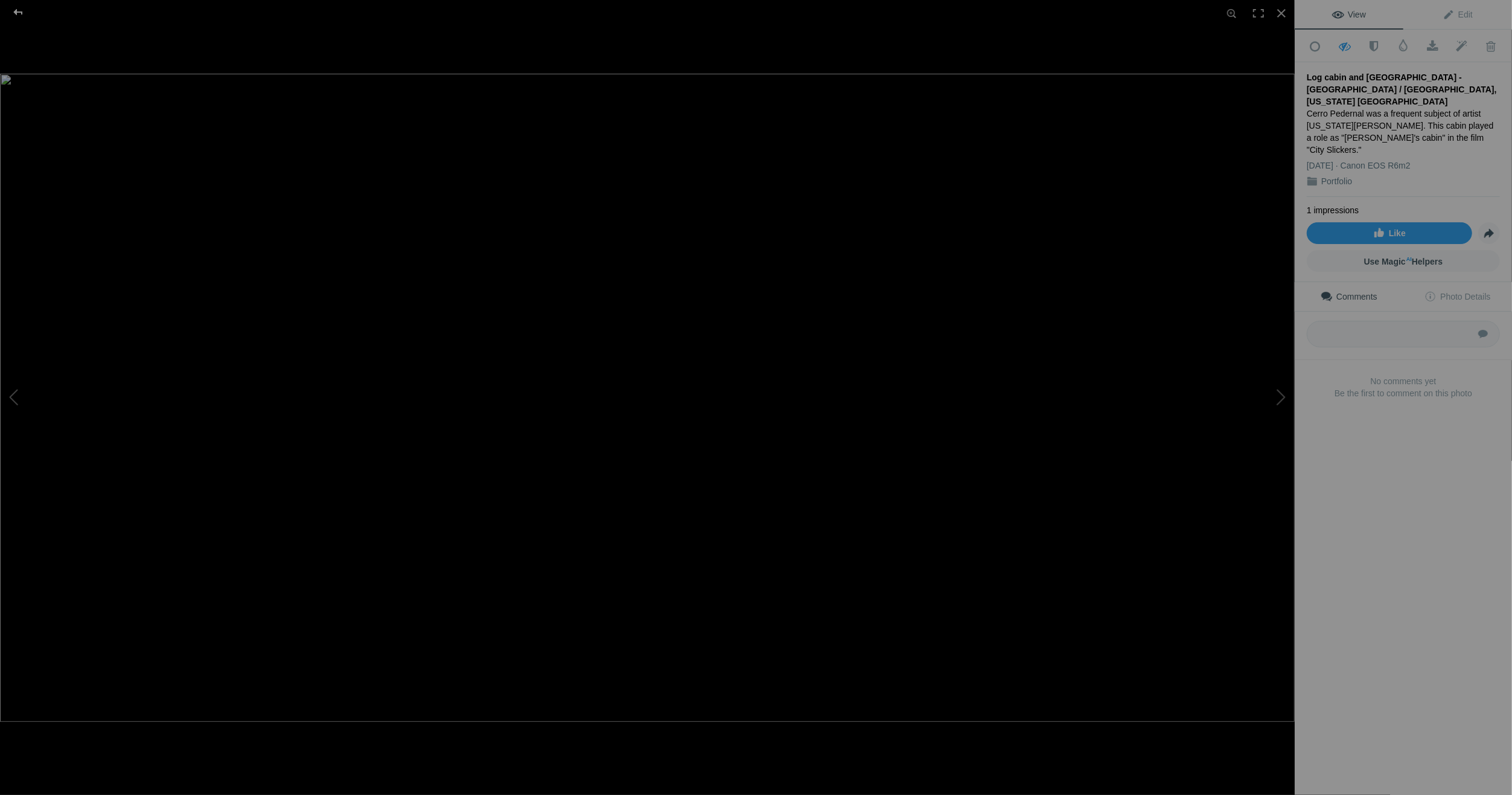
click at [20, 11] on div at bounding box center [18, 12] width 43 height 24
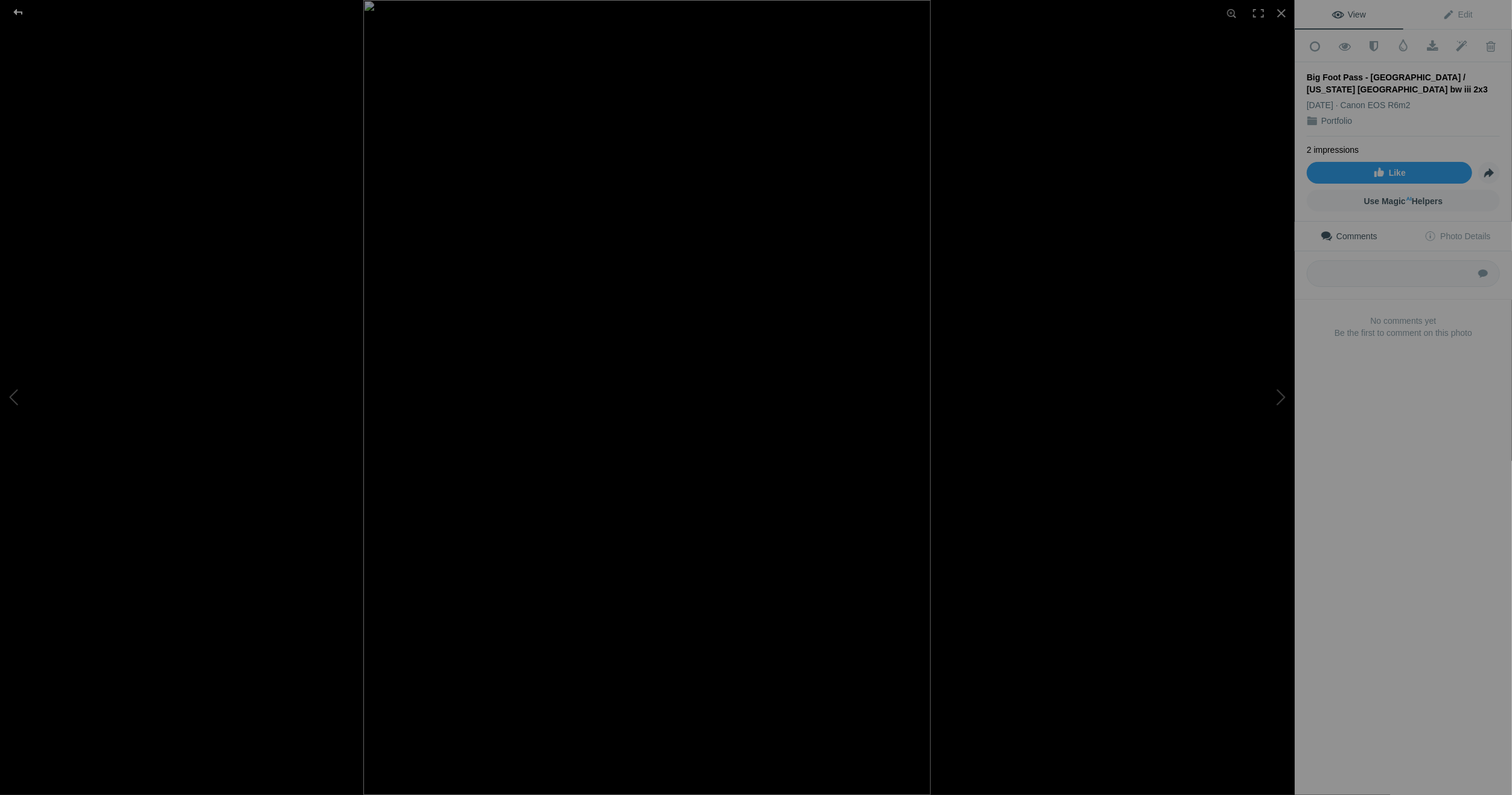
click at [20, 9] on div at bounding box center [18, 12] width 43 height 24
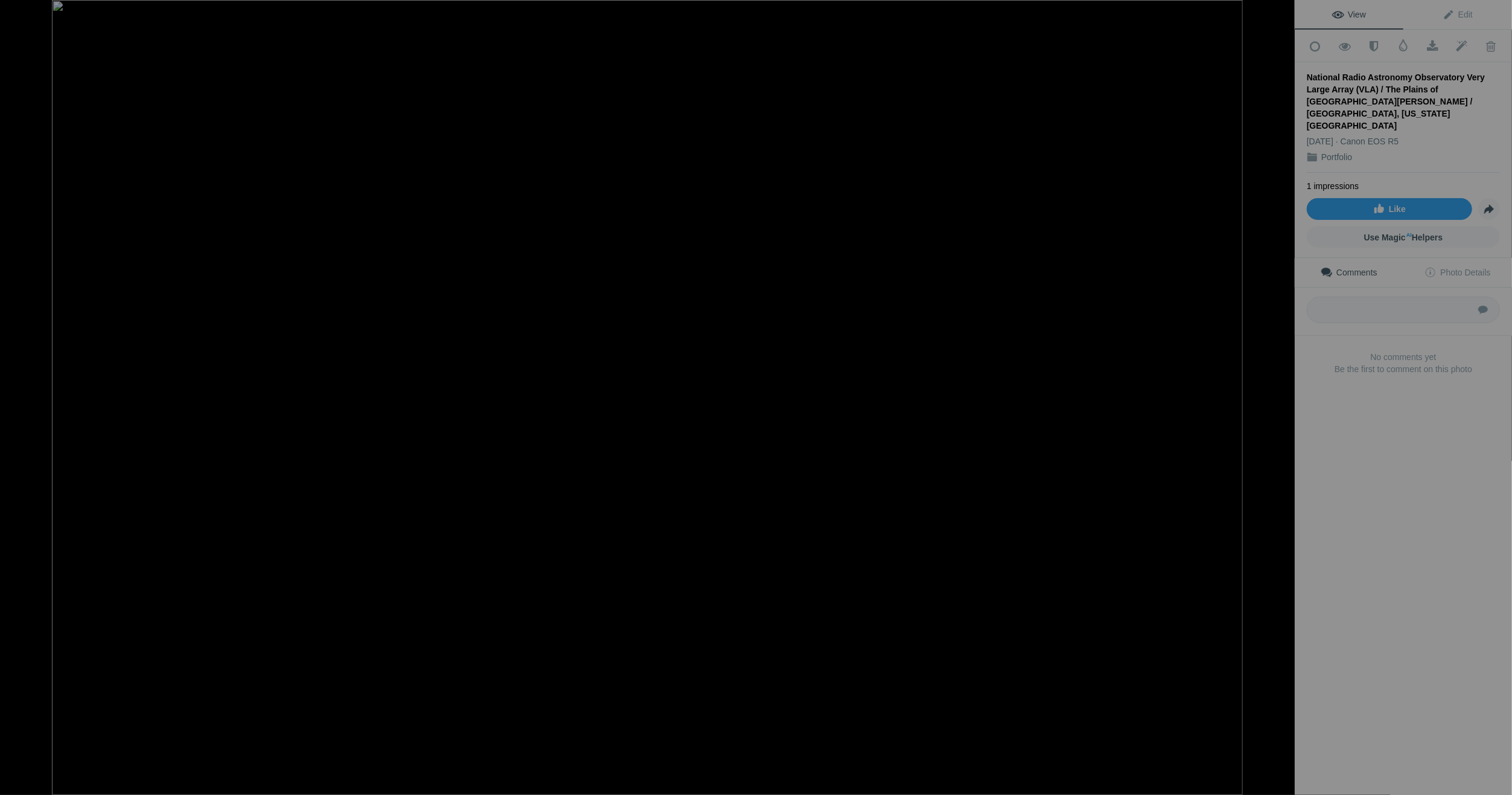
click at [20, 10] on div at bounding box center [18, 12] width 43 height 24
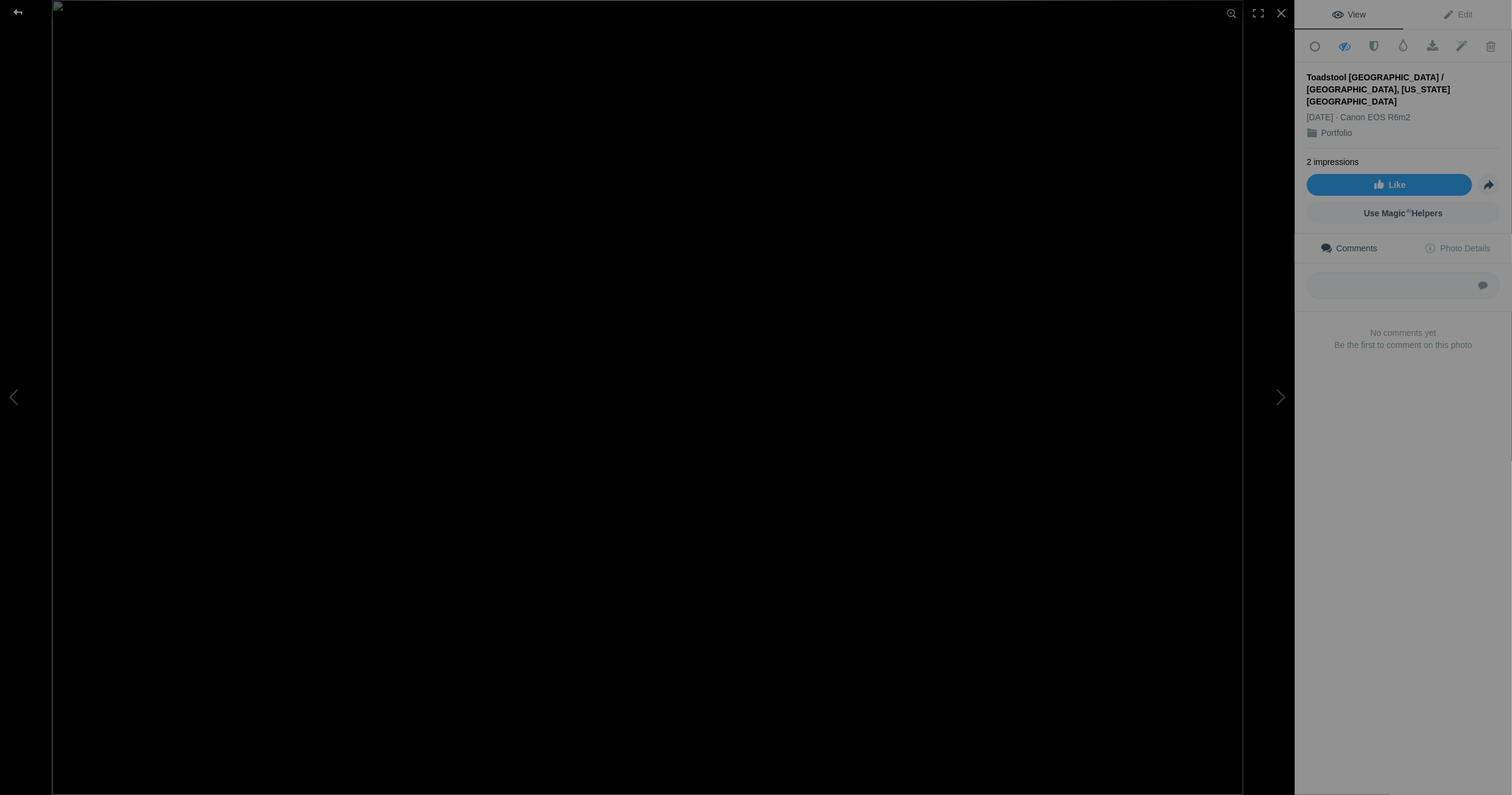
click at [20, 9] on div at bounding box center [18, 12] width 43 height 24
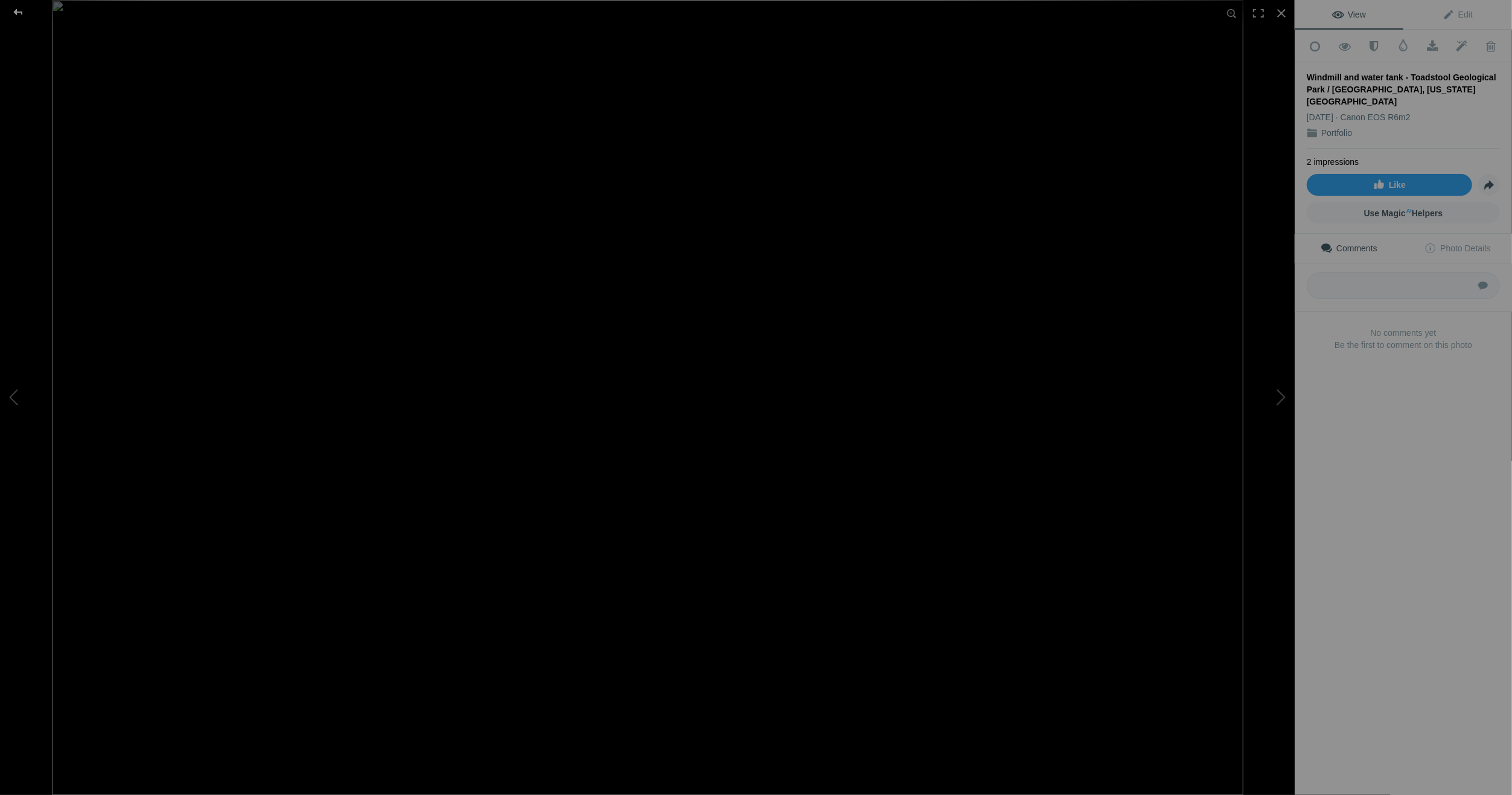
click at [20, 9] on div at bounding box center [18, 12] width 43 height 24
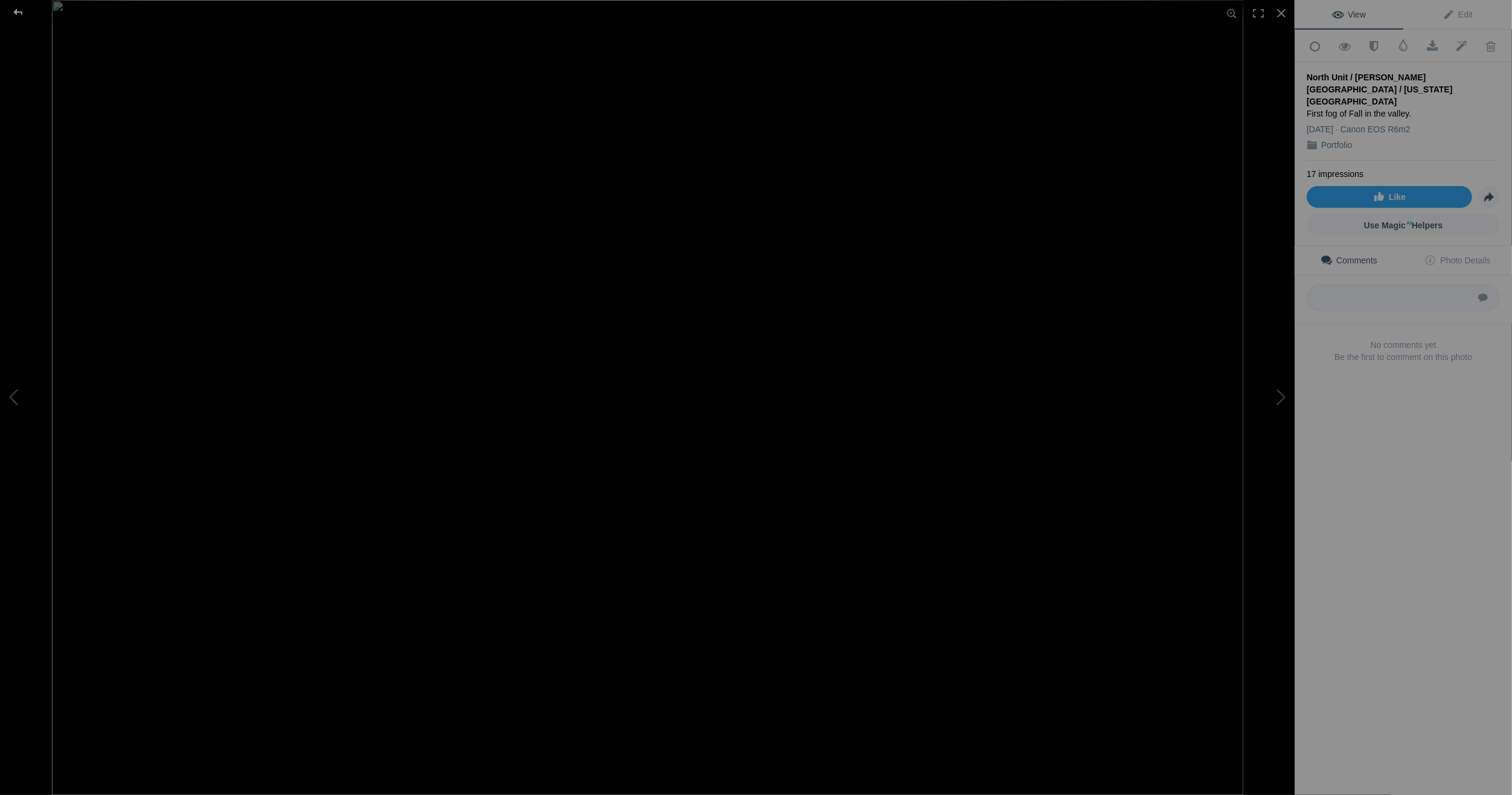
click at [18, 12] on div at bounding box center [18, 12] width 43 height 24
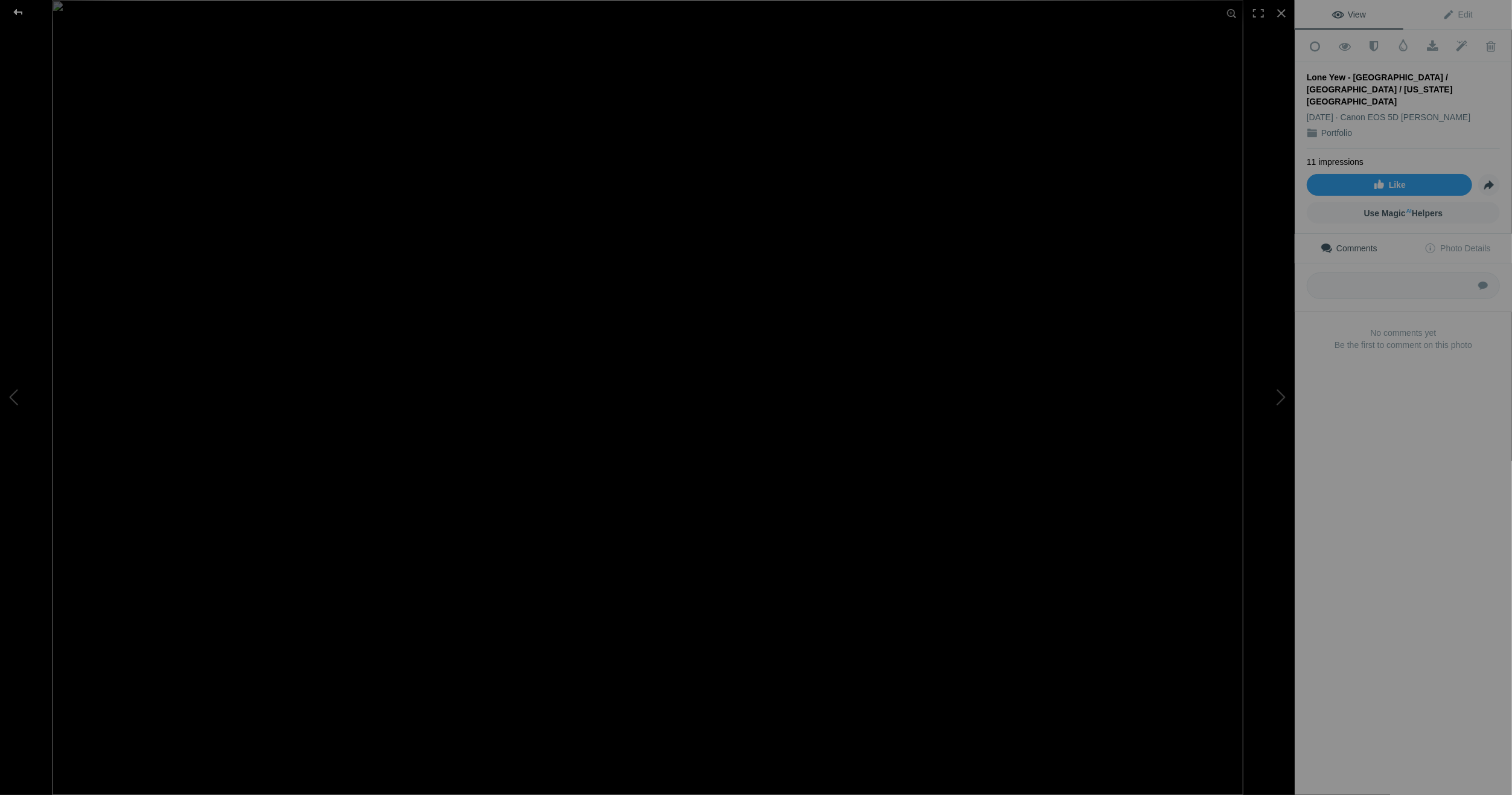
click at [22, 9] on div at bounding box center [18, 12] width 43 height 24
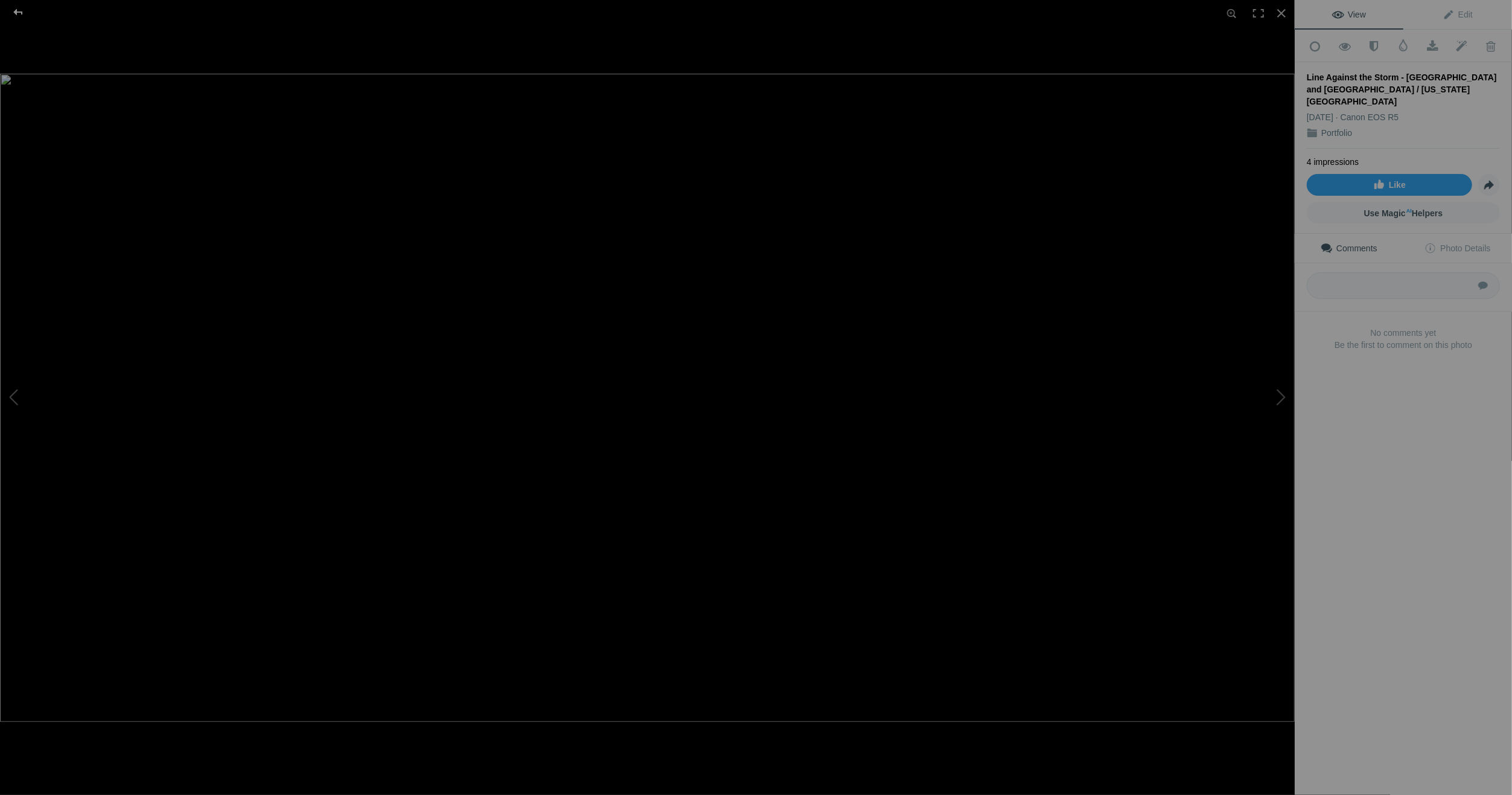
click at [23, 13] on div at bounding box center [18, 12] width 43 height 24
